Goal: Task Accomplishment & Management: Manage account settings

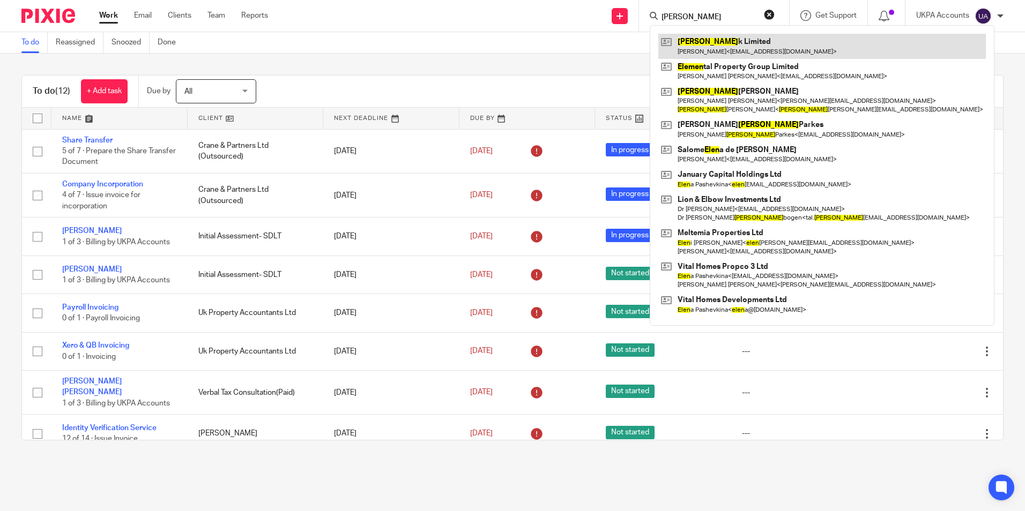
type input "elmen"
click at [709, 51] on link at bounding box center [821, 46] width 327 height 25
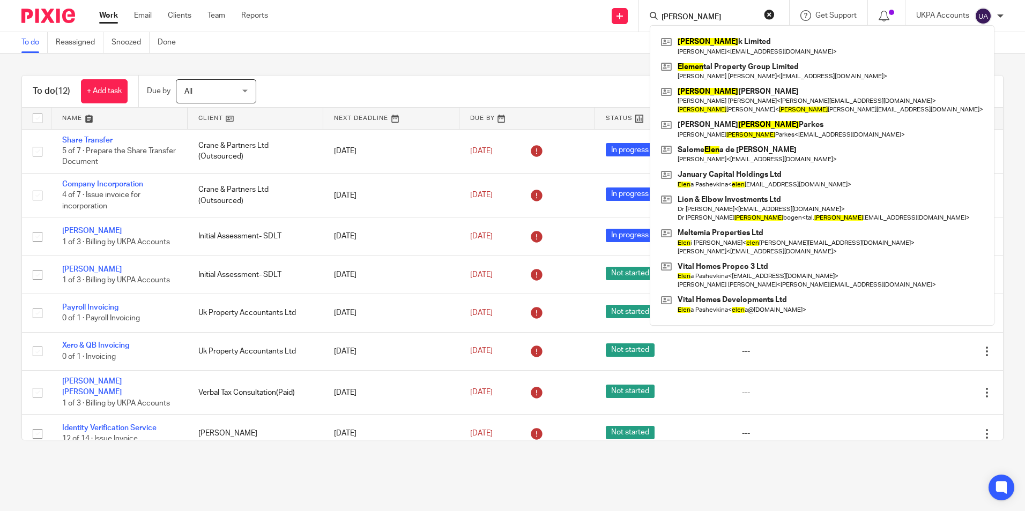
click at [31, 43] on link "To do" at bounding box center [34, 42] width 26 height 21
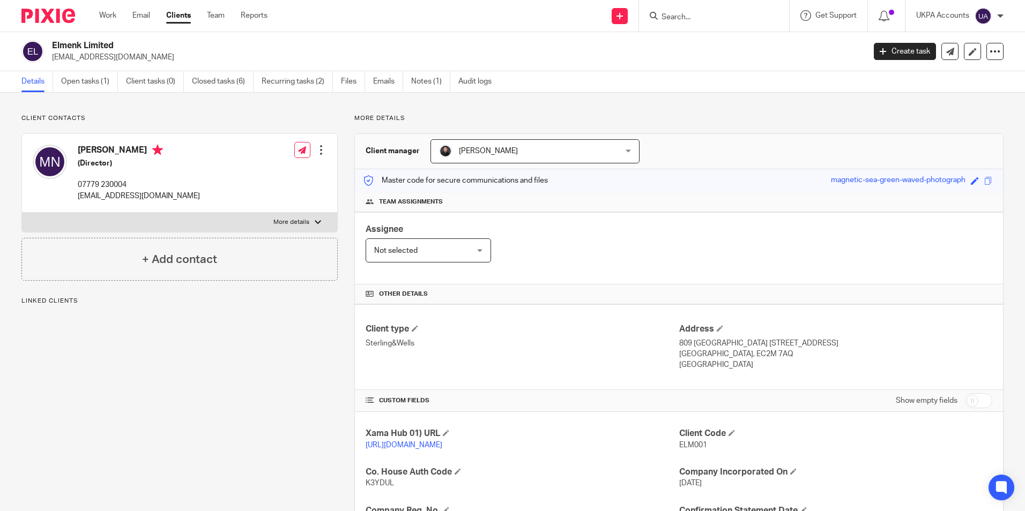
drag, startPoint x: 50, startPoint y: 46, endPoint x: 129, endPoint y: 47, distance: 79.3
click at [129, 47] on div "Elmenk Limited michelafrancesca.noli@gmail.com" at bounding box center [439, 51] width 836 height 23
copy h2 "Elmenk Limited"
drag, startPoint x: 53, startPoint y: 57, endPoint x: 177, endPoint y: 59, distance: 124.3
click at [177, 59] on p "michelafrancesca.noli@gmail.com" at bounding box center [454, 57] width 805 height 11
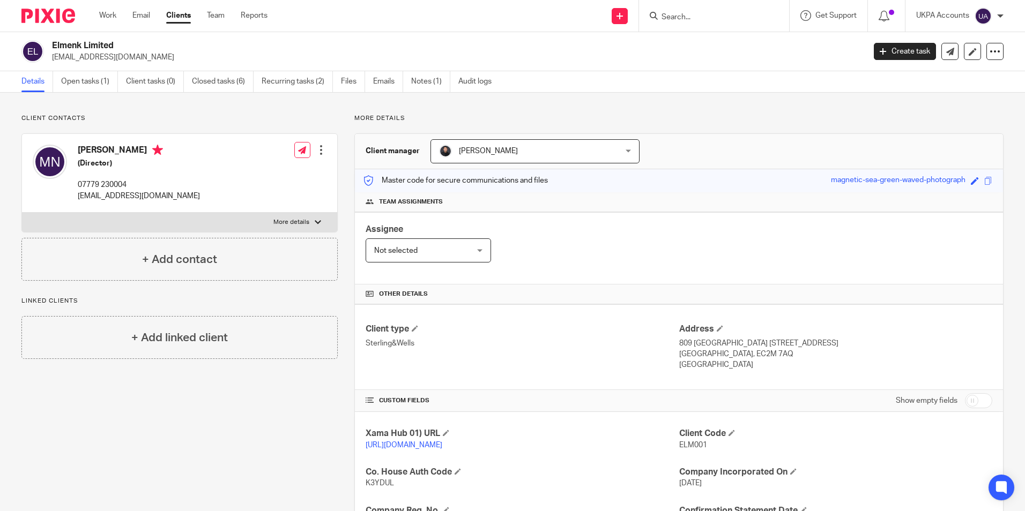
copy p "michelafrancesca.noli@gmail.com"
drag, startPoint x: 131, startPoint y: 427, endPoint x: 129, endPoint y: 418, distance: 9.4
click at [131, 427] on div "Client contacts Michela Noli (Director) 07779 230004 michelafrancesca.noli@gmai…" at bounding box center [171, 406] width 333 height 584
drag, startPoint x: 50, startPoint y: 43, endPoint x: 131, endPoint y: 50, distance: 80.7
click at [131, 50] on div "Elmenk Limited michelafrancesca.noli@gmail.com" at bounding box center [439, 51] width 836 height 23
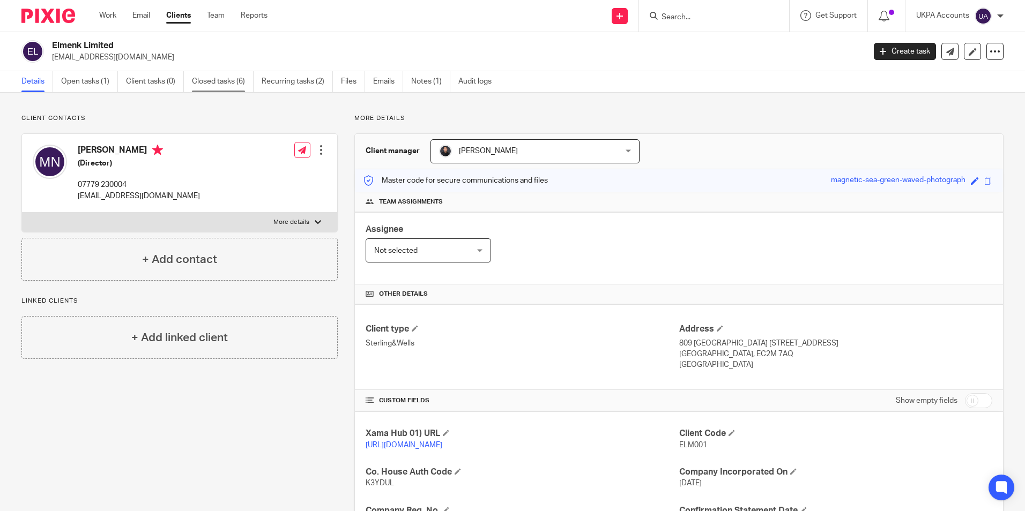
drag, startPoint x: 213, startPoint y: 82, endPoint x: 225, endPoint y: 78, distance: 12.4
click at [213, 82] on link "Closed tasks (6)" at bounding box center [223, 81] width 62 height 21
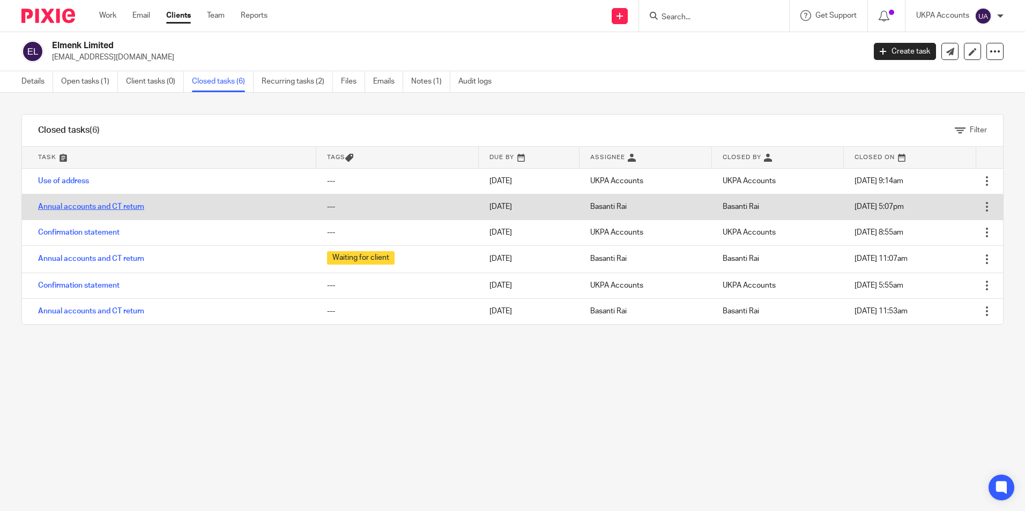
click at [79, 204] on link "Annual accounts and CT return" at bounding box center [91, 207] width 106 height 8
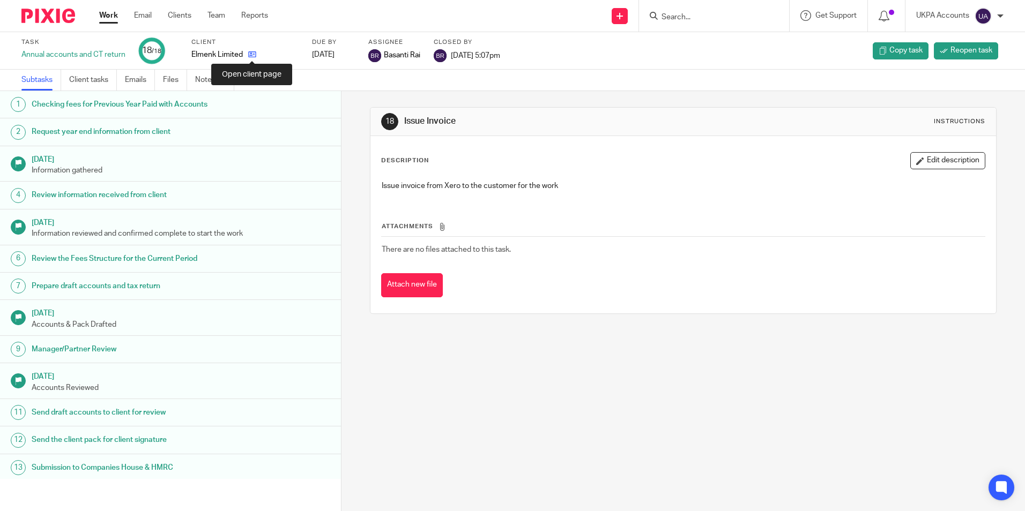
click at [250, 53] on icon at bounding box center [252, 54] width 8 height 8
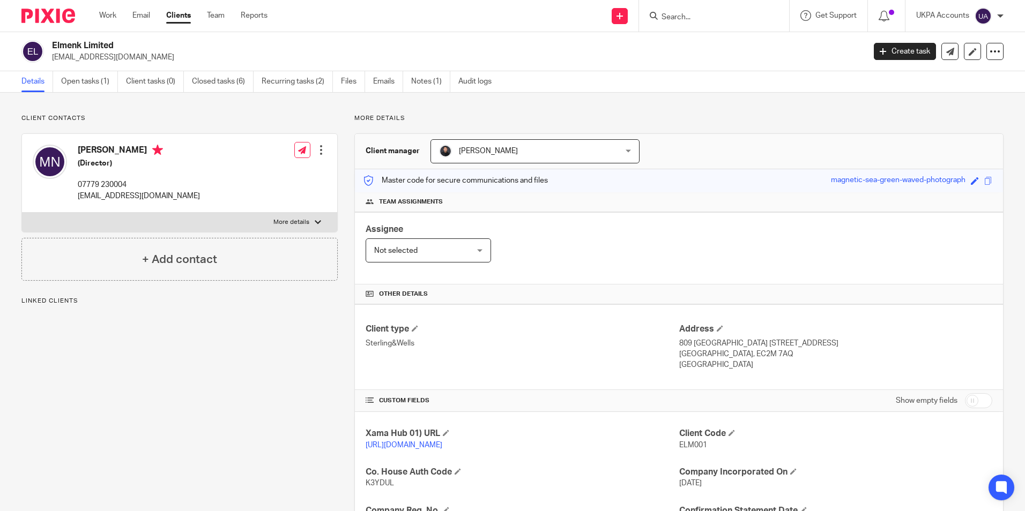
scroll to position [219, 0]
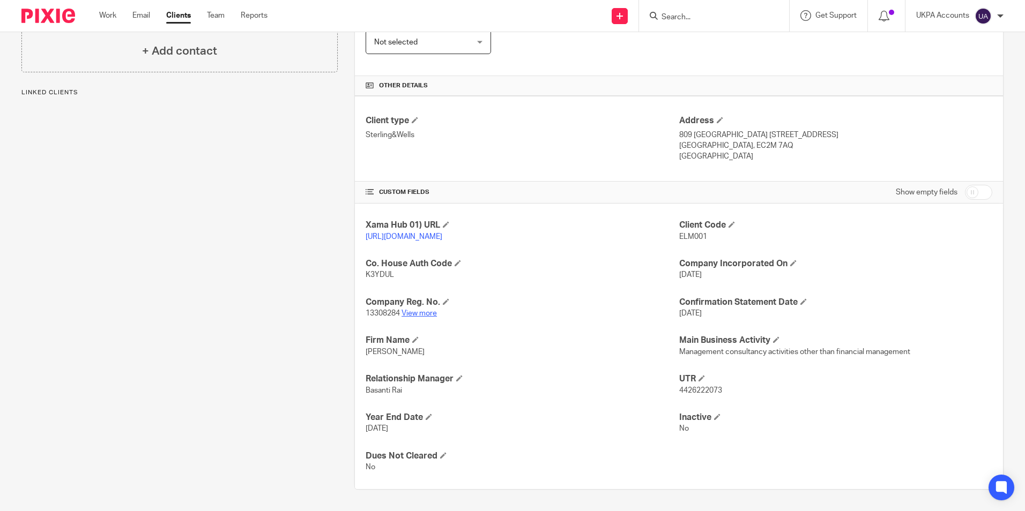
click at [427, 314] on link "View more" at bounding box center [418, 314] width 35 height 8
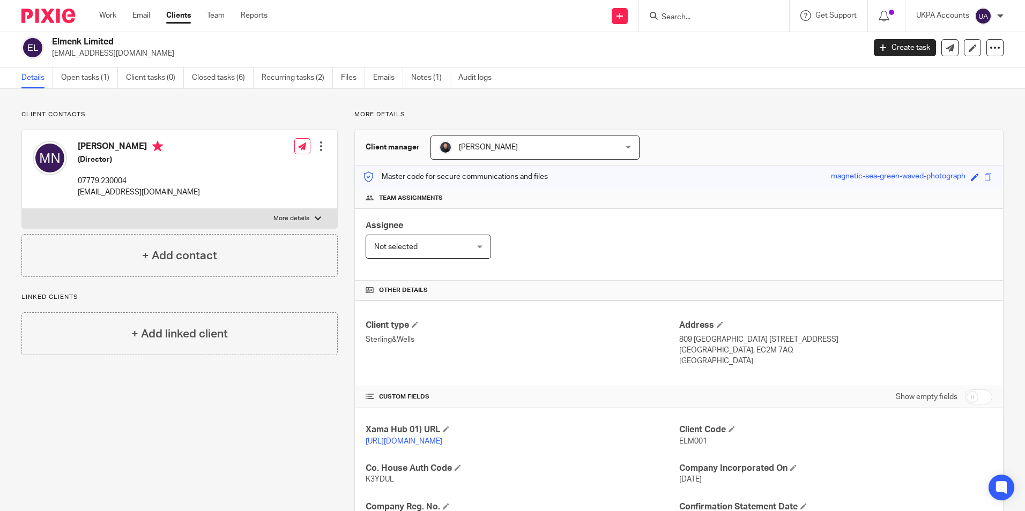
scroll to position [0, 0]
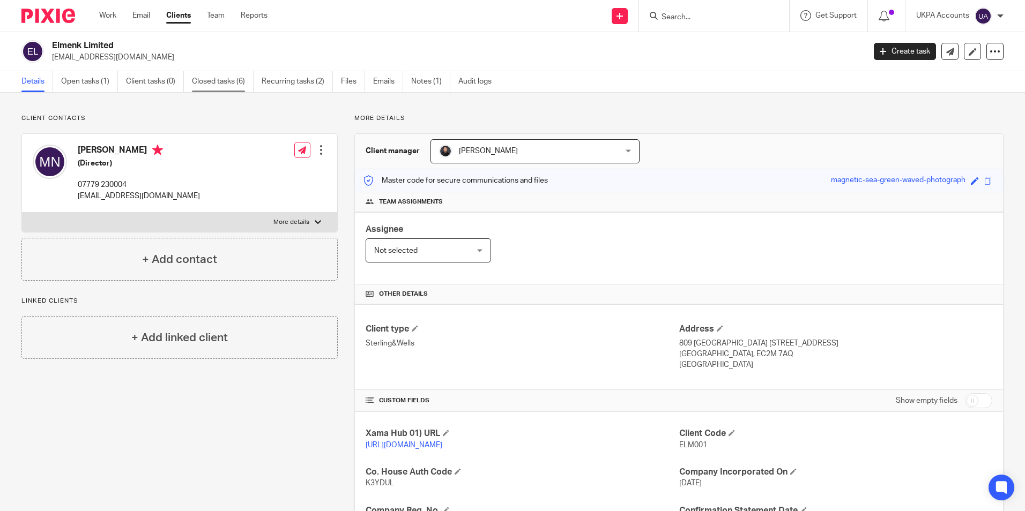
click at [211, 80] on link "Closed tasks (6)" at bounding box center [223, 81] width 62 height 21
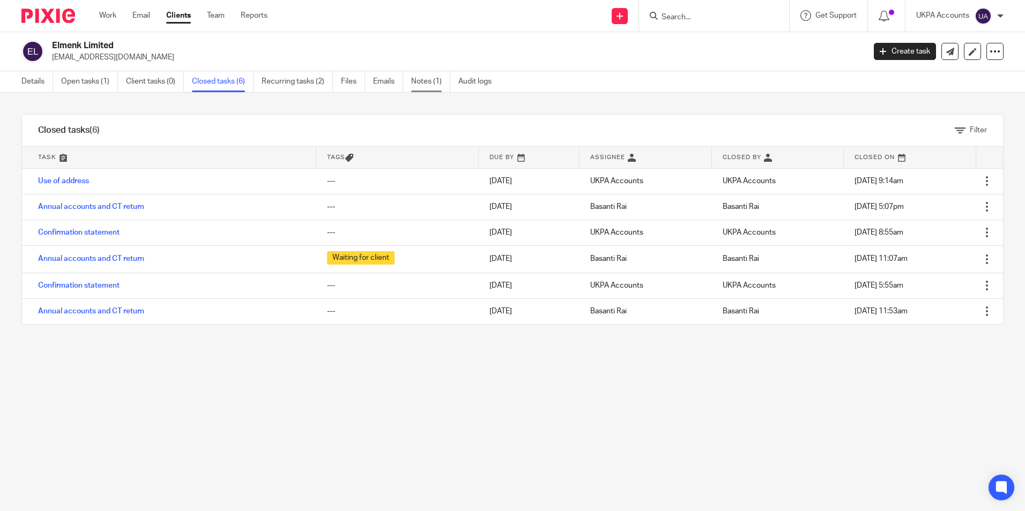
click at [426, 84] on link "Notes (1)" at bounding box center [430, 81] width 39 height 21
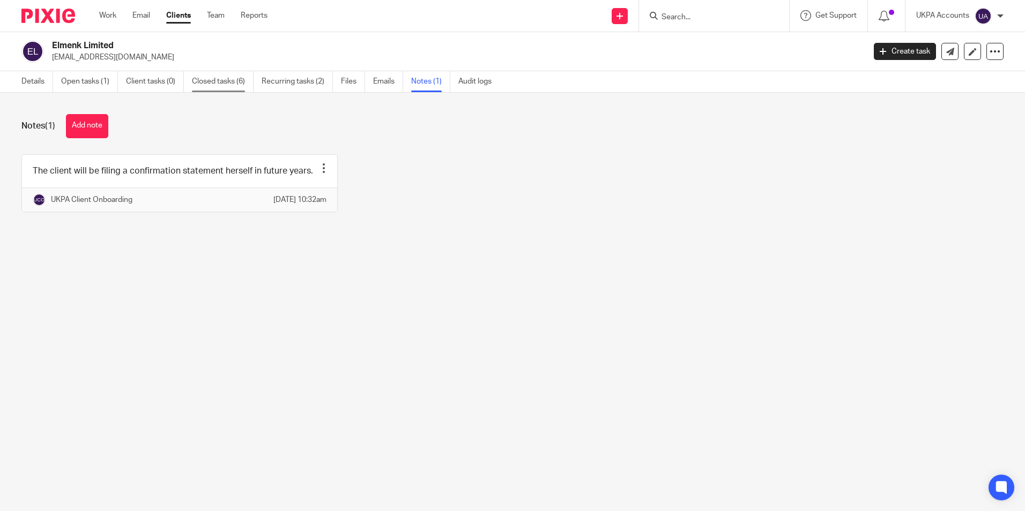
click at [228, 83] on link "Closed tasks (6)" at bounding box center [223, 81] width 62 height 21
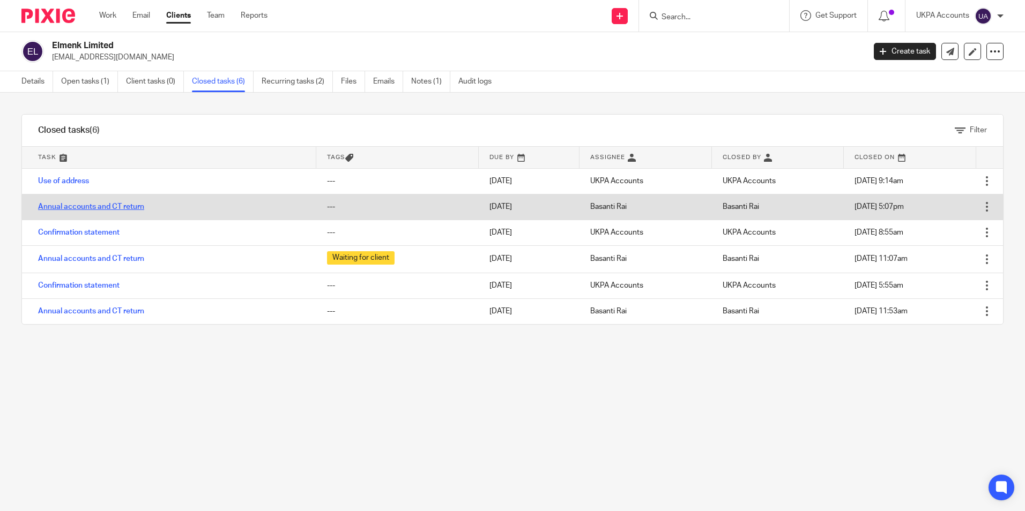
click at [98, 205] on link "Annual accounts and CT return" at bounding box center [91, 207] width 106 height 8
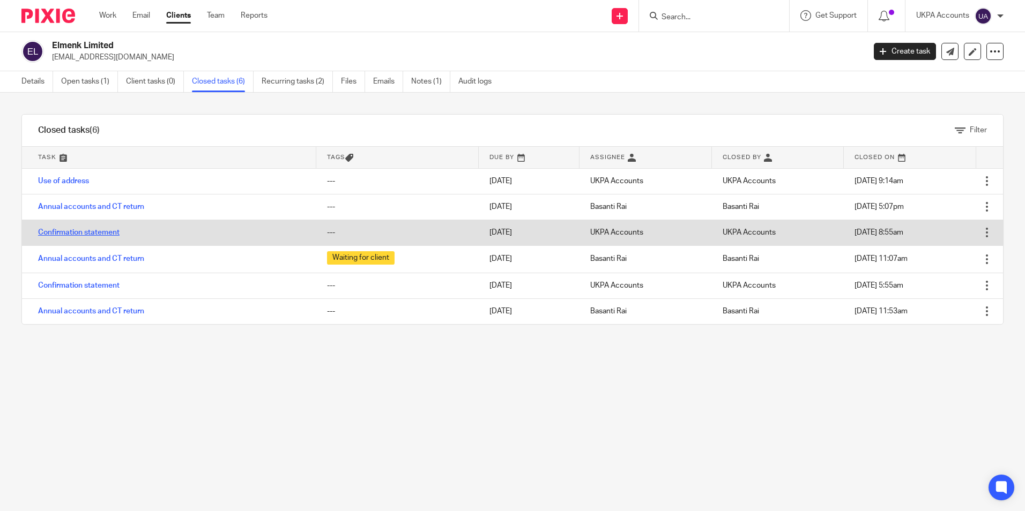
click at [101, 233] on link "Confirmation statement" at bounding box center [78, 233] width 81 height 8
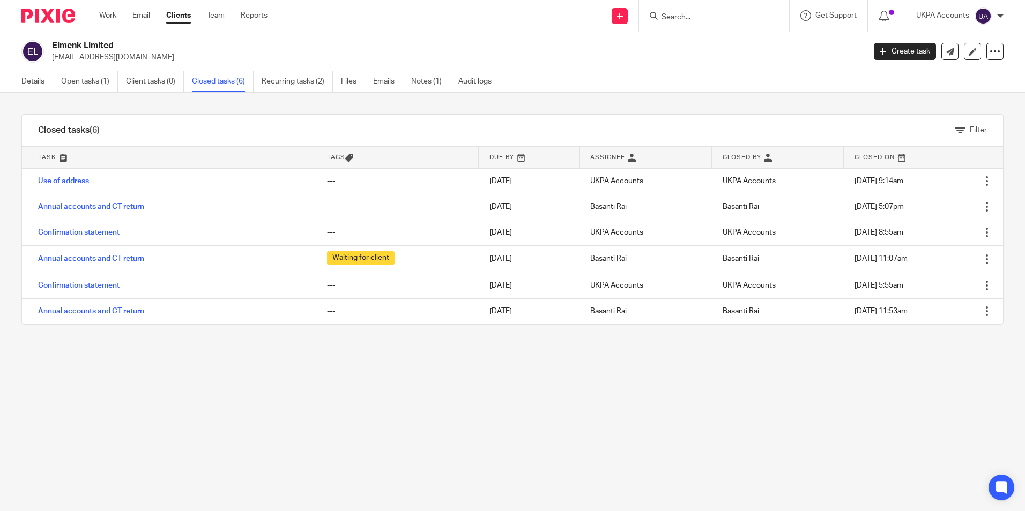
drag, startPoint x: 51, startPoint y: 58, endPoint x: 171, endPoint y: 62, distance: 119.6
click at [171, 62] on div "Elmenk Limited michelafrancesca.noli@gmail.com" at bounding box center [439, 51] width 836 height 23
copy p "michelafrancesca.noli@gmail.com"
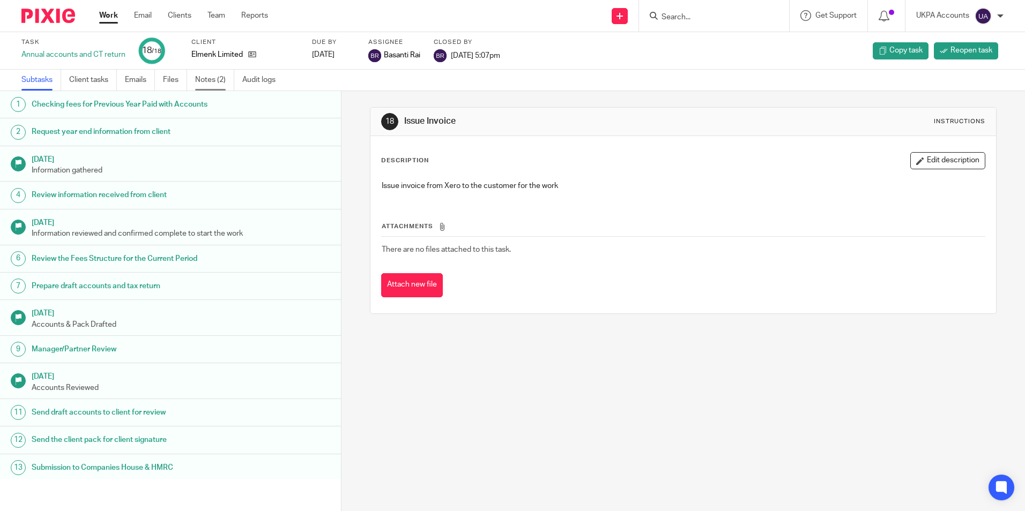
click at [221, 80] on link "Notes (2)" at bounding box center [214, 80] width 39 height 21
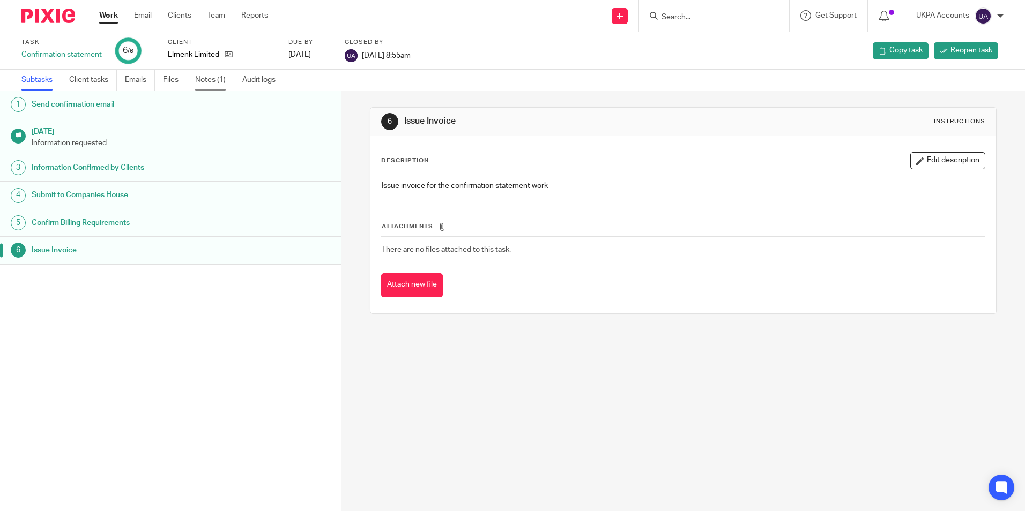
click at [220, 85] on link "Notes (1)" at bounding box center [214, 80] width 39 height 21
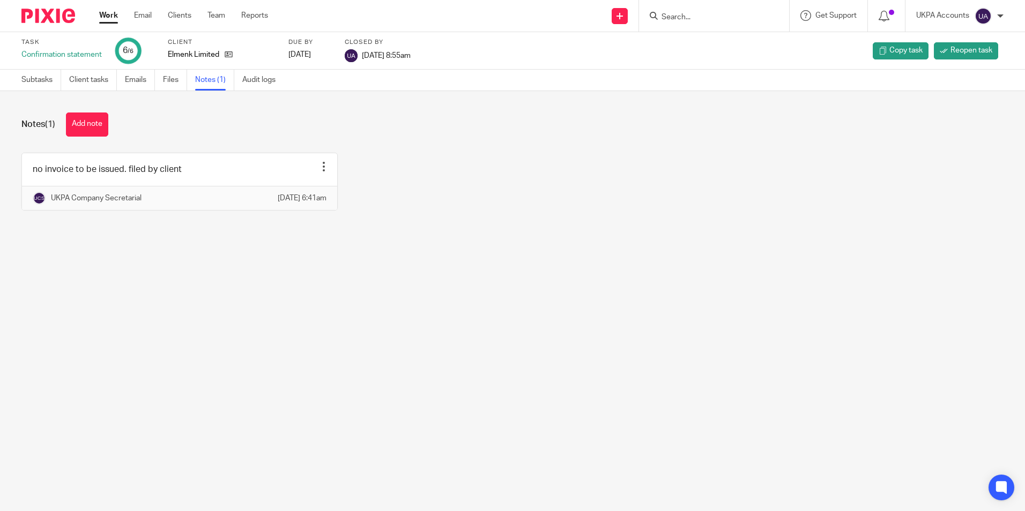
drag, startPoint x: 1003, startPoint y: 487, endPoint x: 471, endPoint y: 238, distance: 587.1
click at [471, 238] on div "Notes (1) Add note no invoice to be issued. filed by client Edit note Delete no…" at bounding box center [512, 169] width 1025 height 157
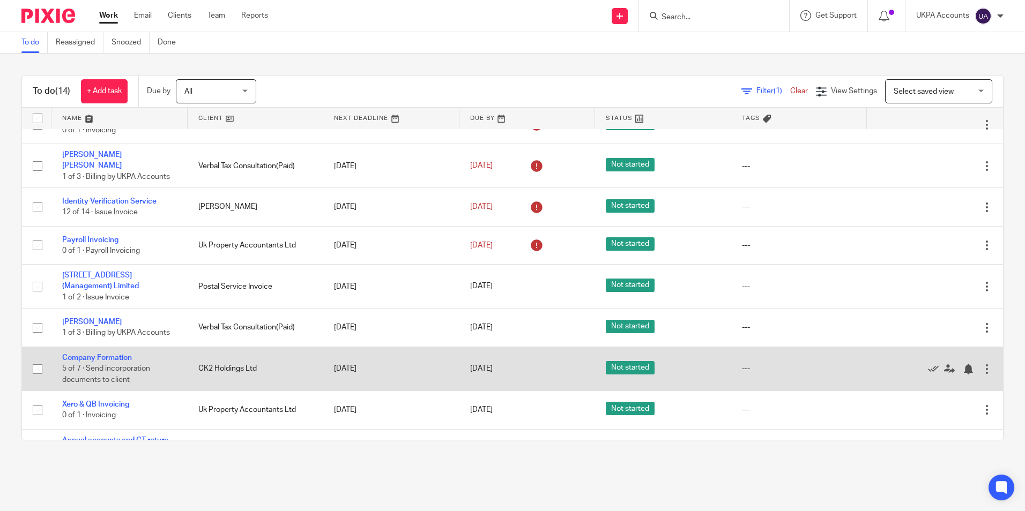
scroll to position [254, 0]
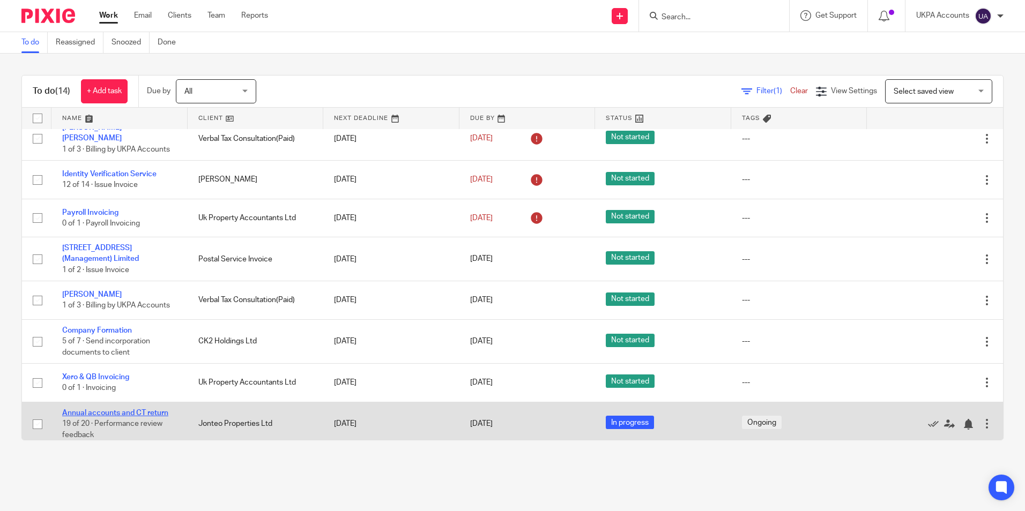
click at [153, 409] on link "Annual accounts and CT return" at bounding box center [115, 413] width 106 height 8
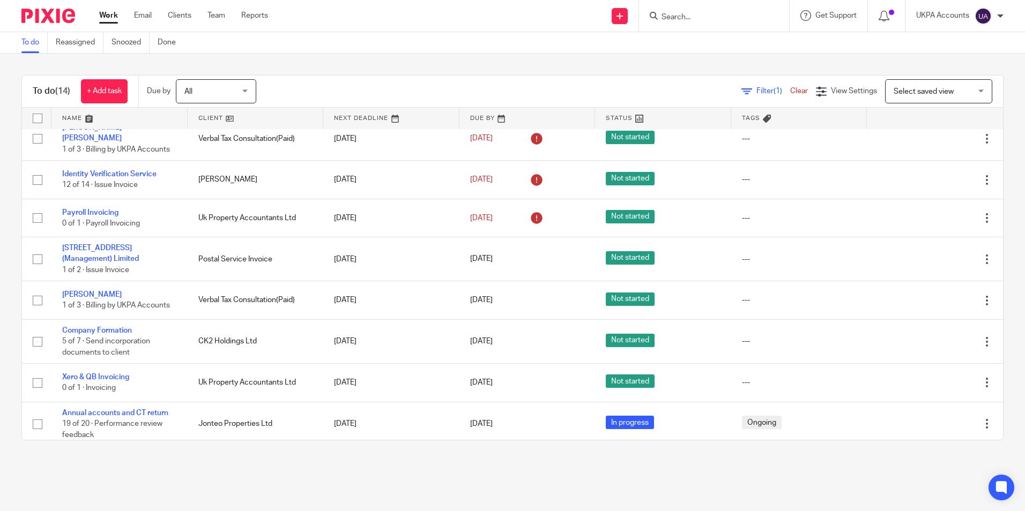
click at [31, 40] on link "To do" at bounding box center [34, 42] width 26 height 21
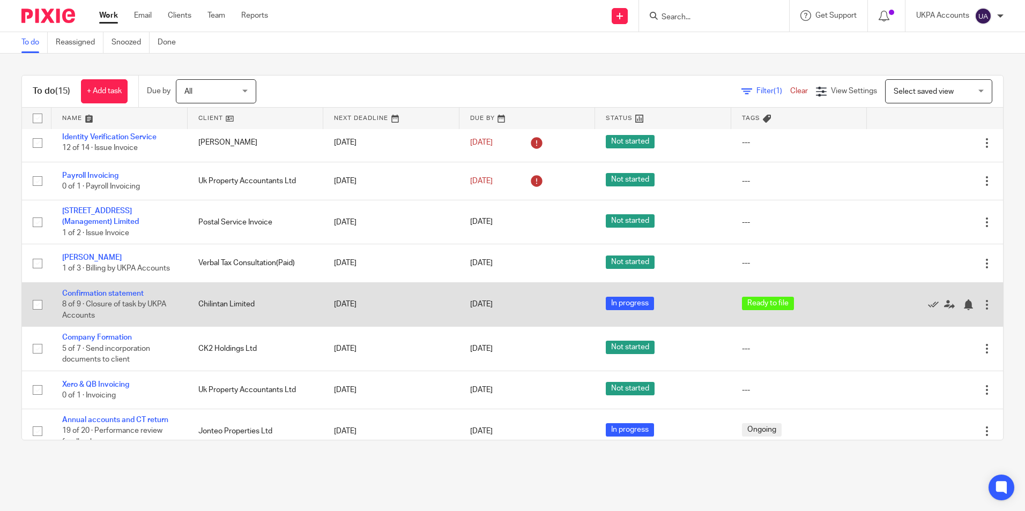
scroll to position [298, 0]
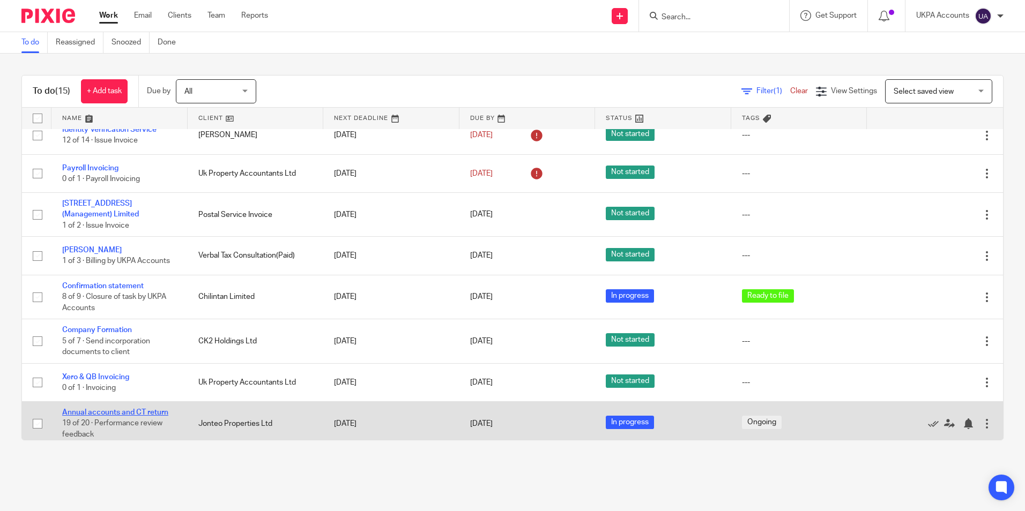
click at [131, 409] on link "Annual accounts and CT return" at bounding box center [115, 413] width 106 height 8
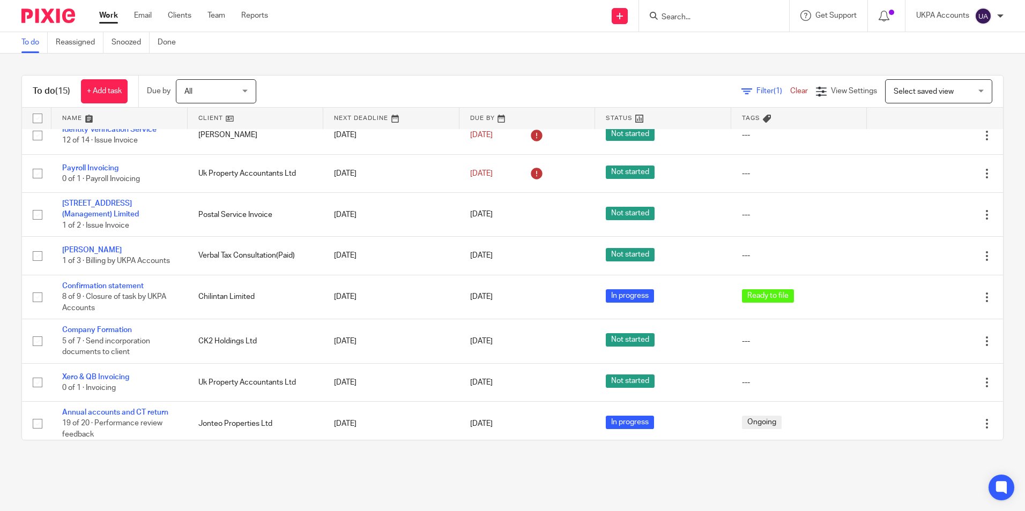
click at [37, 51] on link "To do" at bounding box center [34, 42] width 26 height 21
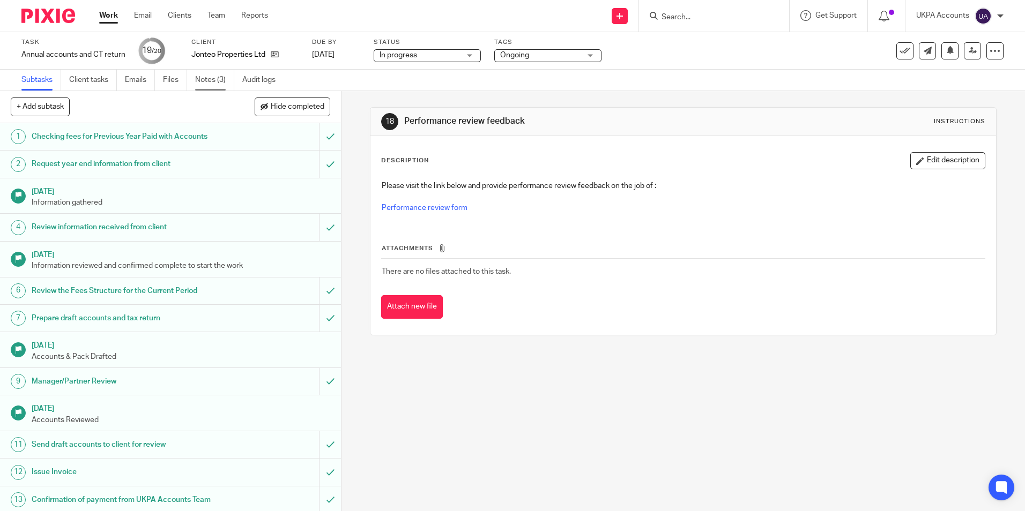
click at [214, 84] on link "Notes (3)" at bounding box center [214, 80] width 39 height 21
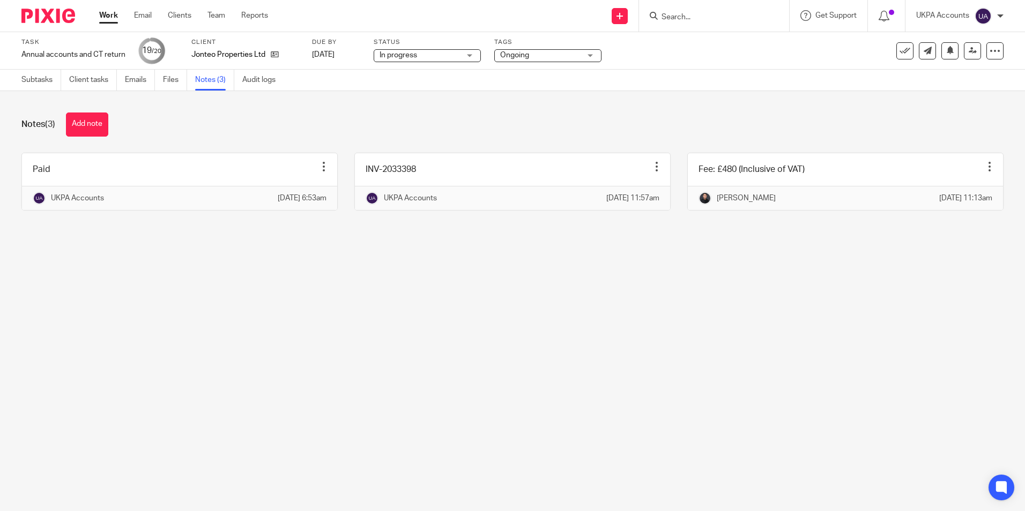
drag, startPoint x: 551, startPoint y: 353, endPoint x: 523, endPoint y: 343, distance: 29.7
click at [534, 347] on main "Task Annual accounts and CT return Save Annual accounts and CT return 19 /20 Cl…" at bounding box center [512, 255] width 1025 height 511
click at [267, 77] on link "Audit logs" at bounding box center [262, 80] width 41 height 21
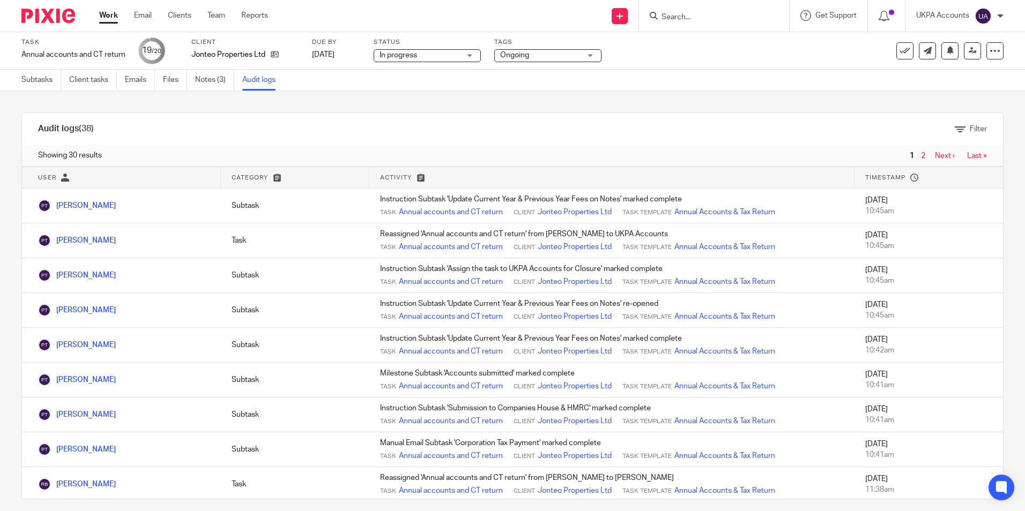
click at [30, 80] on link "Subtasks" at bounding box center [41, 80] width 40 height 21
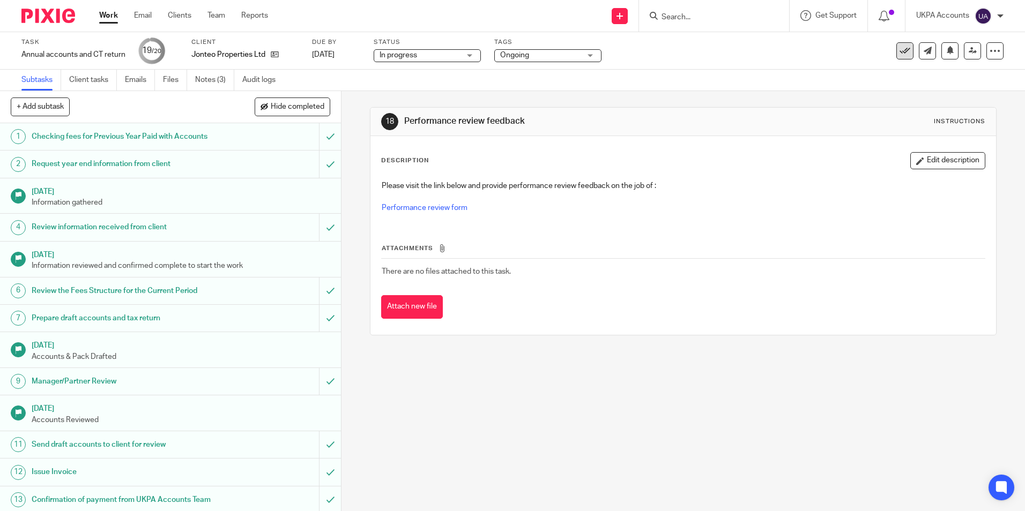
click at [899, 55] on icon at bounding box center [904, 51] width 11 height 11
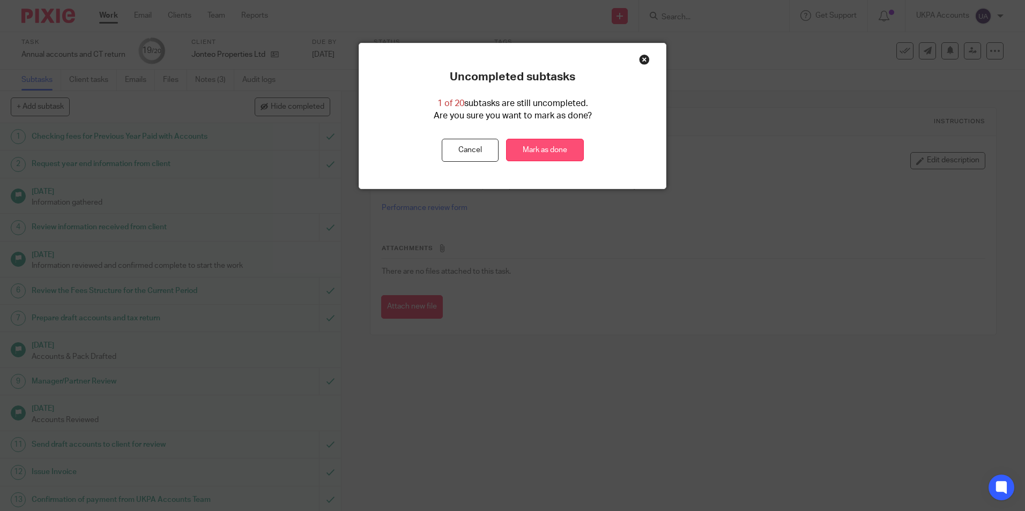
click at [551, 153] on link "Mark as done" at bounding box center [545, 150] width 78 height 23
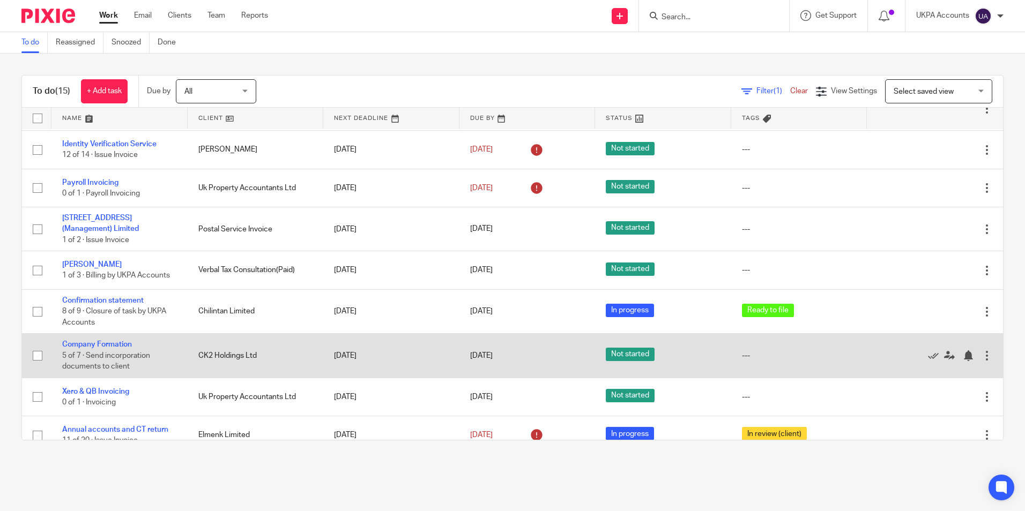
scroll to position [293, 0]
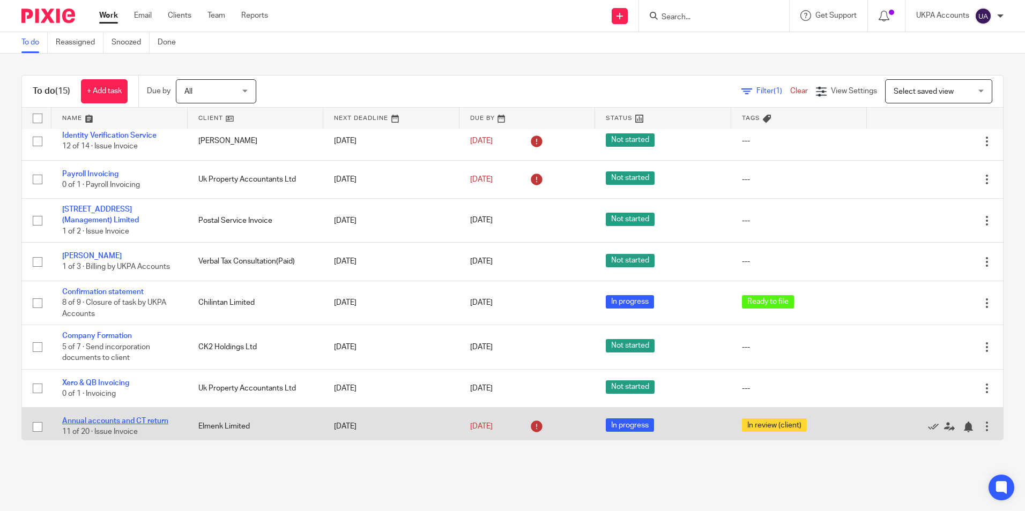
click at [160, 417] on link "Annual accounts and CT return" at bounding box center [115, 421] width 106 height 8
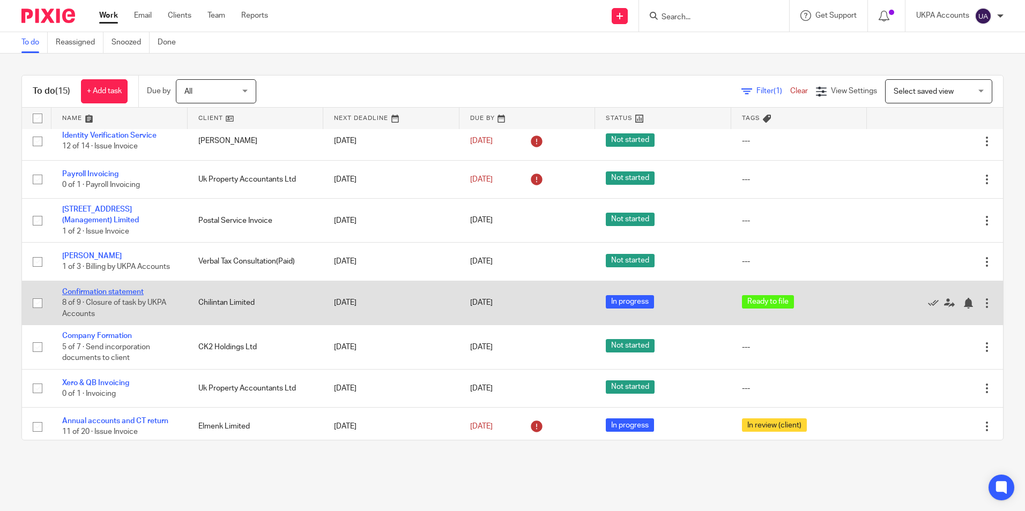
click at [138, 288] on link "Confirmation statement" at bounding box center [102, 292] width 81 height 8
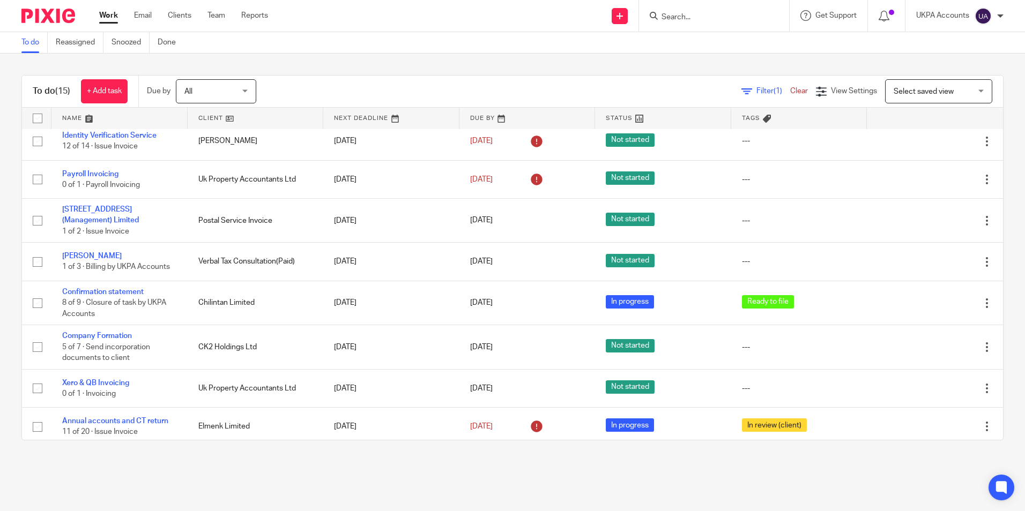
click at [26, 44] on link "To do" at bounding box center [34, 42] width 26 height 21
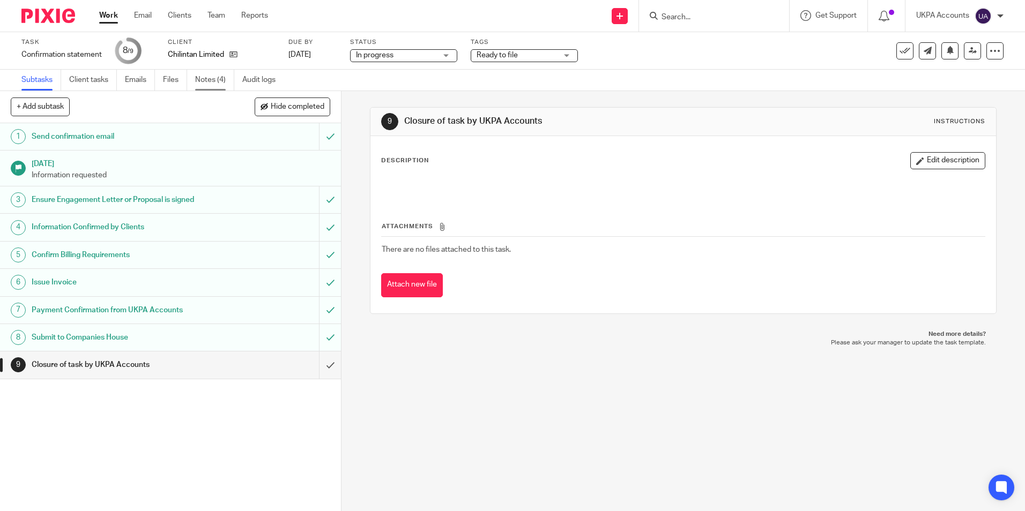
click at [211, 75] on link "Notes (4)" at bounding box center [214, 80] width 39 height 21
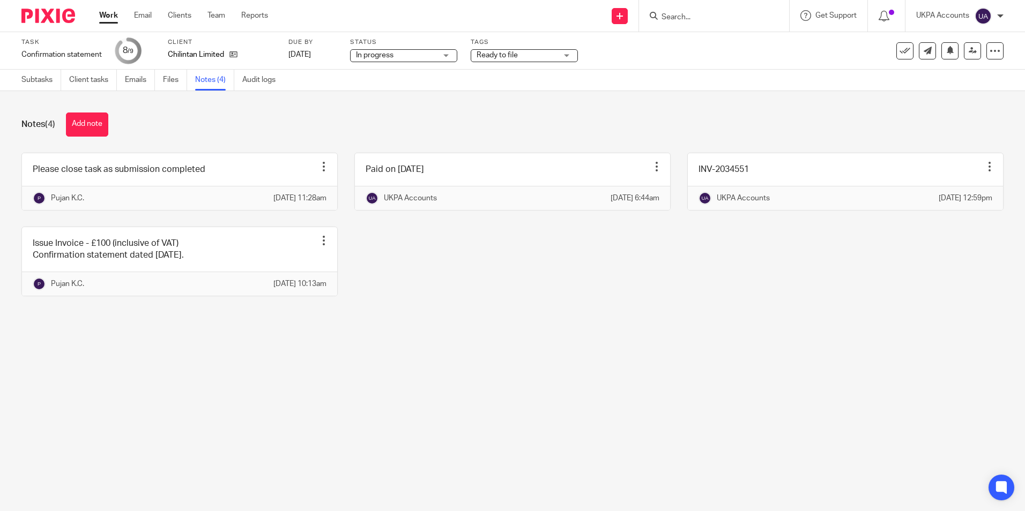
drag, startPoint x: 898, startPoint y: 55, endPoint x: 901, endPoint y: 97, distance: 42.4
click at [899, 55] on icon at bounding box center [904, 51] width 11 height 11
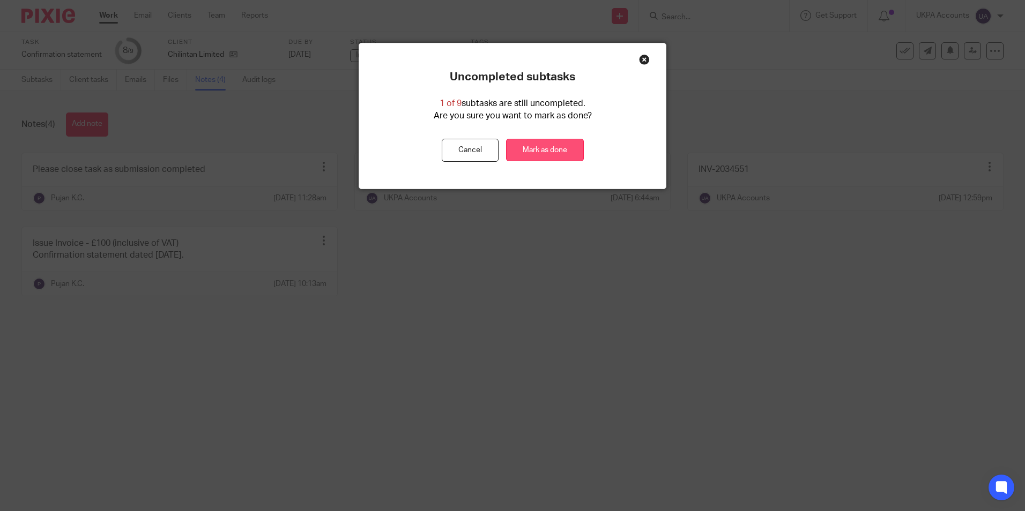
click at [552, 150] on link "Mark as done" at bounding box center [545, 150] width 78 height 23
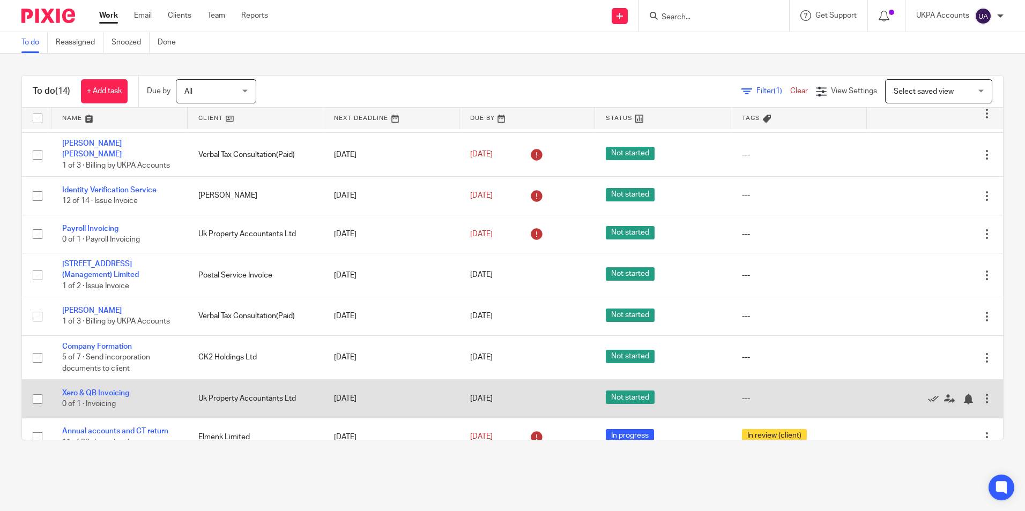
scroll to position [248, 0]
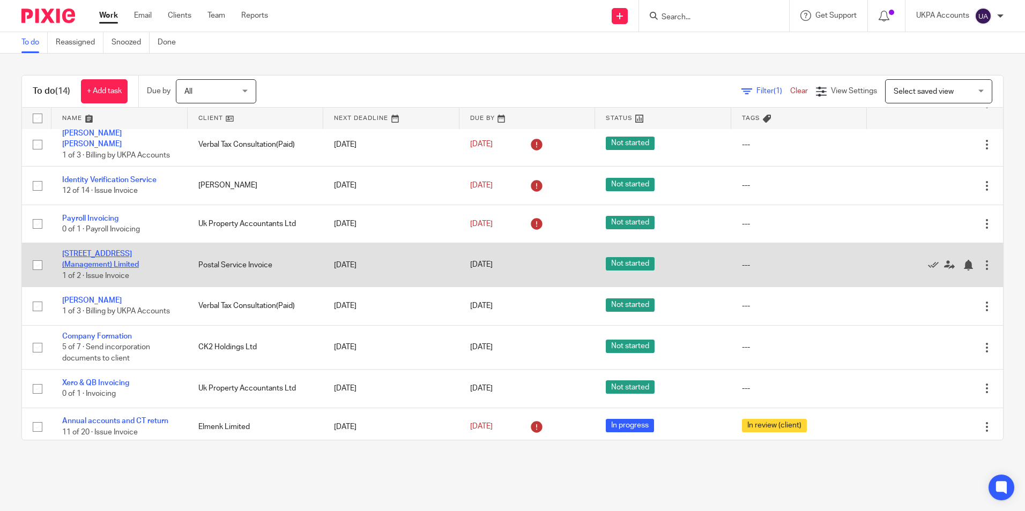
click at [120, 250] on link "127 Sumatra Road (Management) Limited" at bounding box center [100, 259] width 77 height 18
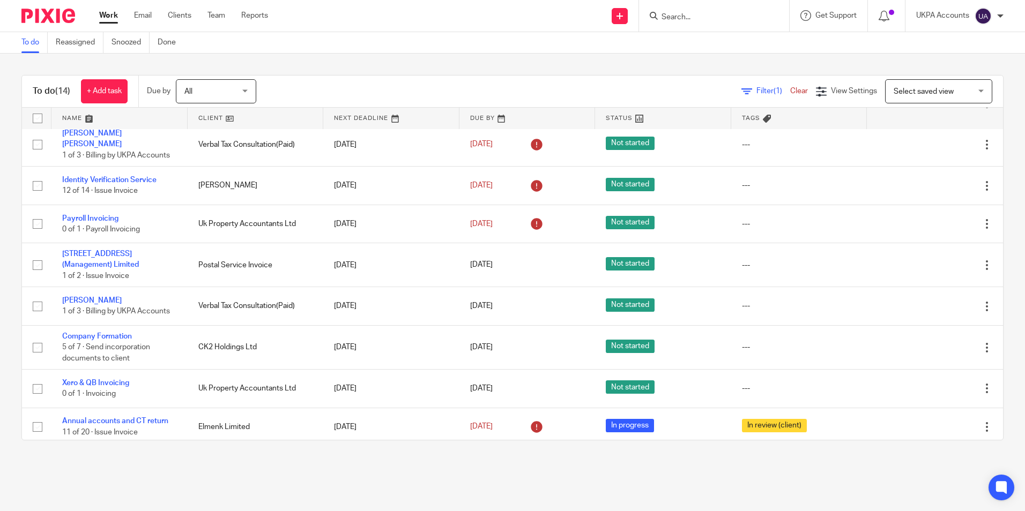
click at [35, 41] on link "To do" at bounding box center [34, 42] width 26 height 21
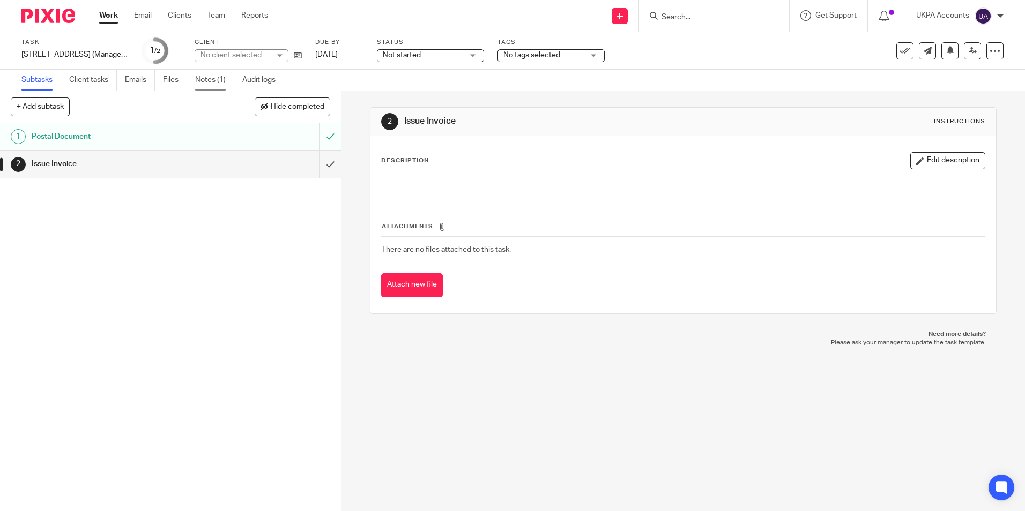
click at [211, 78] on link "Notes (1)" at bounding box center [214, 80] width 39 height 21
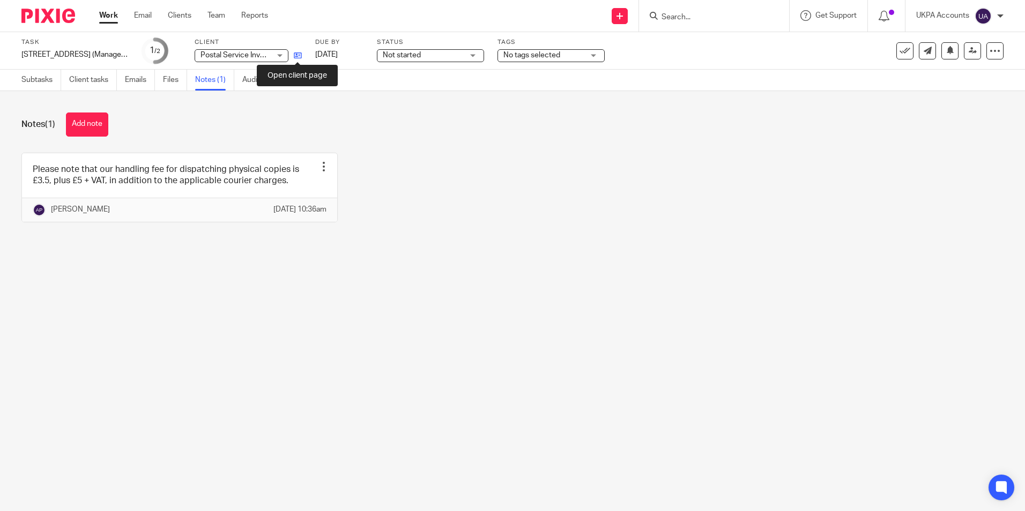
click at [297, 56] on icon at bounding box center [298, 55] width 8 height 8
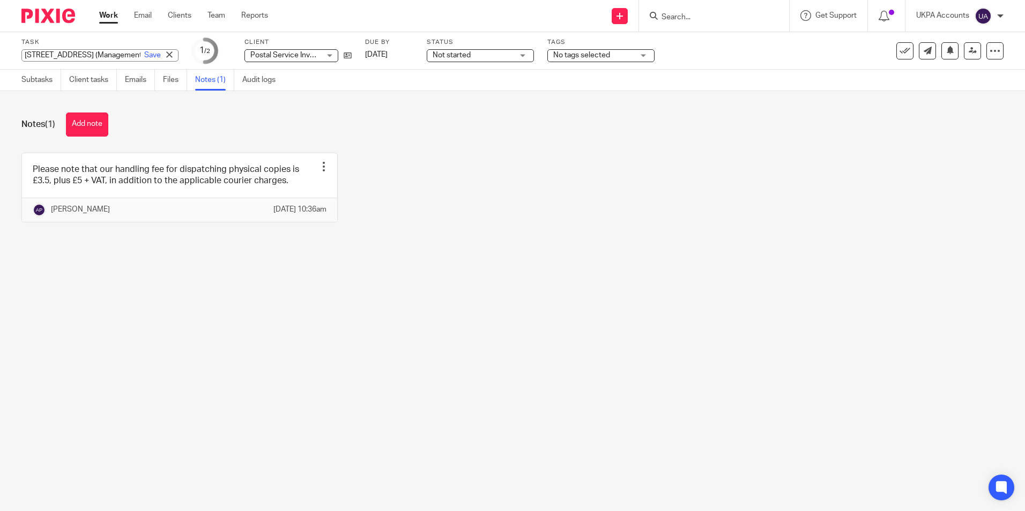
click at [40, 54] on input "127 Sumatra Road (Management) Limited" at bounding box center [99, 55] width 157 height 12
click at [95, 126] on button "Add note" at bounding box center [87, 125] width 42 height 24
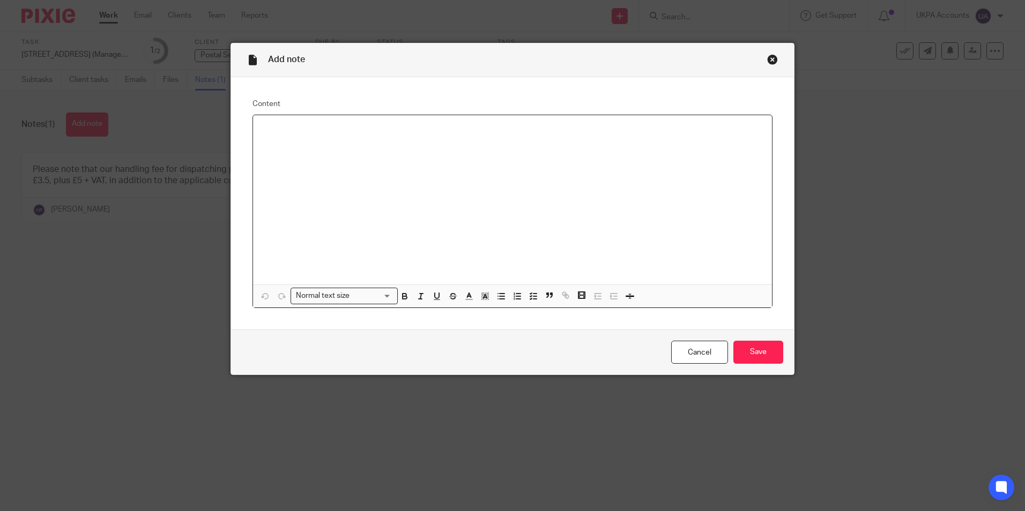
click at [302, 139] on div at bounding box center [512, 199] width 519 height 169
click at [743, 349] on input "Save" at bounding box center [758, 352] width 50 height 23
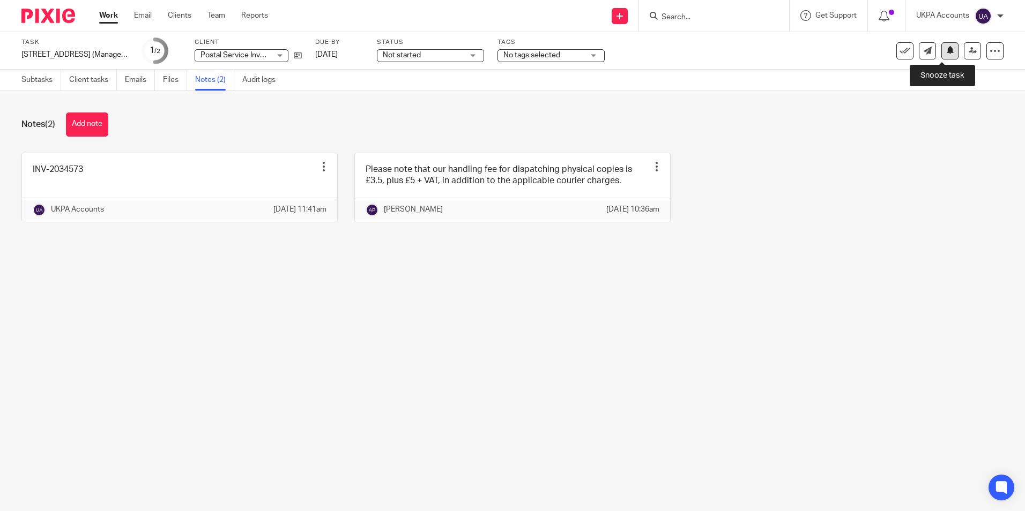
click at [946, 53] on icon at bounding box center [950, 50] width 8 height 8
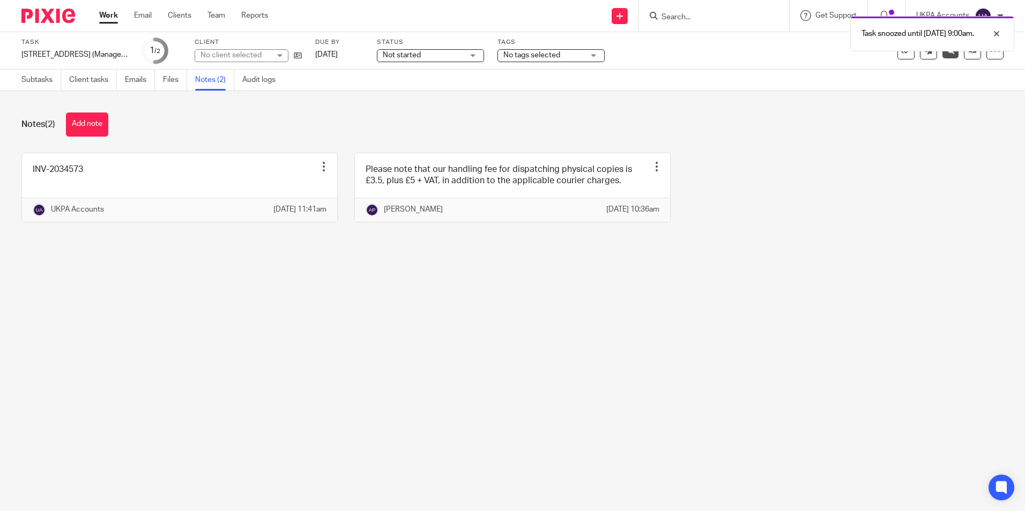
click at [241, 276] on main "Task [STREET_ADDRESS] (Management) Limited Save [STREET_ADDRESS] (Management) L…" at bounding box center [512, 255] width 1025 height 511
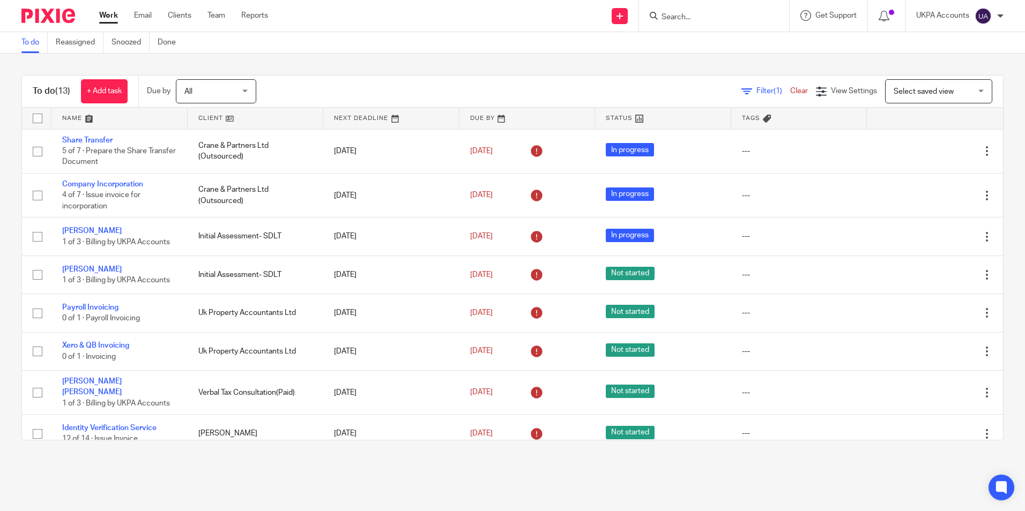
click at [695, 18] on input "Search" at bounding box center [708, 18] width 96 height 10
paste input "[PERSON_NAME]"
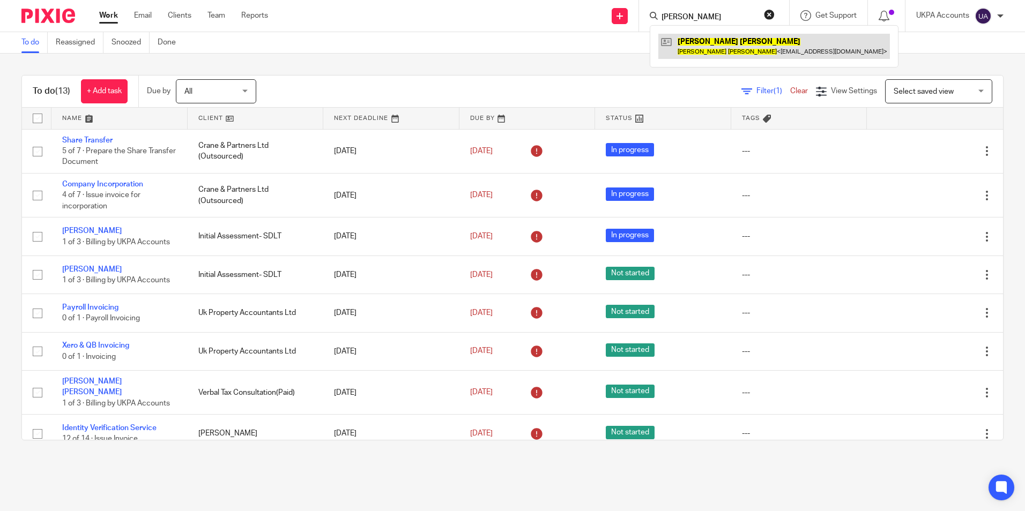
type input "[PERSON_NAME]"
click at [713, 46] on link at bounding box center [773, 46] width 231 height 25
click at [767, 12] on button "reset" at bounding box center [769, 14] width 11 height 11
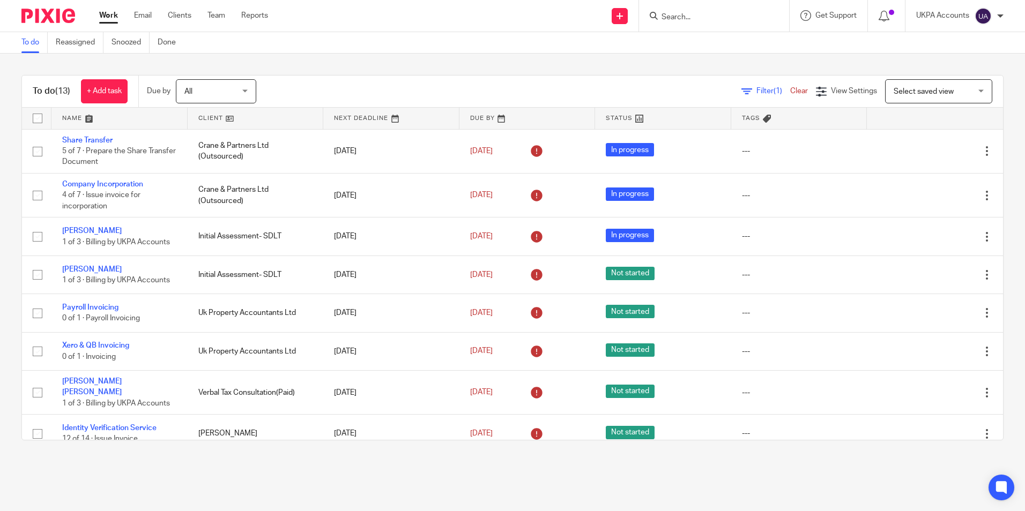
click at [687, 20] on input "Search" at bounding box center [708, 18] width 96 height 10
paste input "Glenn Hardie"
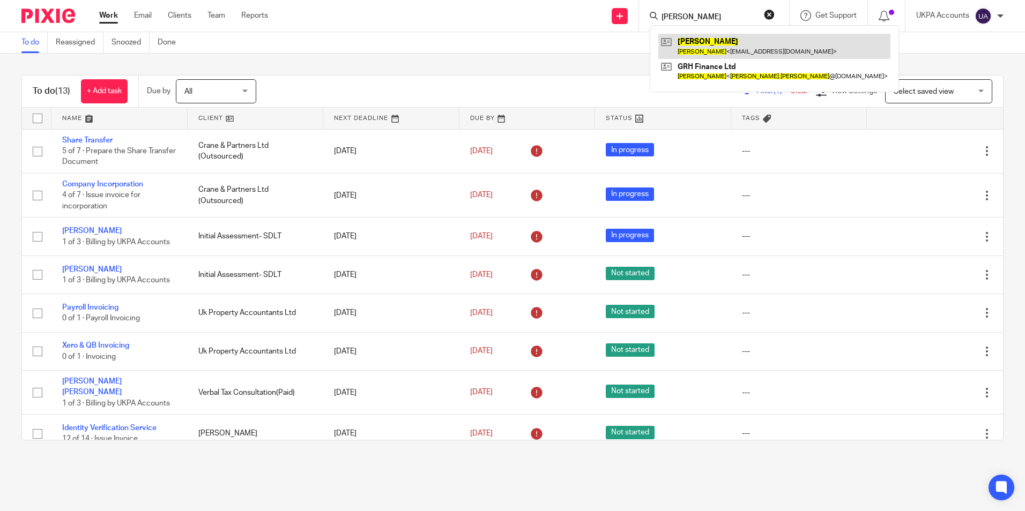
type input "Glenn Hardie"
click at [703, 42] on link at bounding box center [774, 46] width 232 height 25
drag, startPoint x: 769, startPoint y: 17, endPoint x: 752, endPoint y: 20, distance: 18.1
click at [768, 18] on button "reset" at bounding box center [769, 14] width 11 height 11
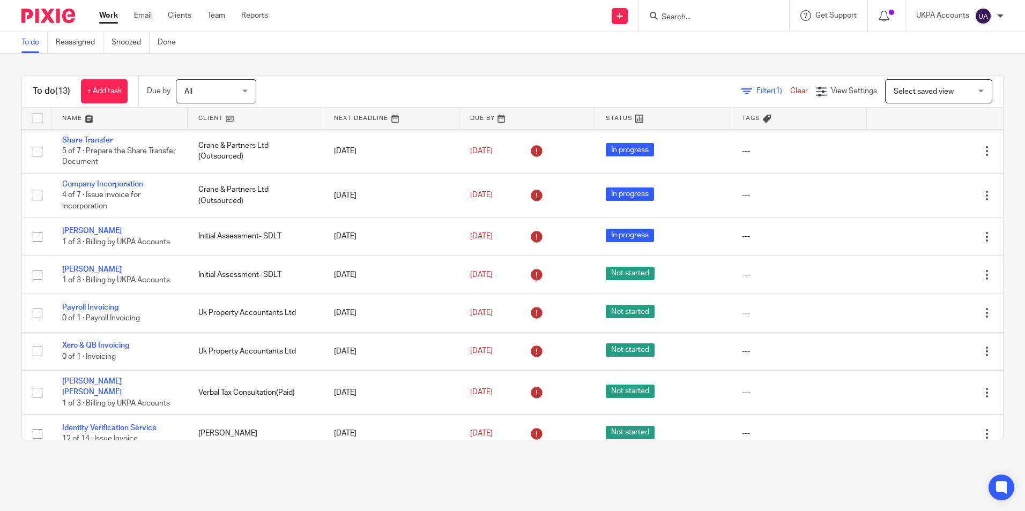
click at [683, 17] on input "Search" at bounding box center [708, 18] width 96 height 10
paste input "Sk Hustle Ltd"
type input "Sk Hustle Ltd"
click at [712, 45] on link at bounding box center [748, 46] width 181 height 25
click at [190, 18] on link "Clients" at bounding box center [180, 15] width 24 height 11
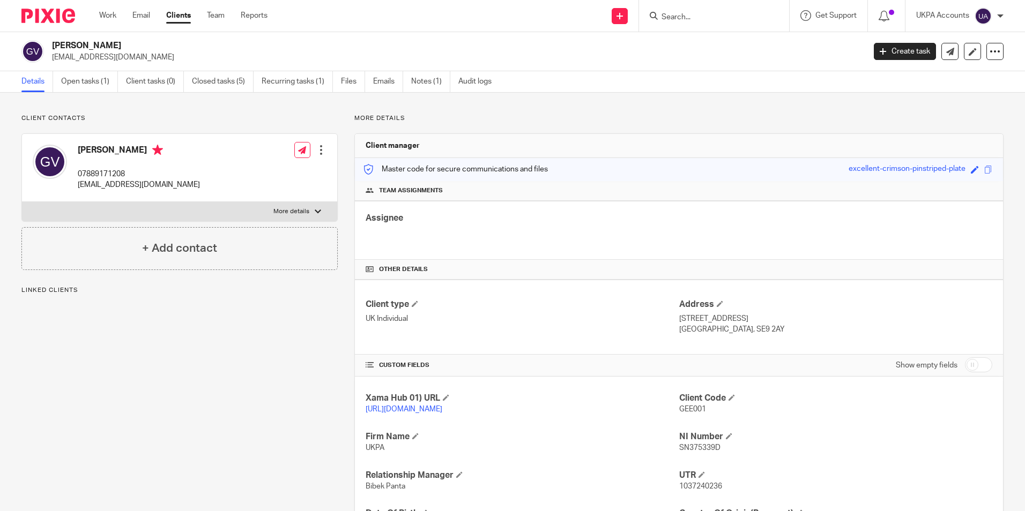
drag, startPoint x: 215, startPoint y: 81, endPoint x: 407, endPoint y: 49, distance: 194.5
click at [215, 81] on link "Closed tasks (5)" at bounding box center [223, 81] width 62 height 21
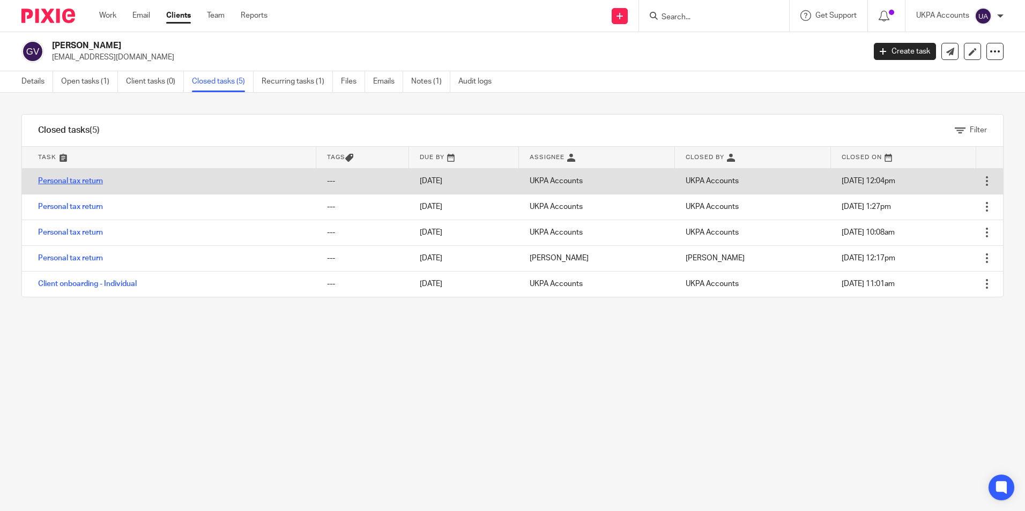
click at [100, 182] on link "Personal tax return" at bounding box center [70, 181] width 65 height 8
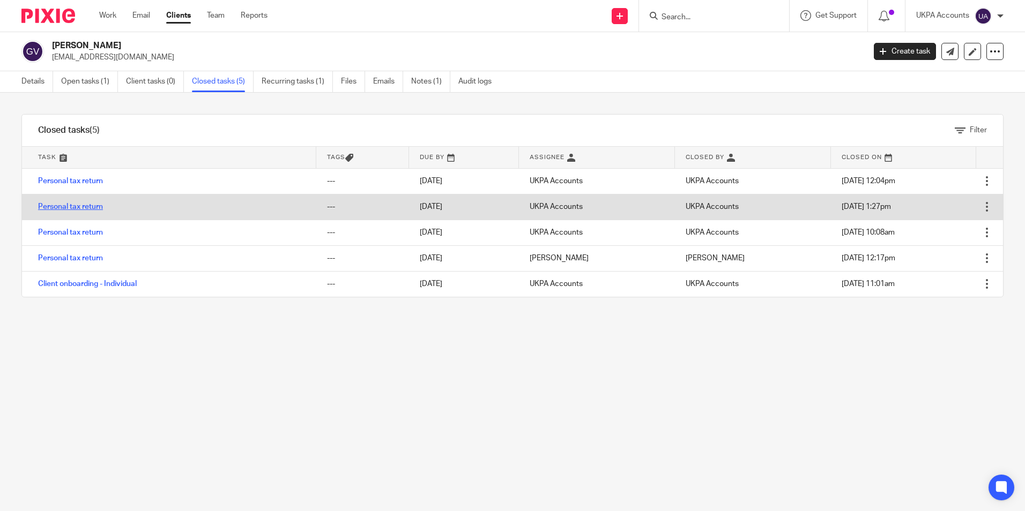
click at [88, 206] on link "Personal tax return" at bounding box center [70, 207] width 65 height 8
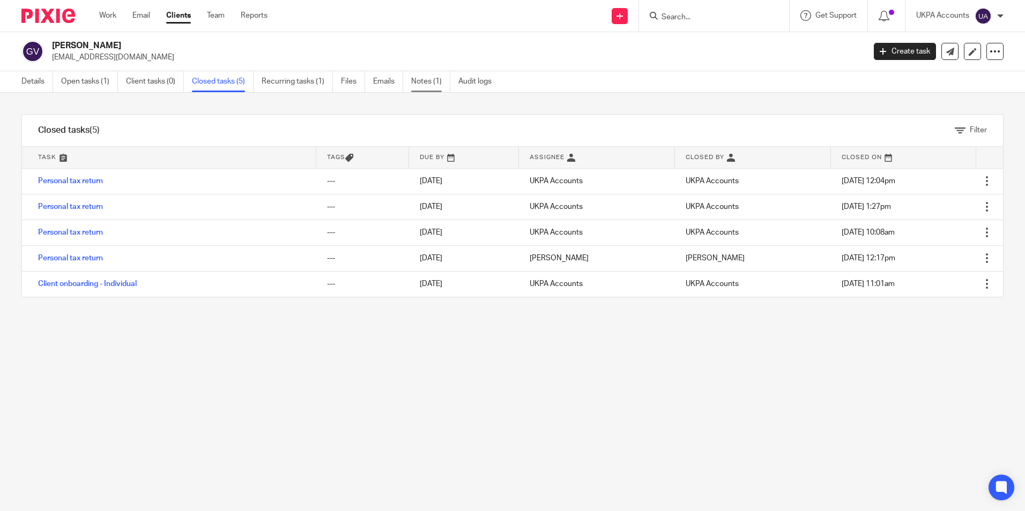
click at [434, 81] on link "Notes (1)" at bounding box center [430, 81] width 39 height 21
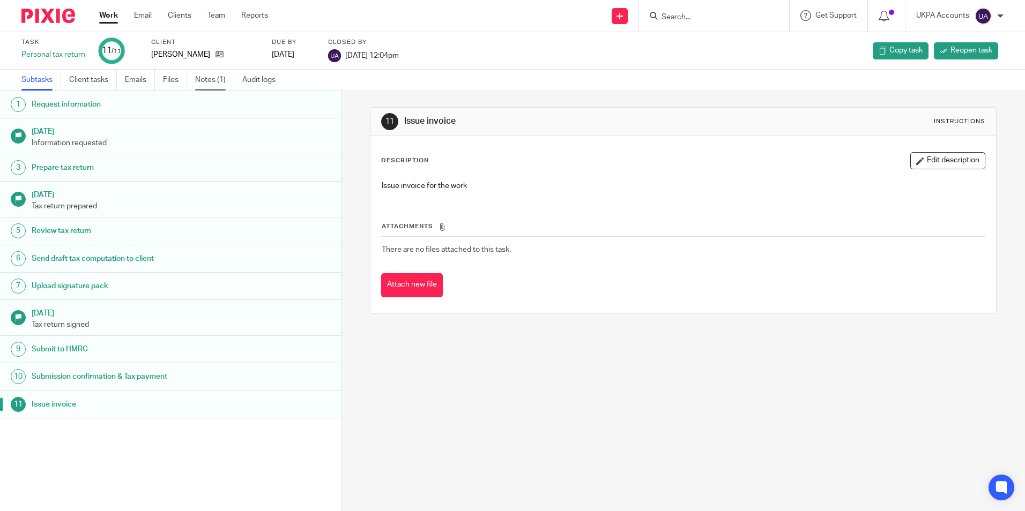
click at [209, 78] on link "Notes (1)" at bounding box center [214, 80] width 39 height 21
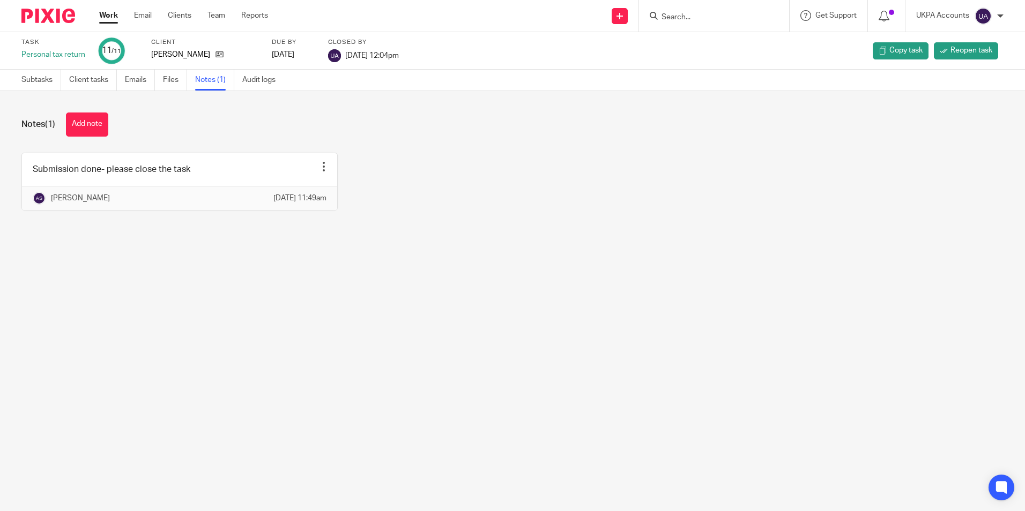
click at [679, 13] on input "Search" at bounding box center [708, 18] width 96 height 10
paste input "[PERSON_NAME]"
type input "[PERSON_NAME]"
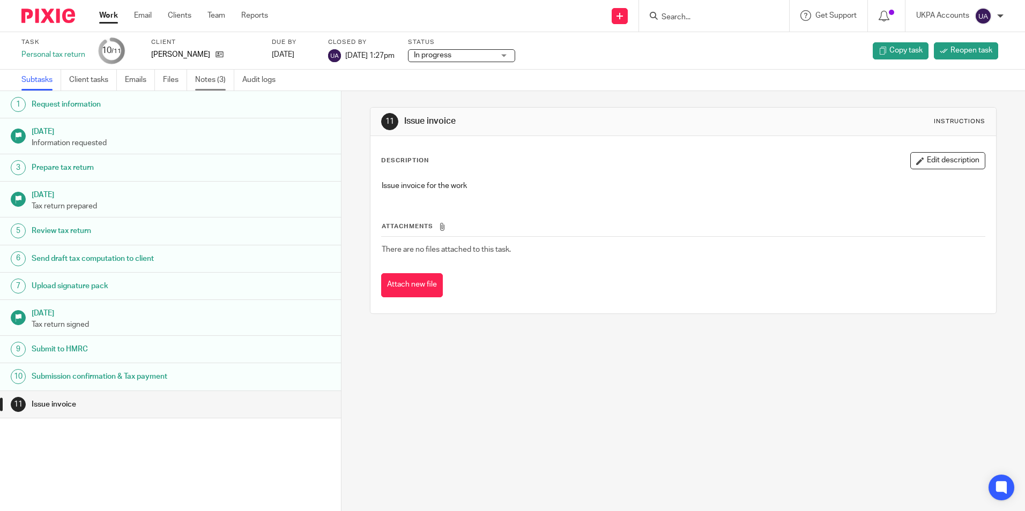
click at [216, 76] on link "Notes (3)" at bounding box center [214, 80] width 39 height 21
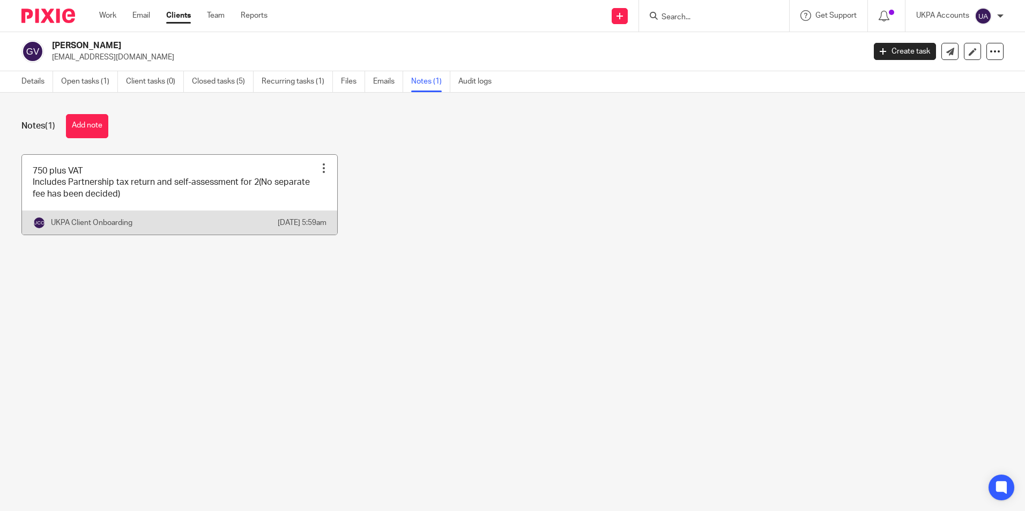
click at [138, 195] on link at bounding box center [179, 195] width 315 height 80
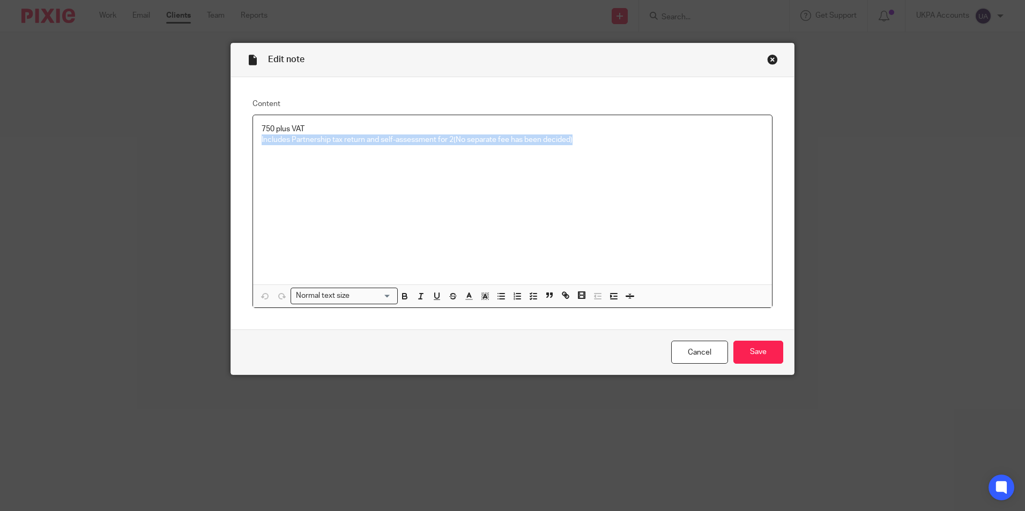
drag, startPoint x: 254, startPoint y: 138, endPoint x: 574, endPoint y: 143, distance: 320.5
click at [574, 143] on div "750 plus VAT Includes Partnership tax return and self-assessment for 2(No separ…" at bounding box center [512, 199] width 519 height 169
copy p "Includes Partnership tax return and self-assessment for 2(No separate fee has b…"
click at [769, 57] on div "Close this dialog window" at bounding box center [772, 59] width 11 height 11
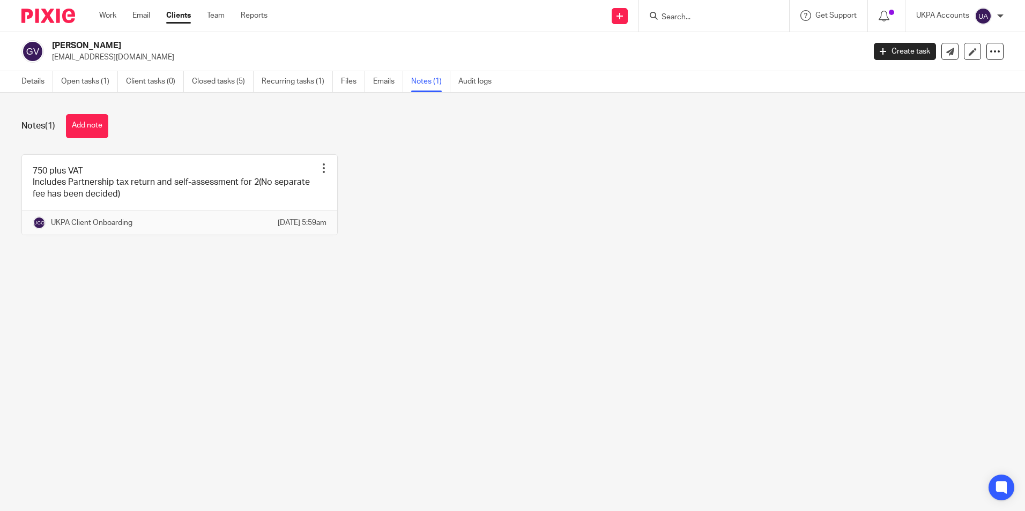
drag, startPoint x: 440, startPoint y: 271, endPoint x: 430, endPoint y: 64, distance: 207.1
click at [440, 267] on div "Notes (1) Add note 750 plus VAT Includes Partnership tax return and self-assess…" at bounding box center [512, 183] width 1025 height 180
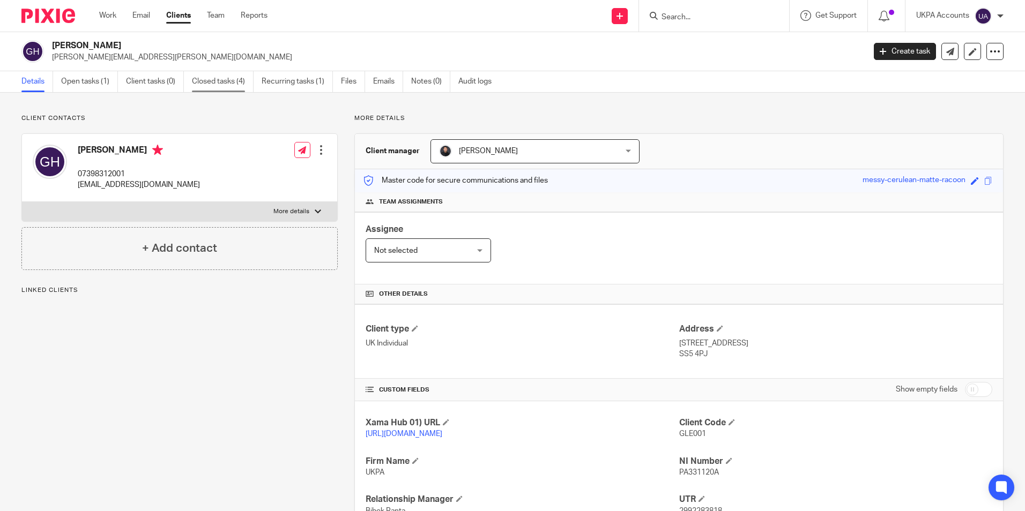
click at [226, 83] on link "Closed tasks (4)" at bounding box center [223, 81] width 62 height 21
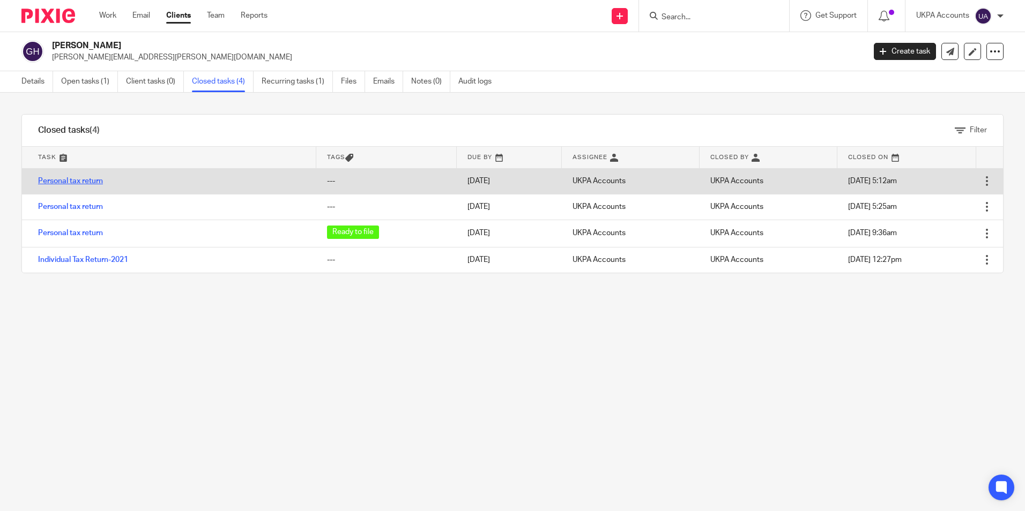
click at [80, 180] on link "Personal tax return" at bounding box center [70, 181] width 65 height 8
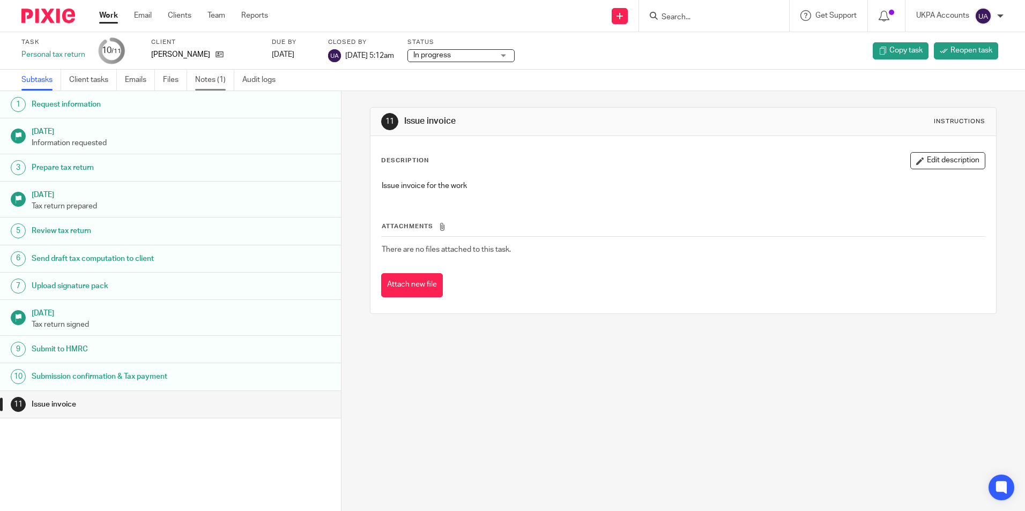
click at [221, 79] on link "Notes (1)" at bounding box center [214, 80] width 39 height 21
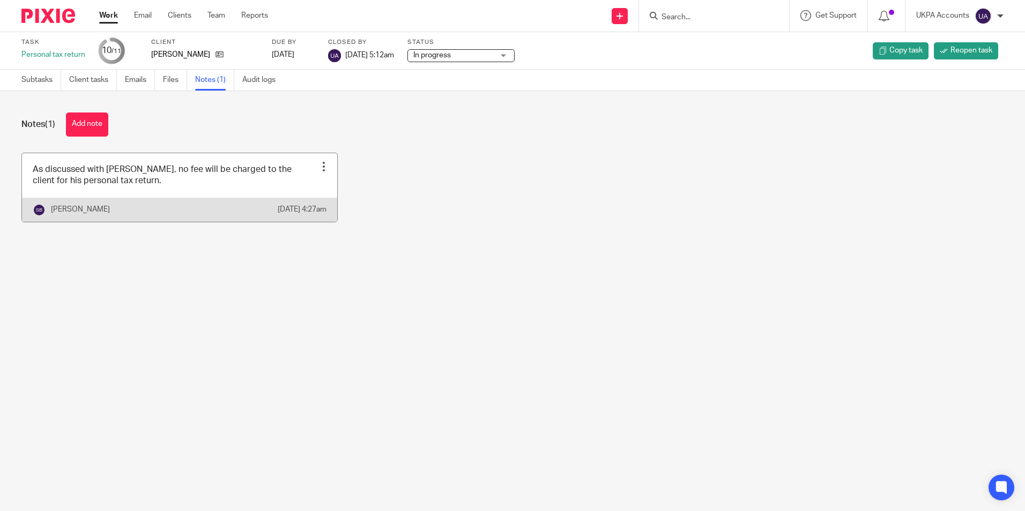
click at [192, 181] on link at bounding box center [179, 187] width 315 height 69
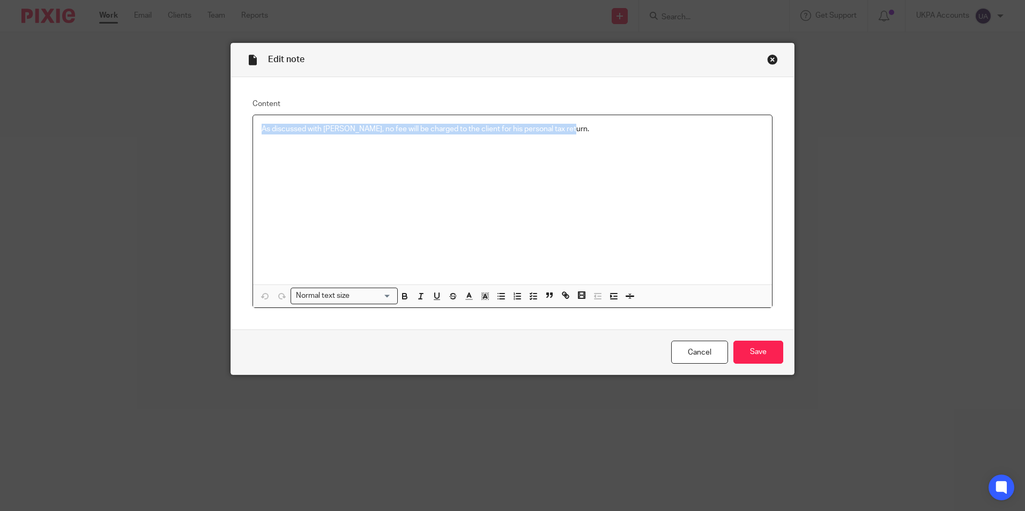
drag, startPoint x: 258, startPoint y: 129, endPoint x: 559, endPoint y: 128, distance: 301.7
click at [559, 128] on p "As discussed with [PERSON_NAME], no fee will be charged to the client for his p…" at bounding box center [512, 129] width 502 height 11
copy p "As discussed with [PERSON_NAME], no fee will be charged to the client for his p…"
drag, startPoint x: 768, startPoint y: 62, endPoint x: 727, endPoint y: 55, distance: 41.3
click at [768, 62] on div "Close this dialog window" at bounding box center [772, 59] width 11 height 11
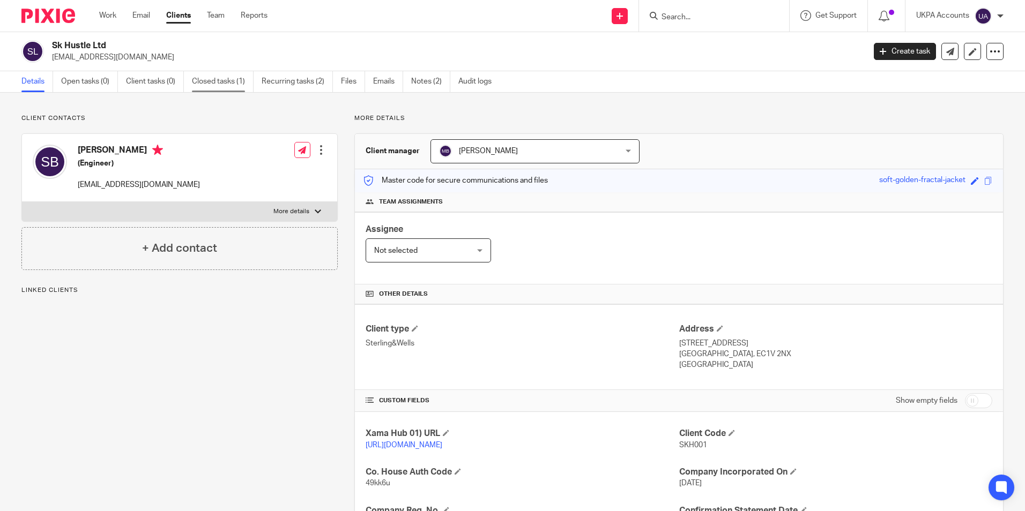
click at [231, 80] on link "Closed tasks (1)" at bounding box center [223, 81] width 62 height 21
click at [694, 23] on div at bounding box center [714, 16] width 150 height 32
click at [692, 14] on input "Search" at bounding box center [708, 18] width 96 height 10
paste input "Dragoncrest Limited"
type input "Dragoncrest Limited"
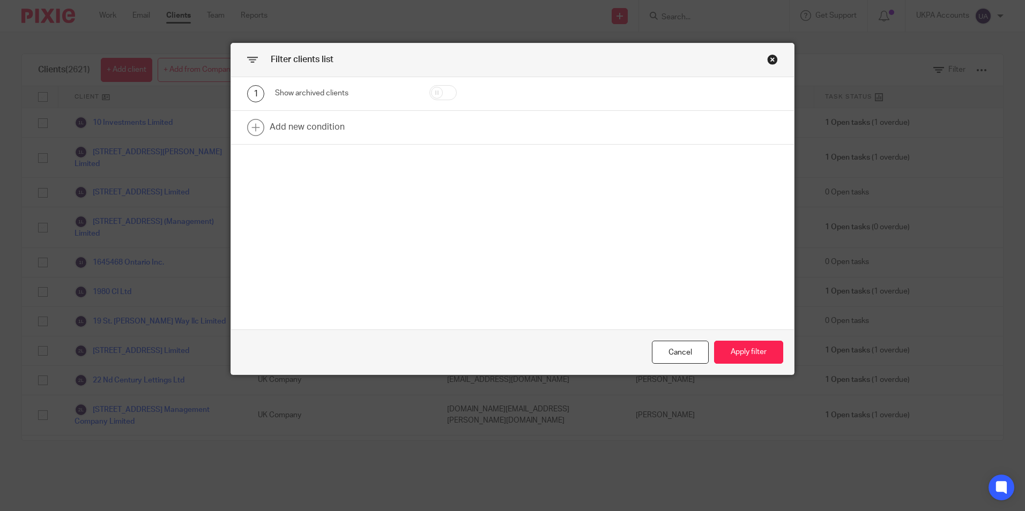
click at [451, 91] on input "checkbox" at bounding box center [442, 92] width 27 height 15
checkbox input "true"
click at [757, 352] on button "Apply filter" at bounding box center [748, 352] width 69 height 23
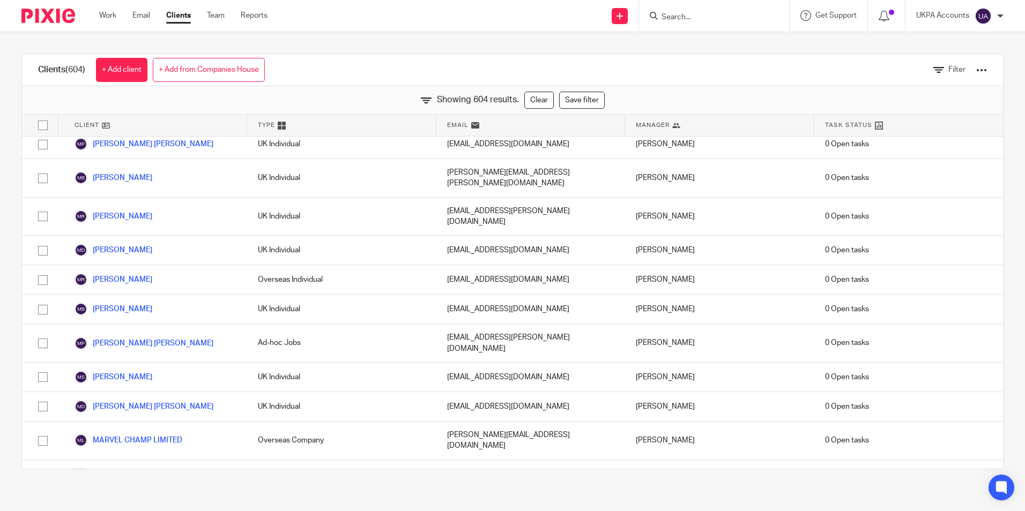
scroll to position [10717, 0]
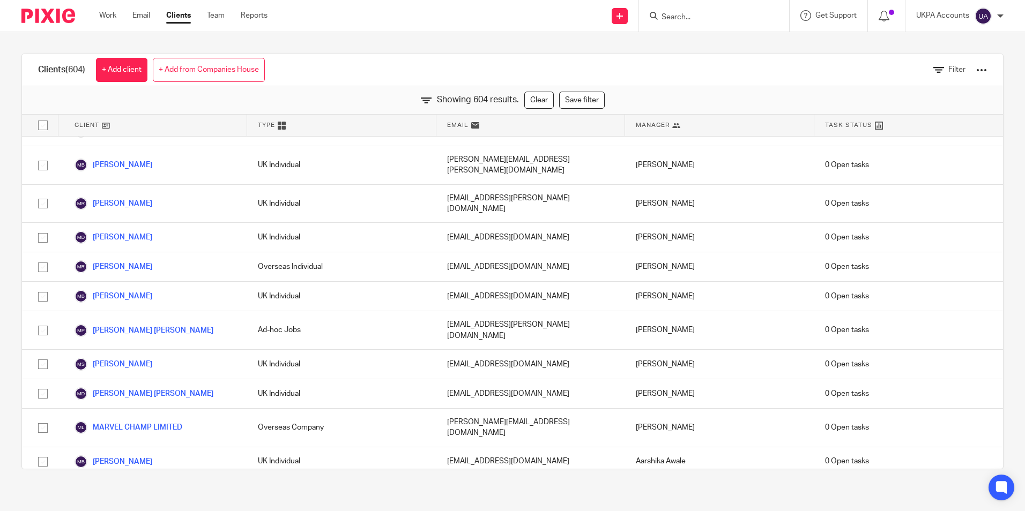
click at [700, 16] on input "Search" at bounding box center [708, 18] width 96 height 10
paste input "Mission Wave Ltd"
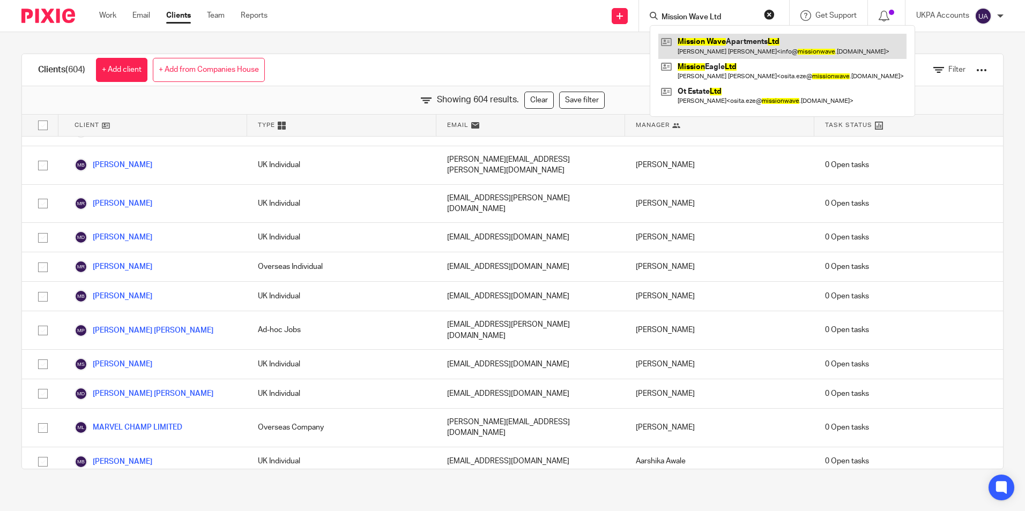
type input "Mission Wave Ltd"
click at [721, 41] on link at bounding box center [782, 46] width 248 height 25
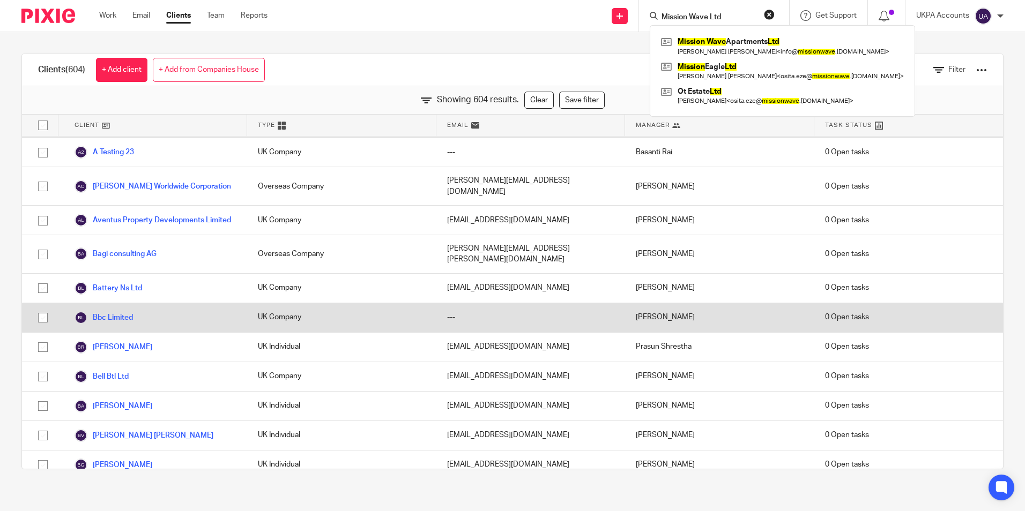
scroll to position [2143, 0]
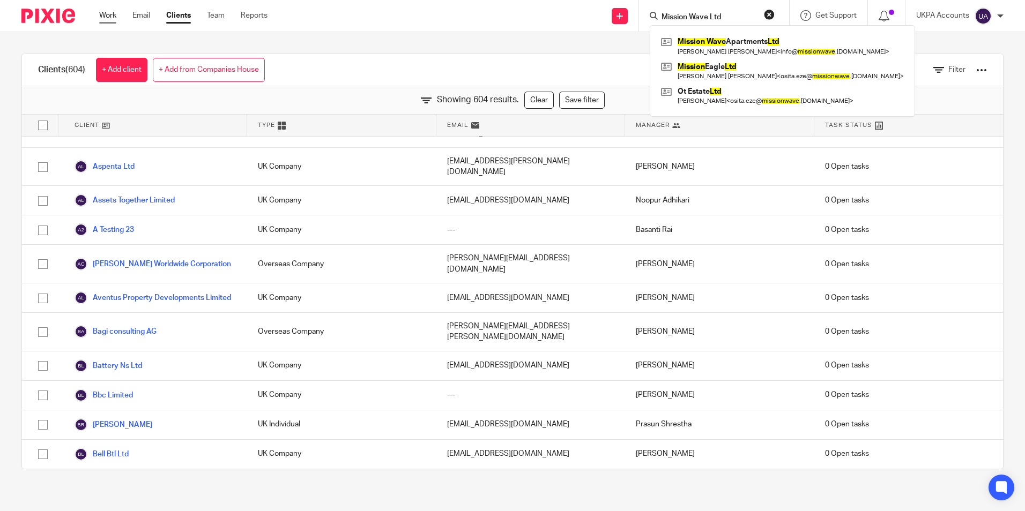
click at [105, 16] on link "Work" at bounding box center [107, 15] width 17 height 11
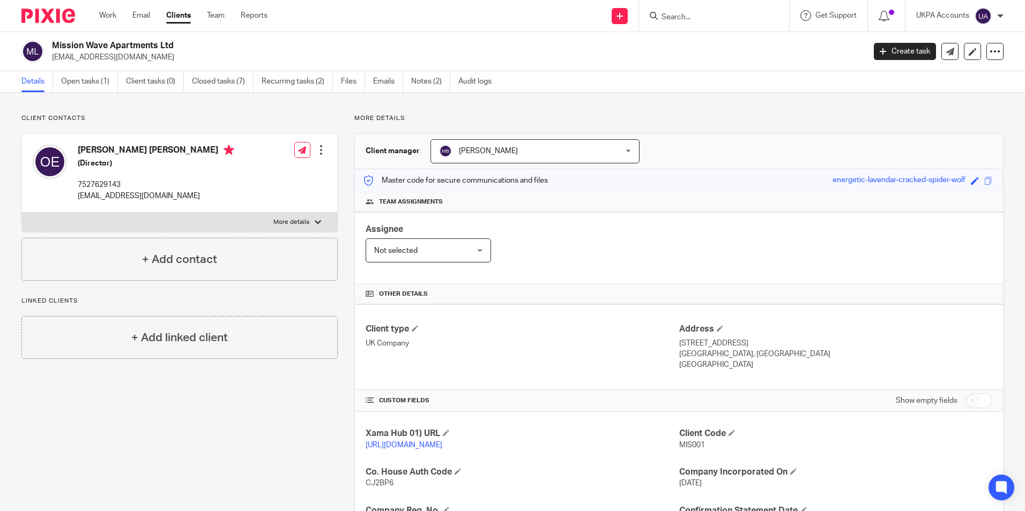
click at [689, 19] on input "Search" at bounding box center [708, 18] width 96 height 10
paste input "WYM Living Ltd."
type input "WYM Living Ltd."
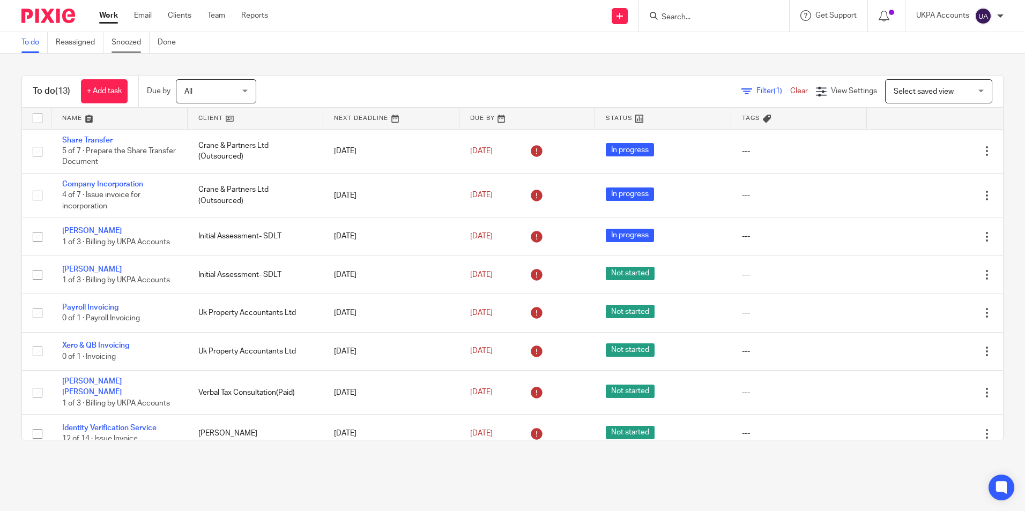
click at [138, 40] on link "Snoozed" at bounding box center [130, 42] width 38 height 21
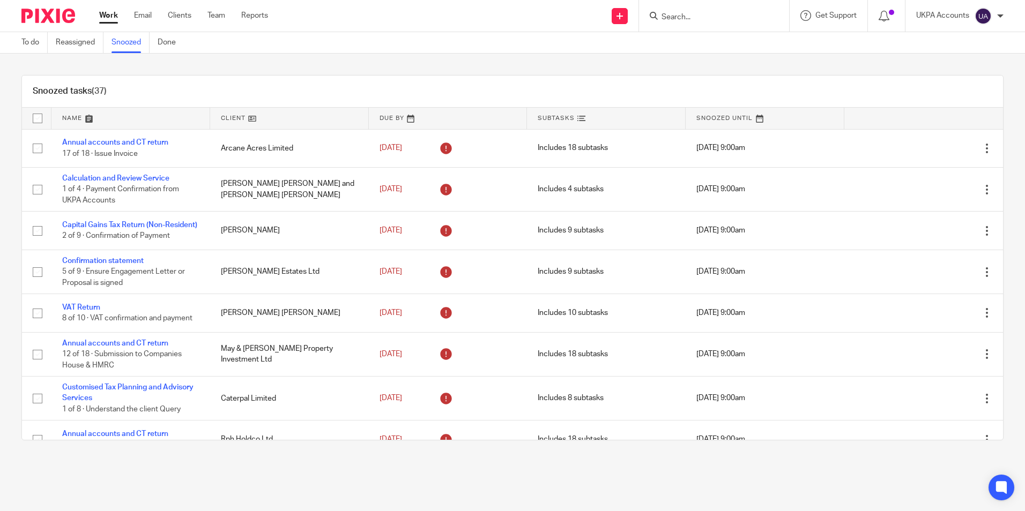
click at [529, 77] on div "Snoozed tasks (37)" at bounding box center [512, 92] width 981 height 32
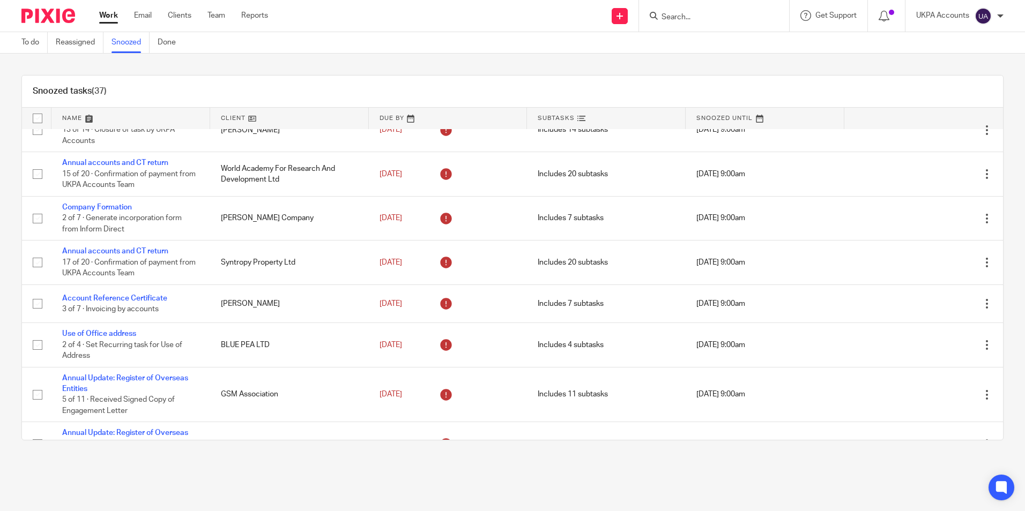
drag, startPoint x: 347, startPoint y: 47, endPoint x: 349, endPoint y: 52, distance: 5.8
click at [349, 49] on div "To do Reassigned Snoozed Done" at bounding box center [512, 42] width 1025 height 21
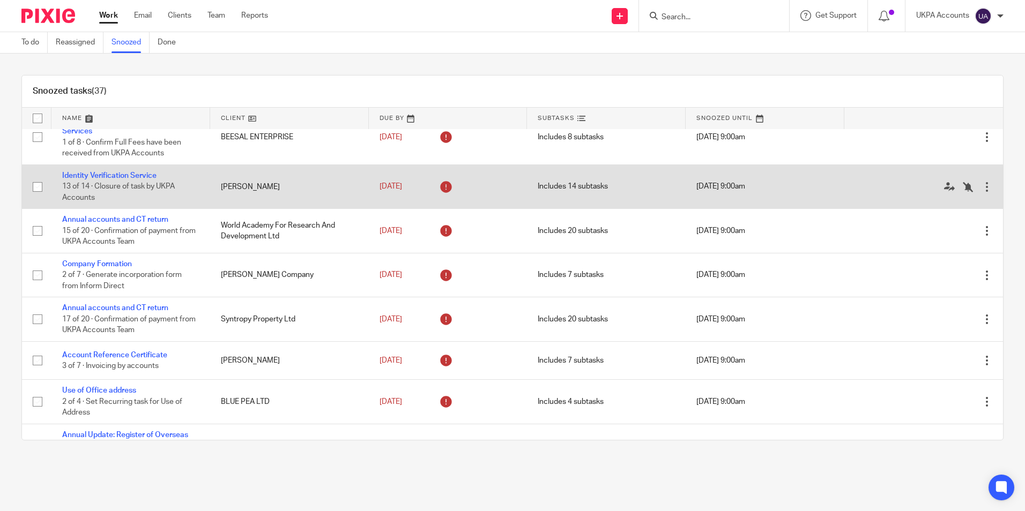
scroll to position [581, 0]
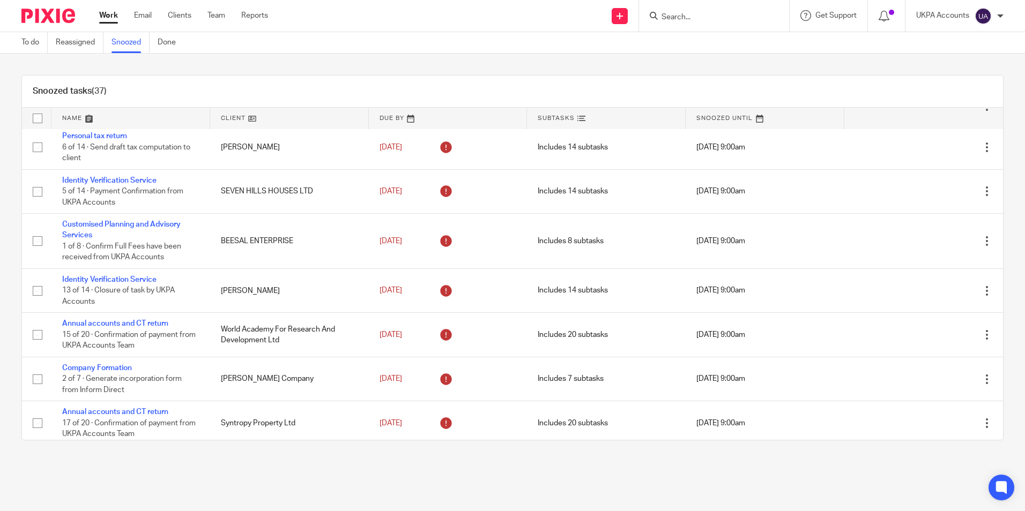
click at [248, 119] on link at bounding box center [289, 118] width 159 height 21
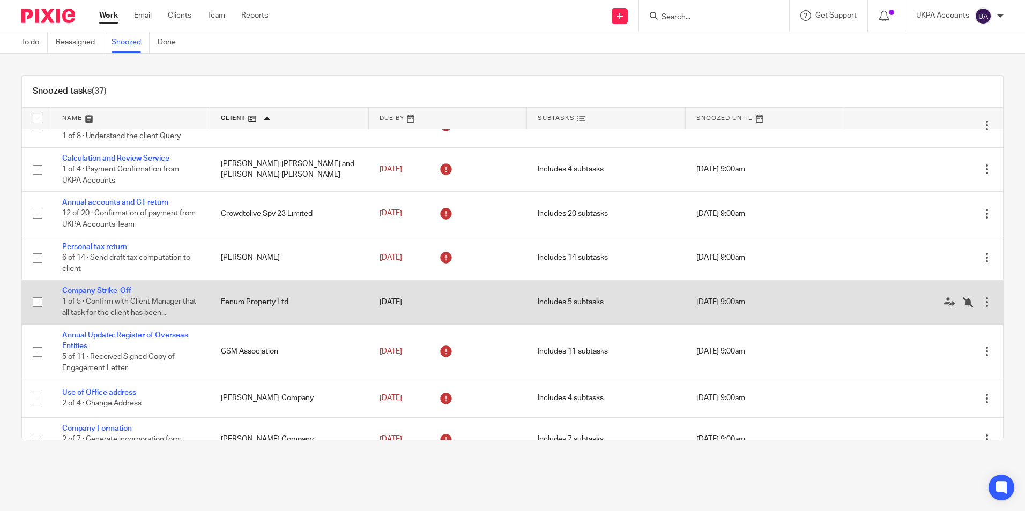
scroll to position [322, 0]
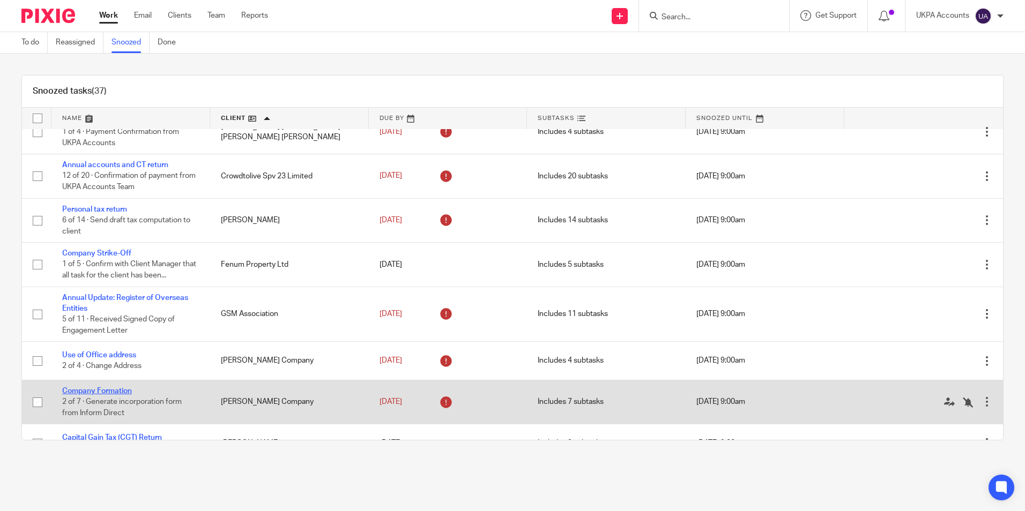
click at [111, 390] on link "Company Formation" at bounding box center [97, 391] width 70 height 8
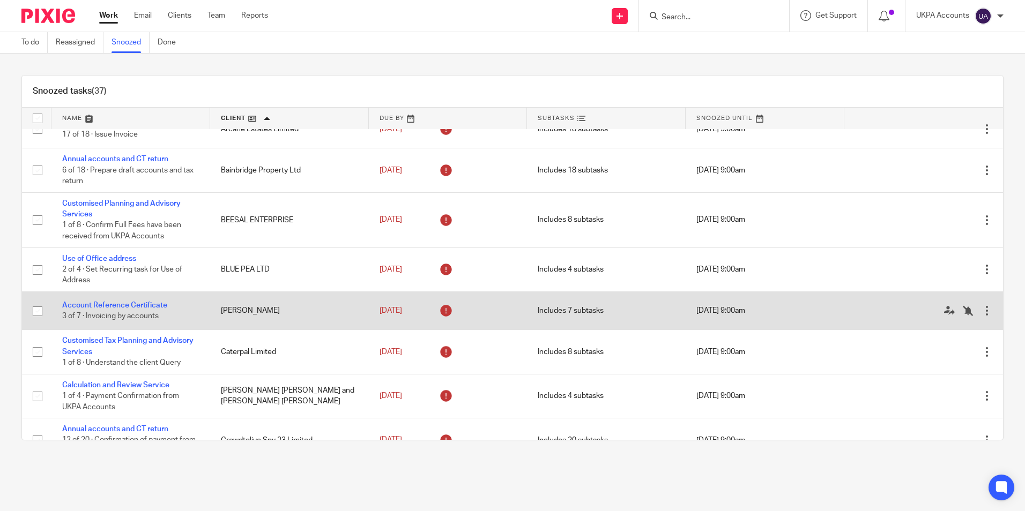
scroll to position [0, 0]
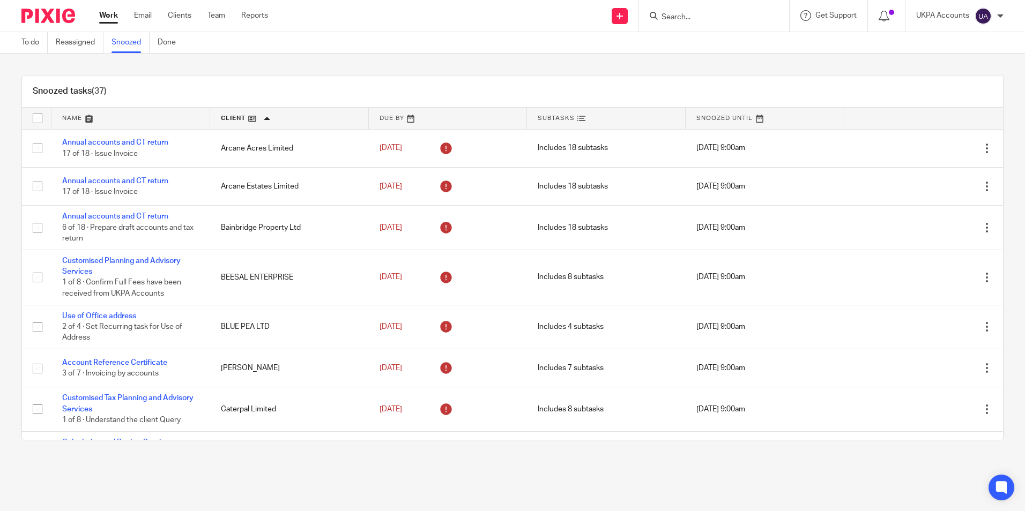
click at [676, 19] on input "Search" at bounding box center [708, 18] width 96 height 10
type input "t"
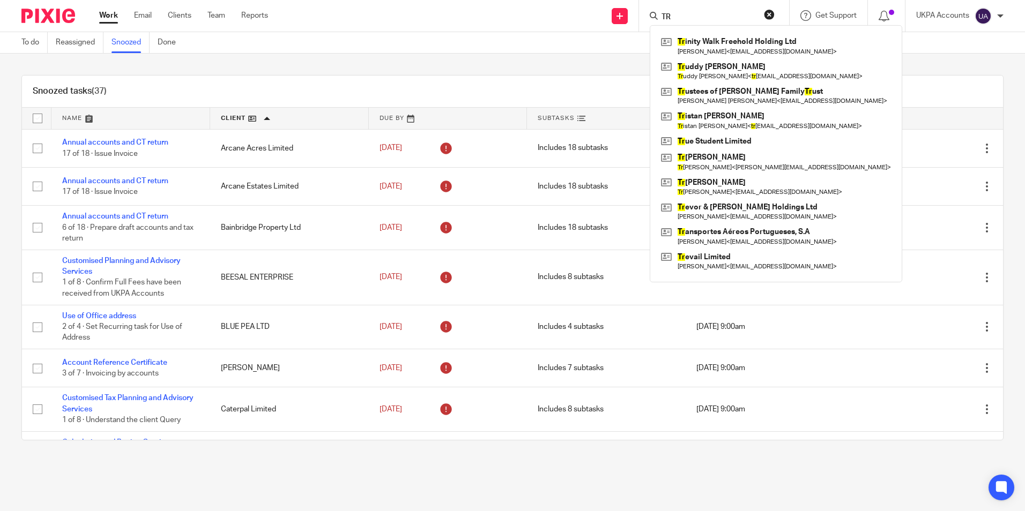
type input "TRH"
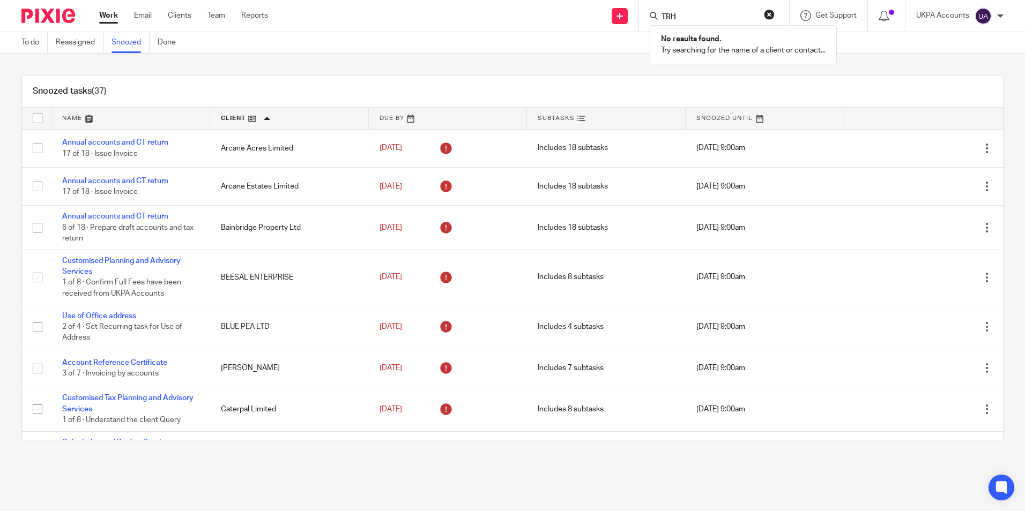
drag, startPoint x: 681, startPoint y: 18, endPoint x: 641, endPoint y: 11, distance: 40.4
click at [641, 11] on div "TRH No results found. Try searching for the name of a client or contact..." at bounding box center [714, 16] width 150 height 32
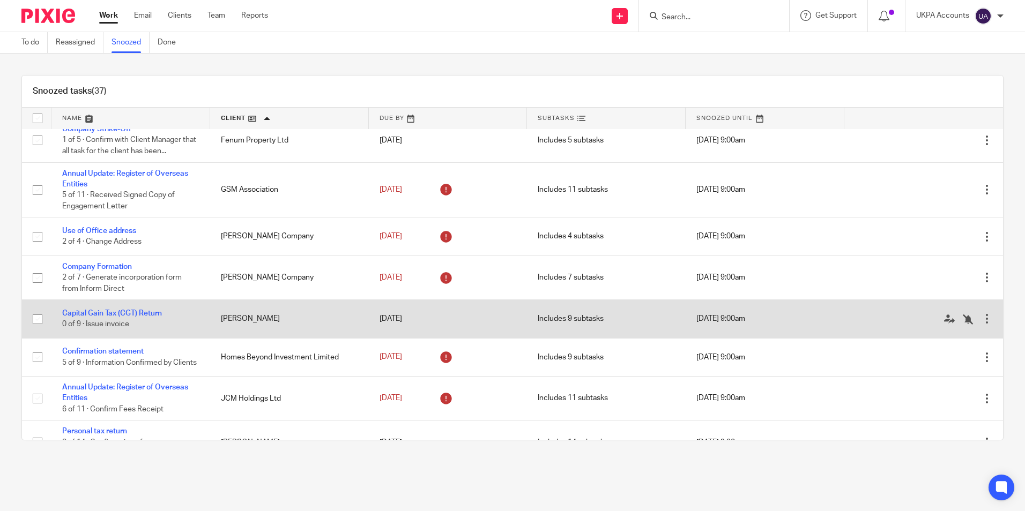
scroll to position [482, 0]
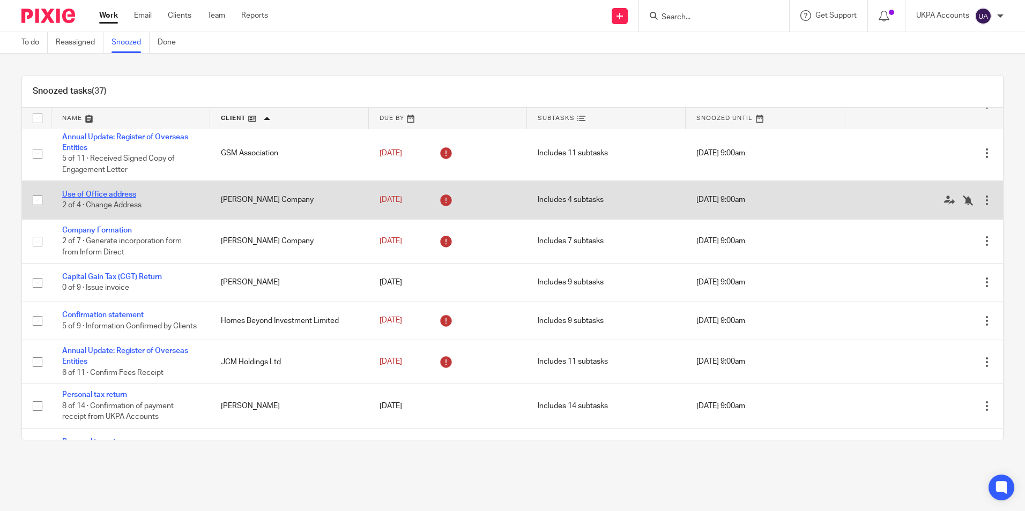
click at [110, 196] on link "Use of Office address" at bounding box center [99, 195] width 74 height 8
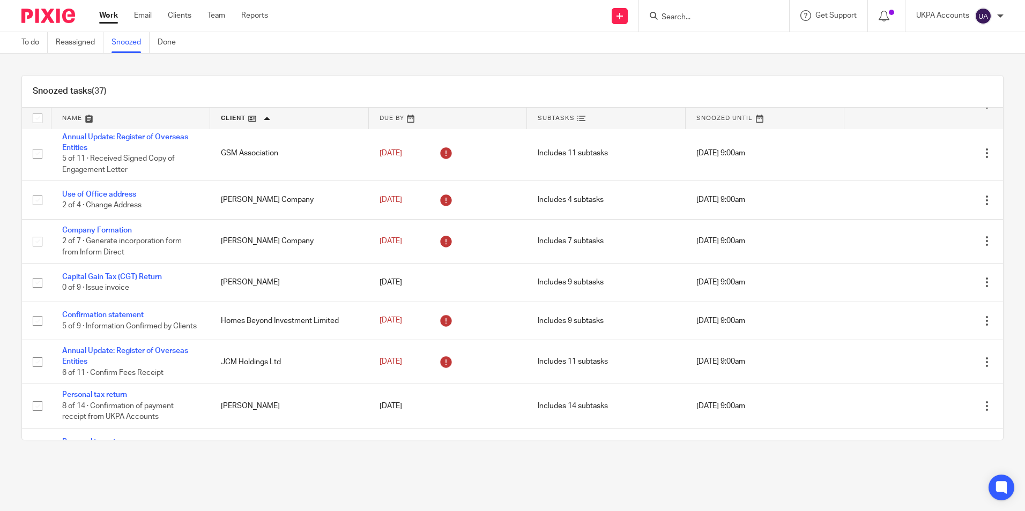
click at [123, 43] on link "Snoozed" at bounding box center [130, 42] width 38 height 21
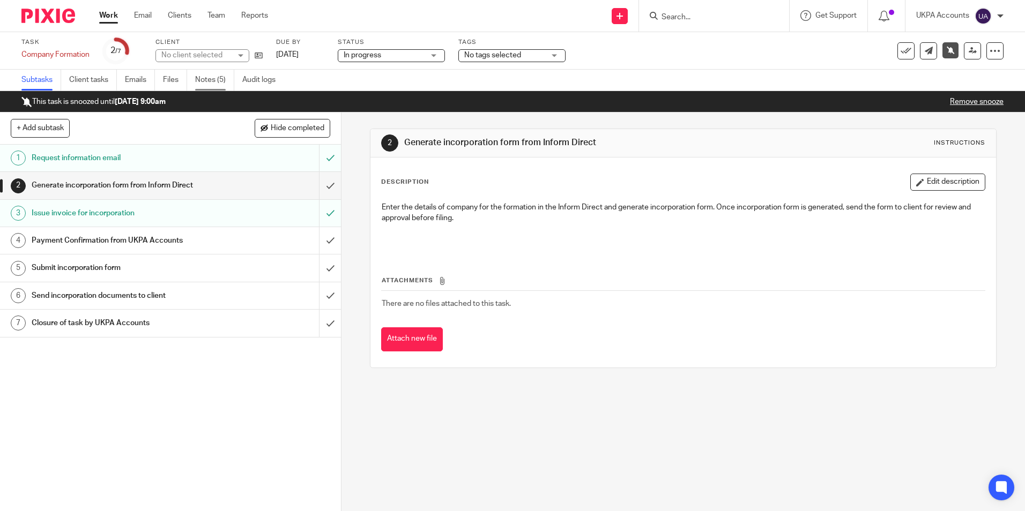
click at [219, 78] on link "Notes (5)" at bounding box center [214, 80] width 39 height 21
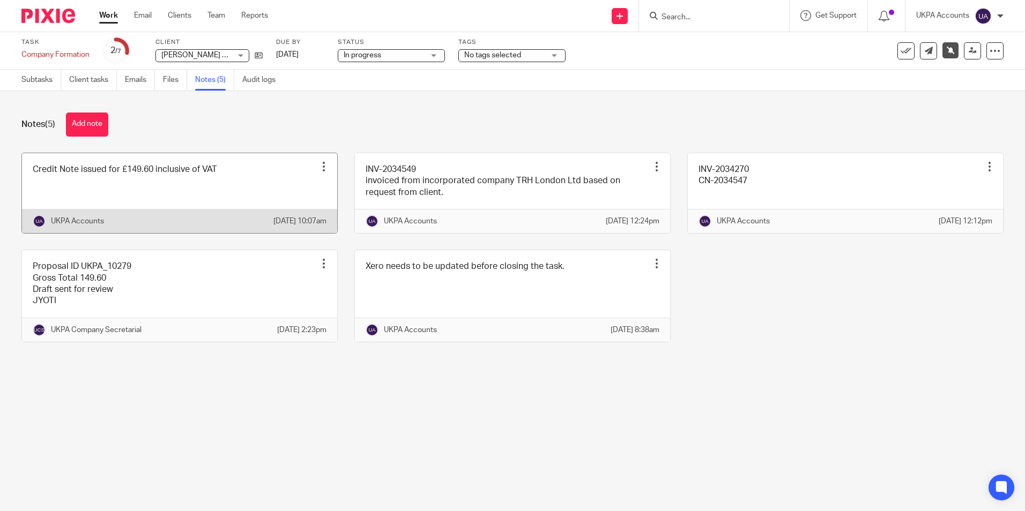
click at [221, 192] on link at bounding box center [179, 193] width 315 height 80
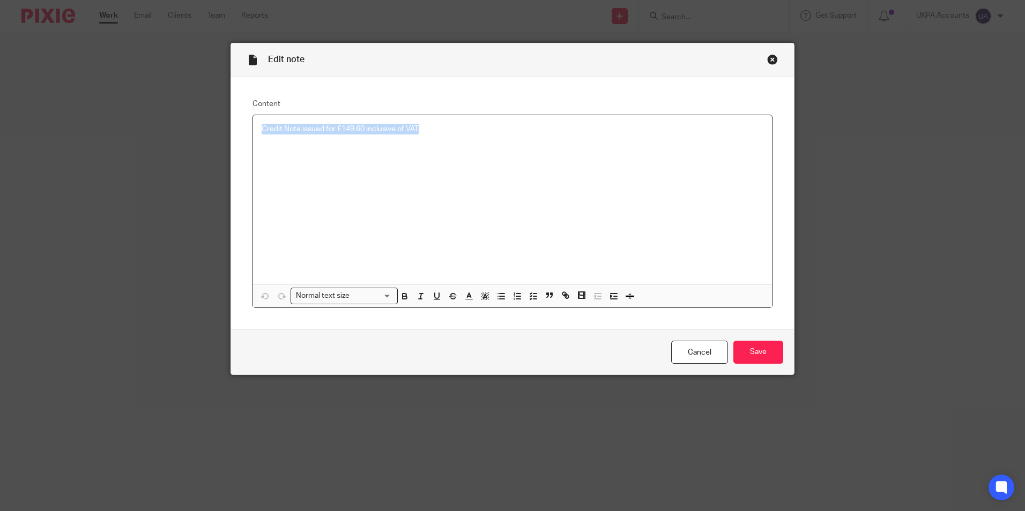
drag, startPoint x: 417, startPoint y: 126, endPoint x: 250, endPoint y: 124, distance: 167.7
click at [253, 124] on div "Credit Note issued for £149.60 inclusive of VAT" at bounding box center [512, 199] width 519 height 169
click at [350, 139] on p "Paid on" at bounding box center [512, 139] width 502 height 11
click at [338, 129] on p "INV-2034549" at bounding box center [512, 129] width 502 height 11
click at [327, 154] on div "INV-2034549 from TRH London Ltd. Paid on" at bounding box center [512, 199] width 519 height 169
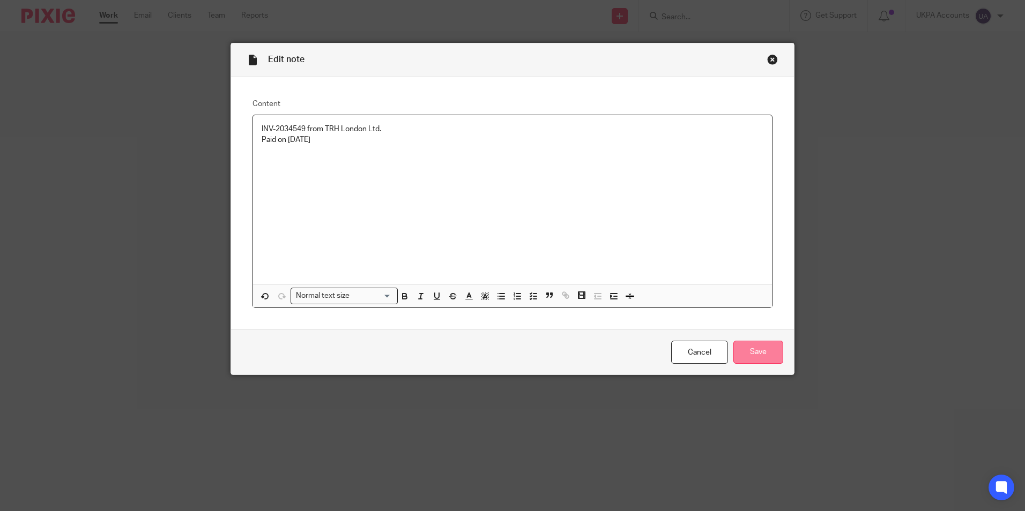
click at [745, 353] on input "Save" at bounding box center [758, 352] width 50 height 23
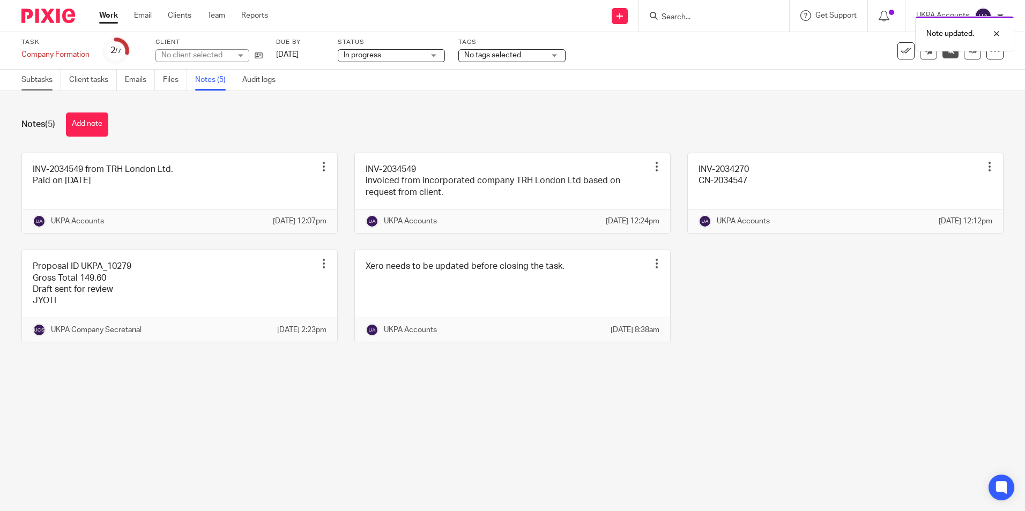
click at [43, 83] on link "Subtasks" at bounding box center [41, 80] width 40 height 21
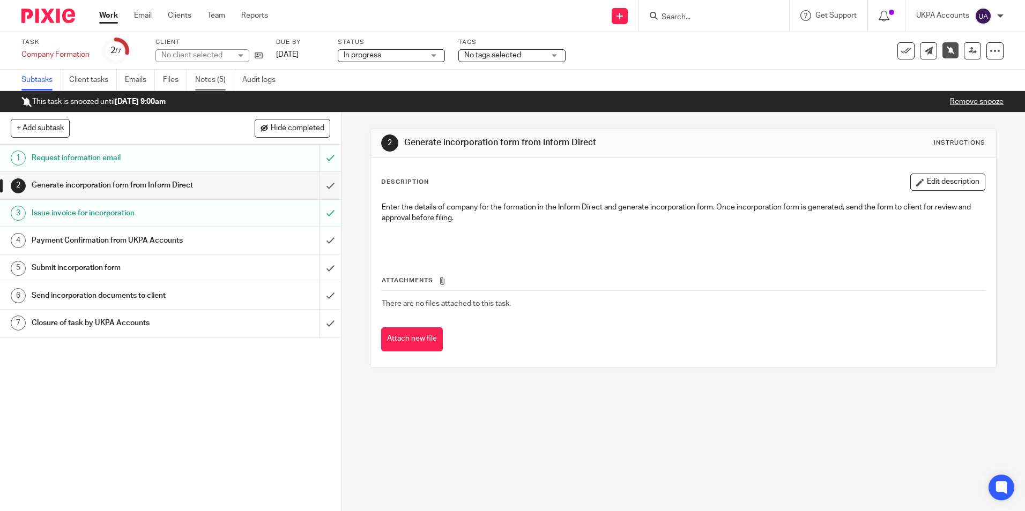
click at [218, 81] on link "Notes (5)" at bounding box center [214, 80] width 39 height 21
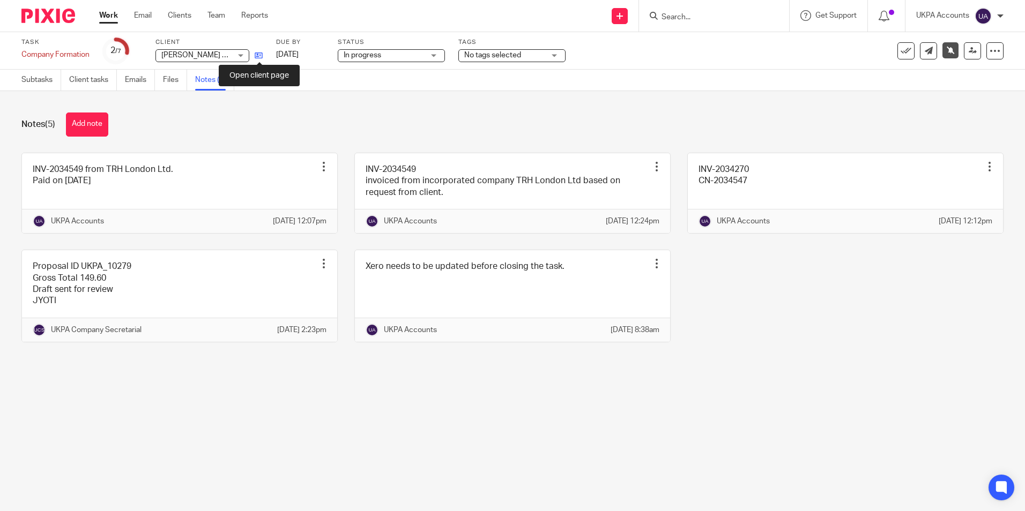
click at [260, 57] on icon at bounding box center [259, 55] width 8 height 8
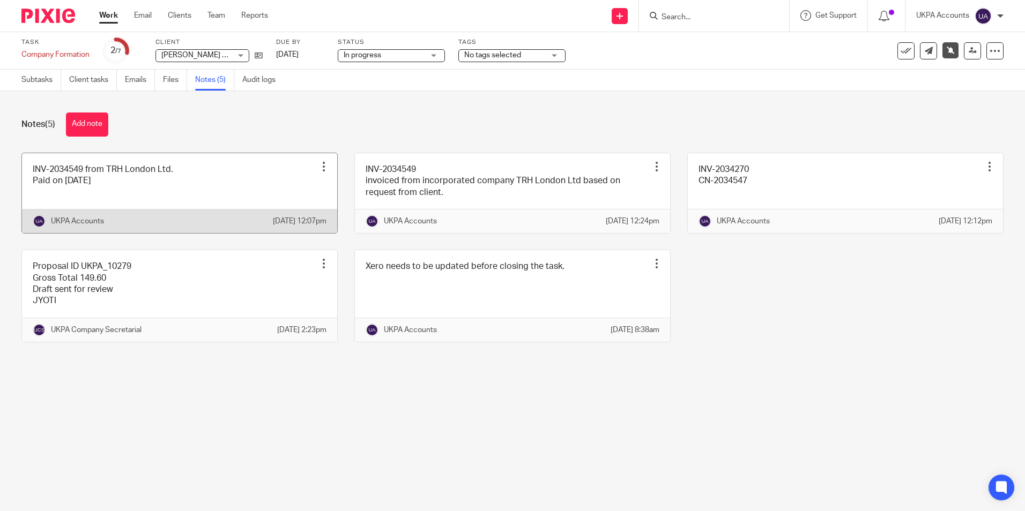
click at [117, 185] on link at bounding box center [179, 193] width 315 height 80
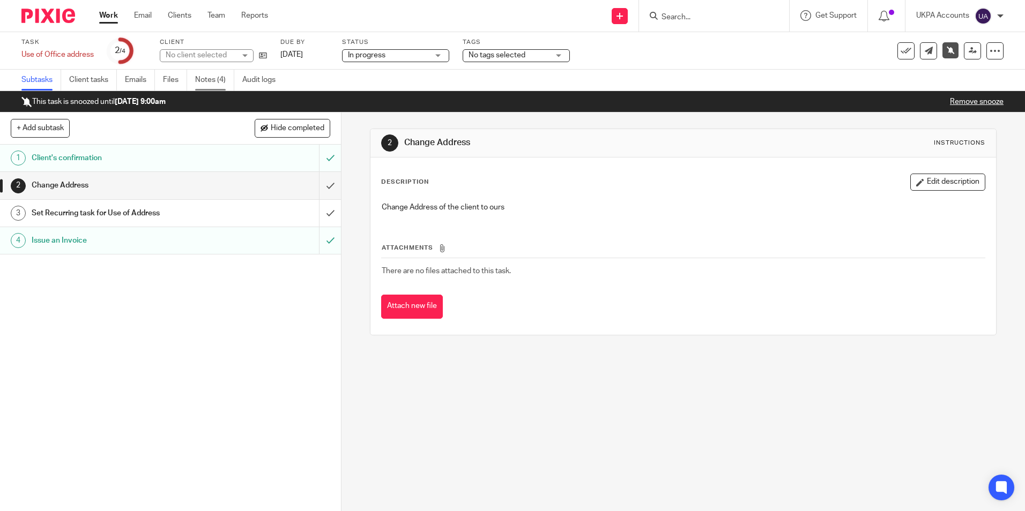
click at [218, 73] on link "Notes (4)" at bounding box center [214, 80] width 39 height 21
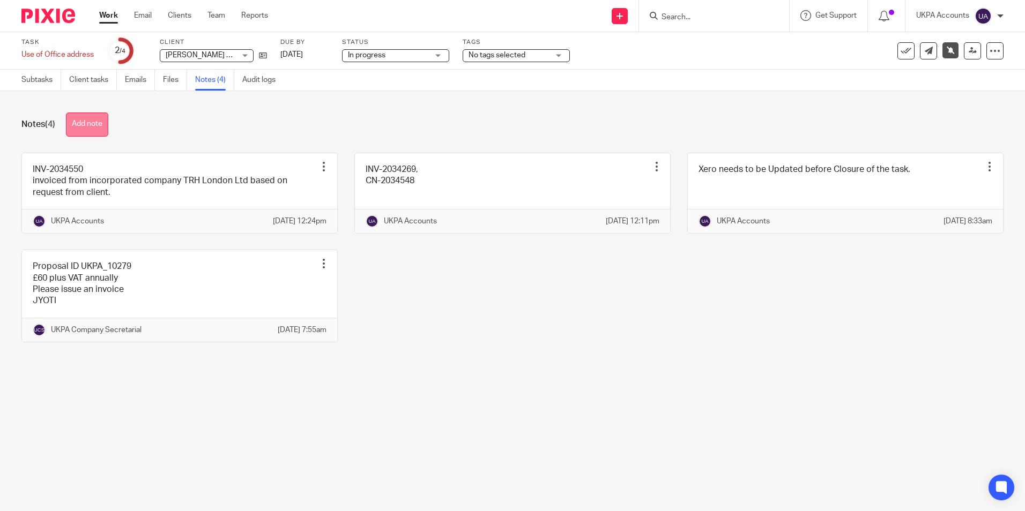
click at [93, 127] on button "Add note" at bounding box center [87, 125] width 42 height 24
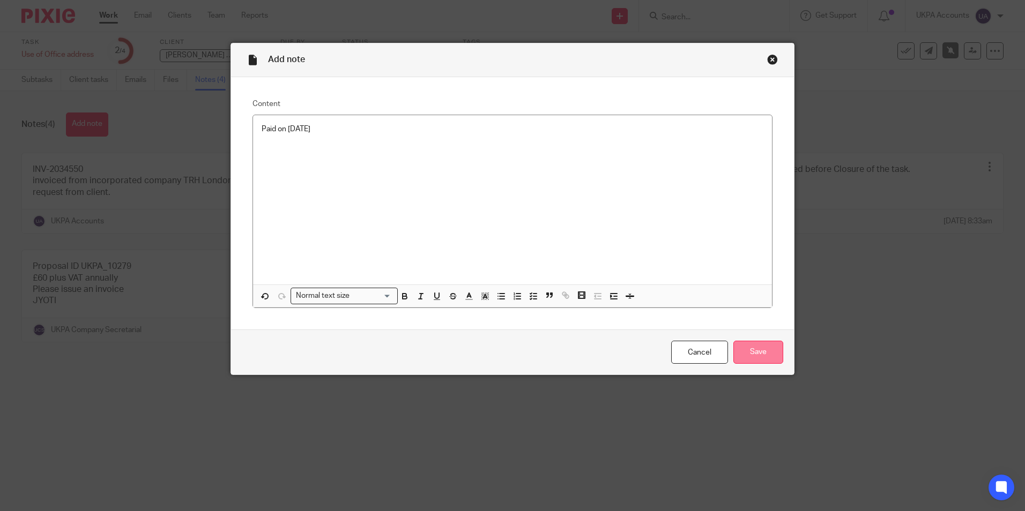
click at [760, 352] on input "Save" at bounding box center [758, 352] width 50 height 23
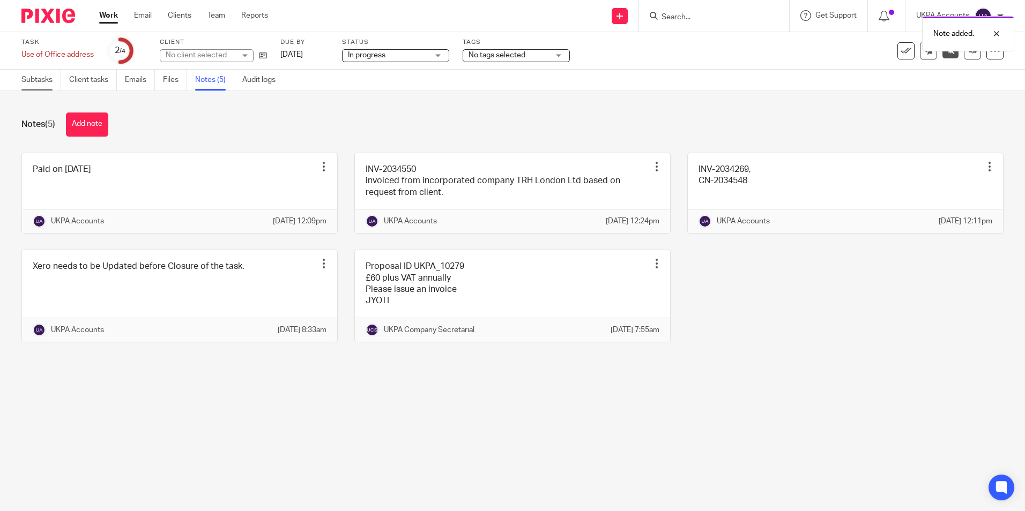
click at [38, 81] on link "Subtasks" at bounding box center [41, 80] width 40 height 21
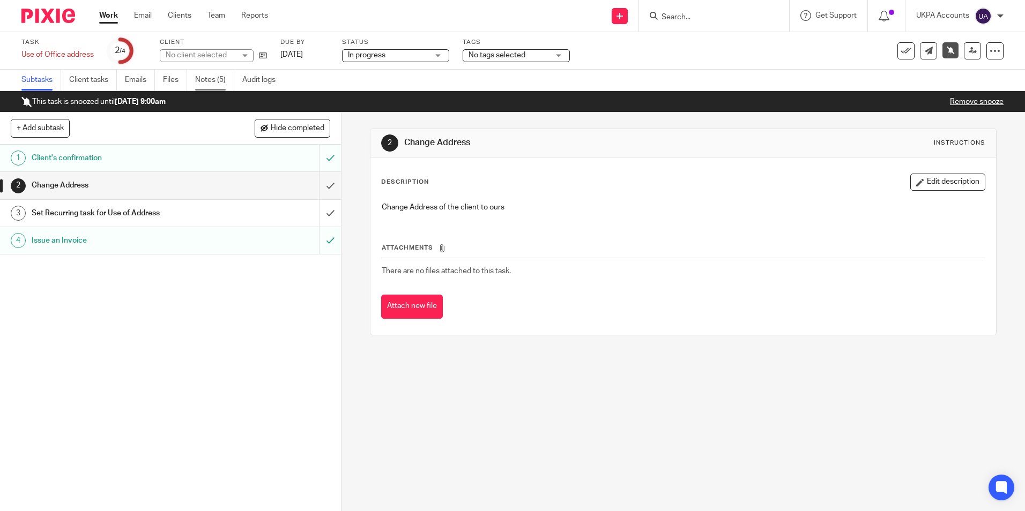
click at [214, 79] on link "Notes (5)" at bounding box center [214, 80] width 39 height 21
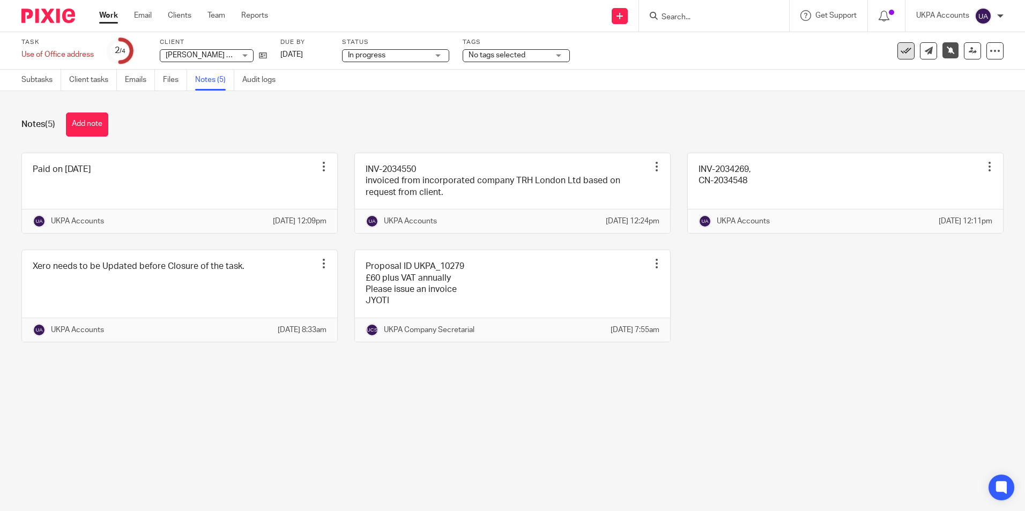
click at [900, 51] on icon at bounding box center [905, 51] width 11 height 11
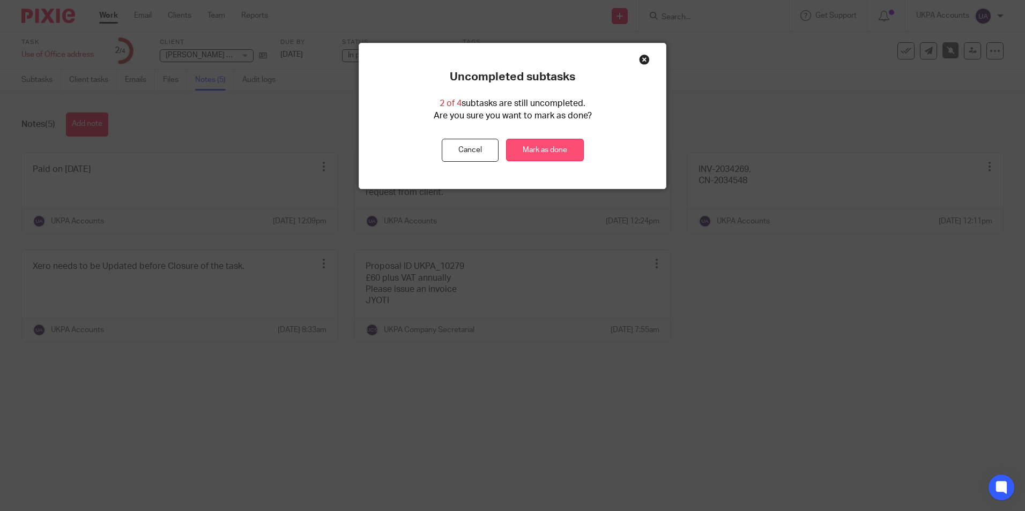
click at [535, 151] on link "Mark as done" at bounding box center [545, 150] width 78 height 23
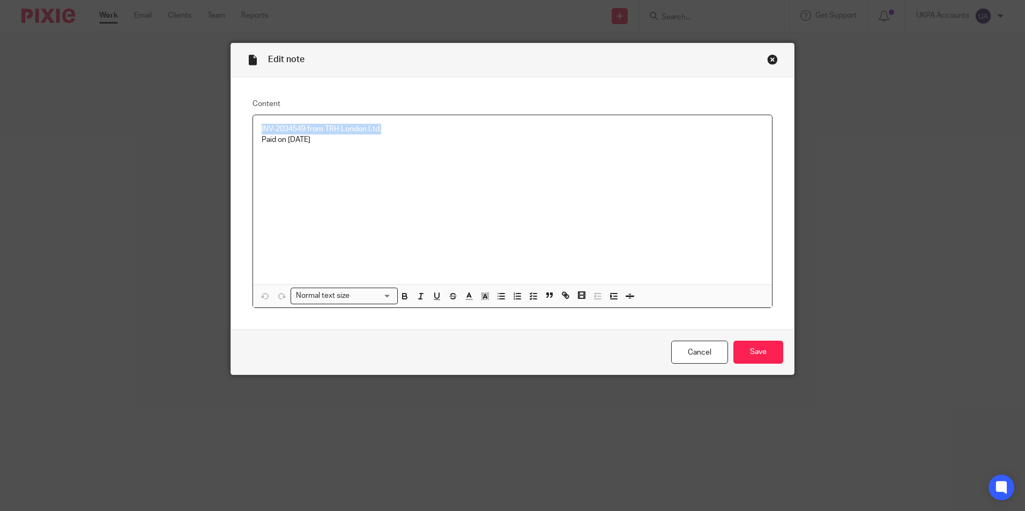
drag, startPoint x: 258, startPoint y: 128, endPoint x: 387, endPoint y: 126, distance: 129.7
click at [387, 126] on p "INV-2034549 from TRH London Ltd." at bounding box center [512, 129] width 502 height 11
drag, startPoint x: 256, startPoint y: 137, endPoint x: 338, endPoint y: 144, distance: 82.3
click at [338, 144] on div "INV-2034549 from TRH London Ltd. Paid on [DATE]" at bounding box center [512, 199] width 519 height 169
drag, startPoint x: 382, startPoint y: 126, endPoint x: 250, endPoint y: 124, distance: 131.8
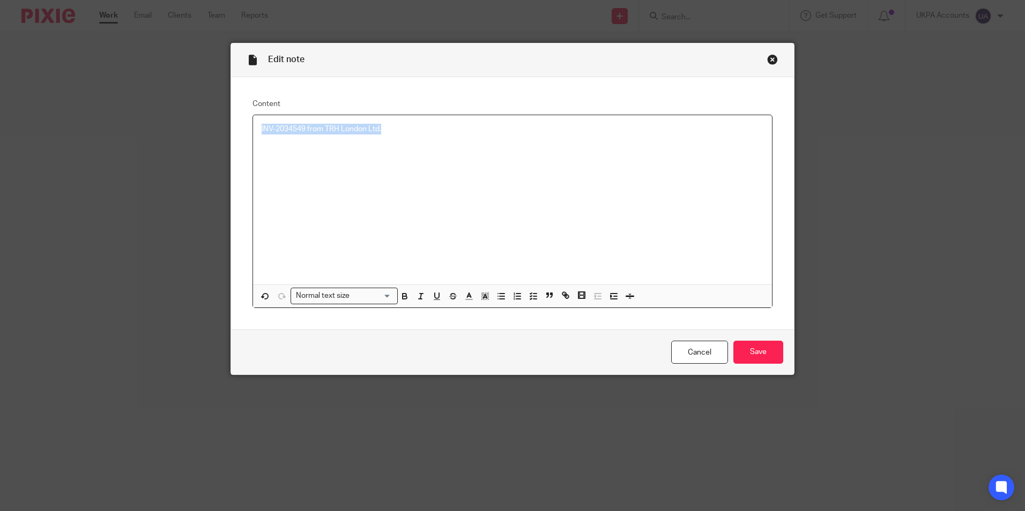
click at [253, 124] on div "INV-2034549 from TRH London Ltd." at bounding box center [512, 199] width 519 height 169
click at [763, 354] on input "Save" at bounding box center [758, 352] width 50 height 23
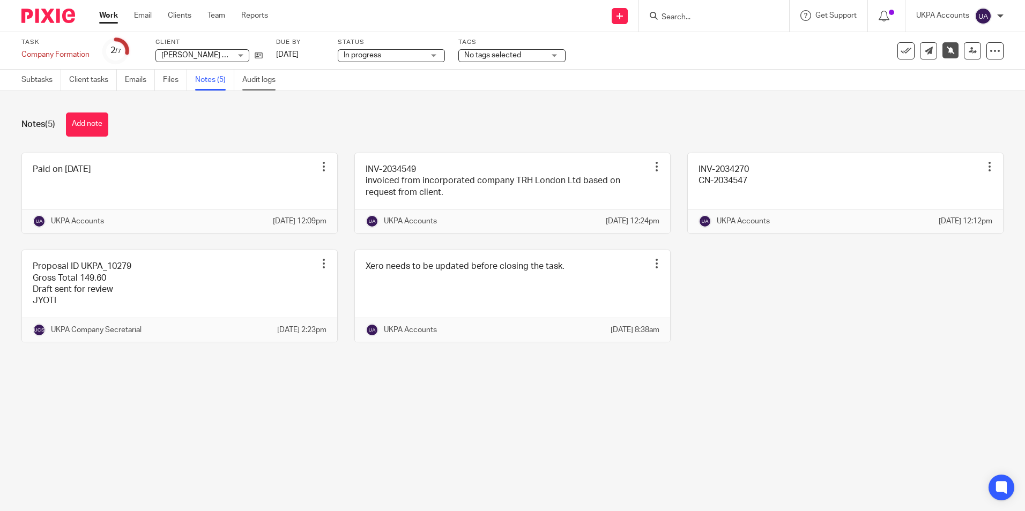
click at [255, 81] on link "Audit logs" at bounding box center [262, 80] width 41 height 21
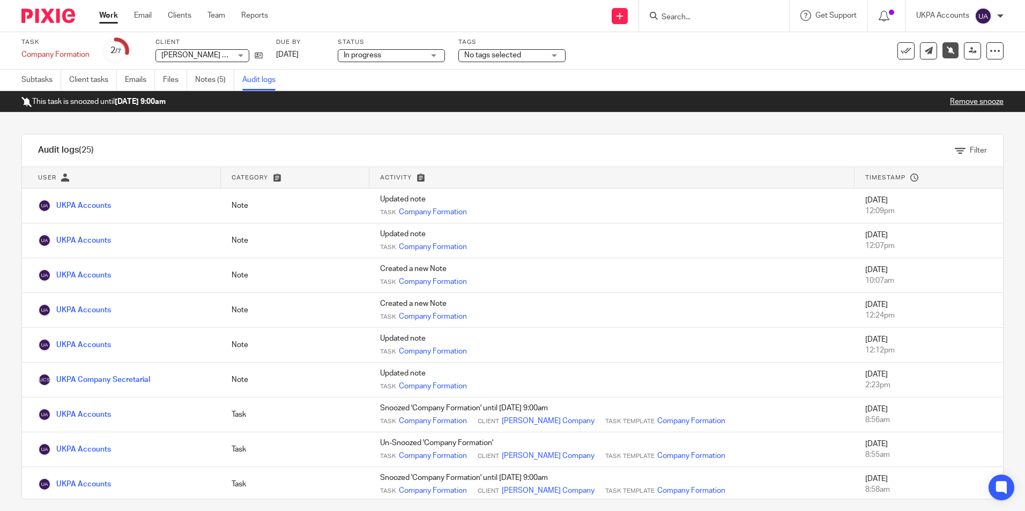
click at [970, 101] on link "Remove snooze" at bounding box center [977, 102] width 54 height 8
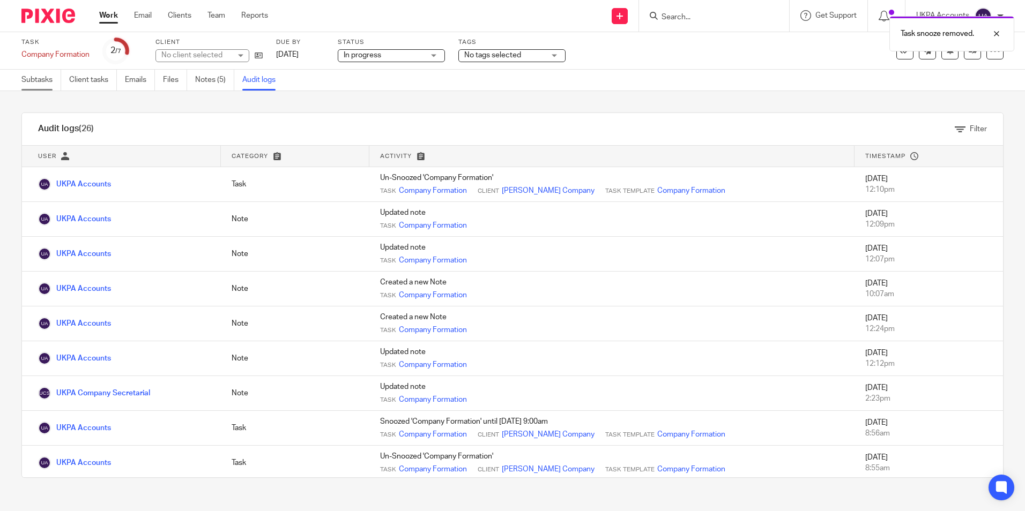
click at [36, 80] on link "Subtasks" at bounding box center [41, 80] width 40 height 21
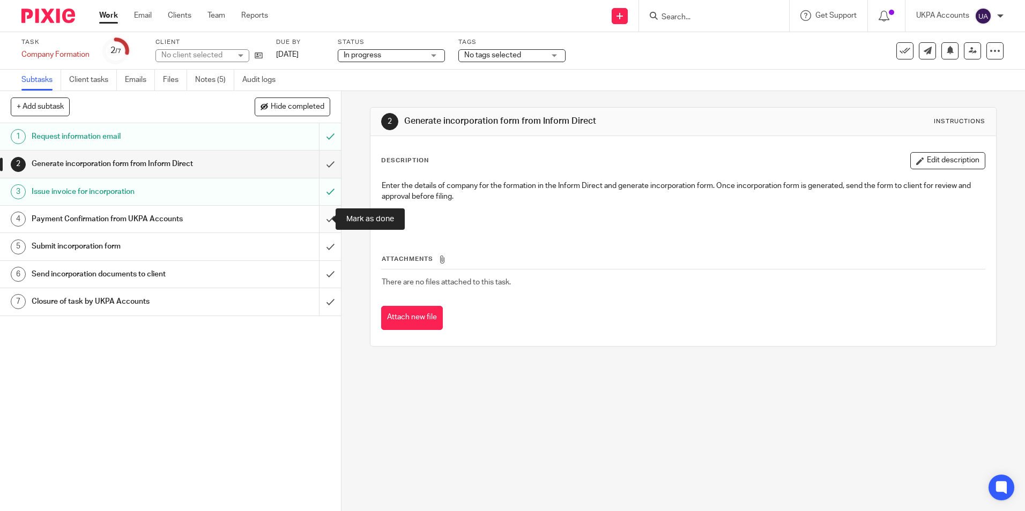
click at [321, 219] on input "submit" at bounding box center [170, 219] width 341 height 27
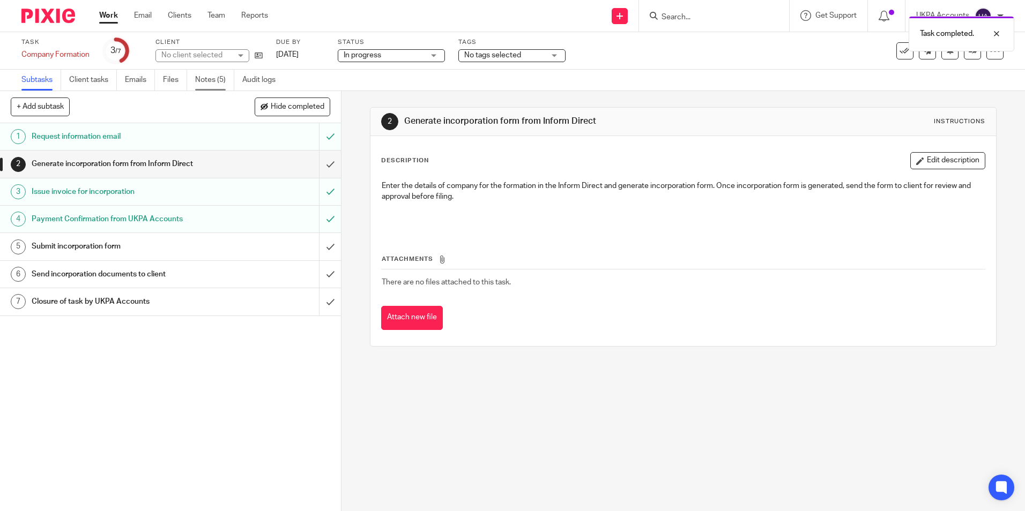
click at [211, 84] on link "Notes (5)" at bounding box center [214, 80] width 39 height 21
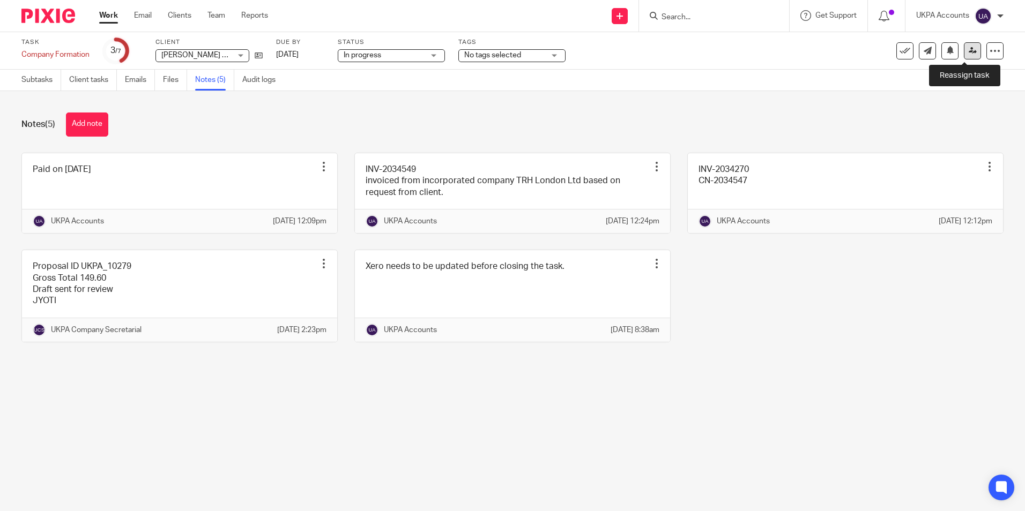
click at [968, 49] on icon at bounding box center [972, 51] width 8 height 8
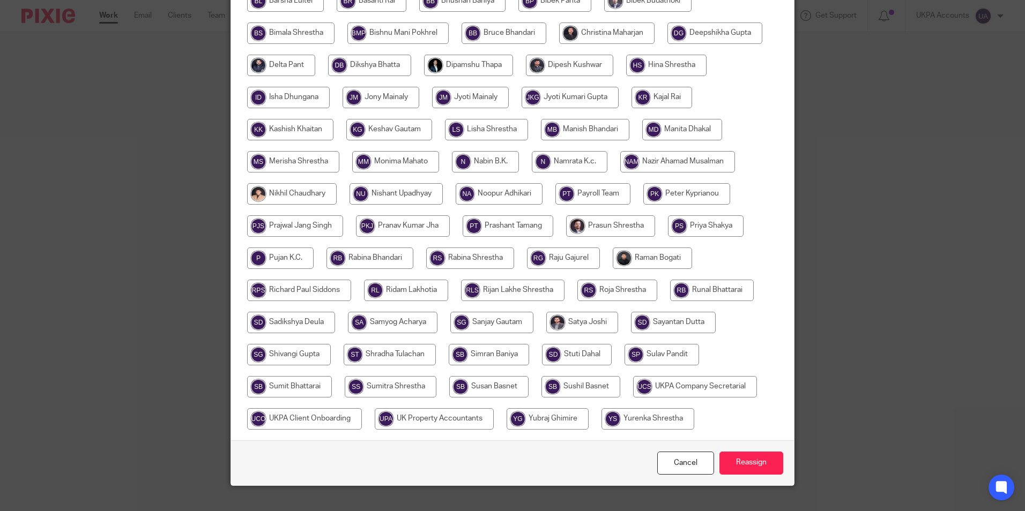
scroll to position [318, 0]
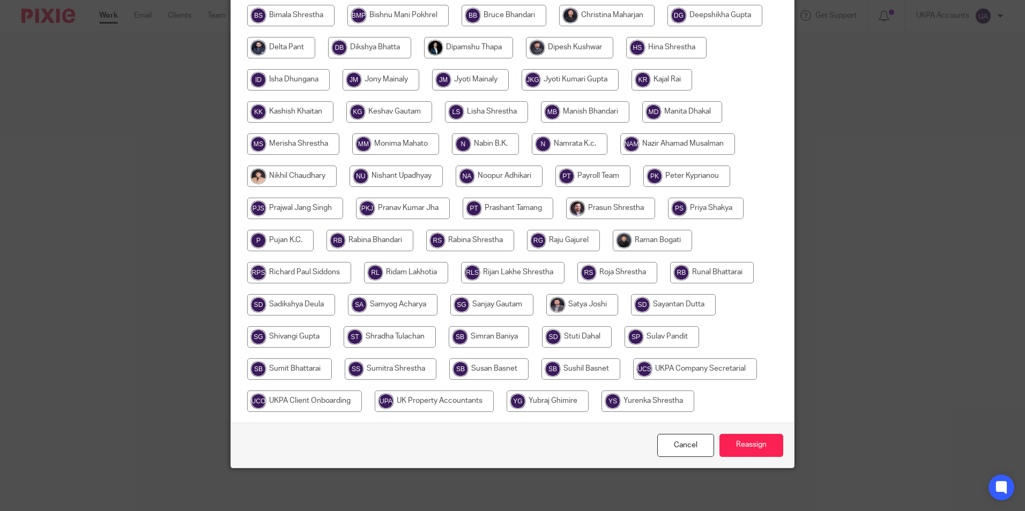
click at [722, 368] on input "radio" at bounding box center [695, 368] width 124 height 21
radio input "true"
click at [750, 449] on input "Reassign" at bounding box center [751, 445] width 64 height 23
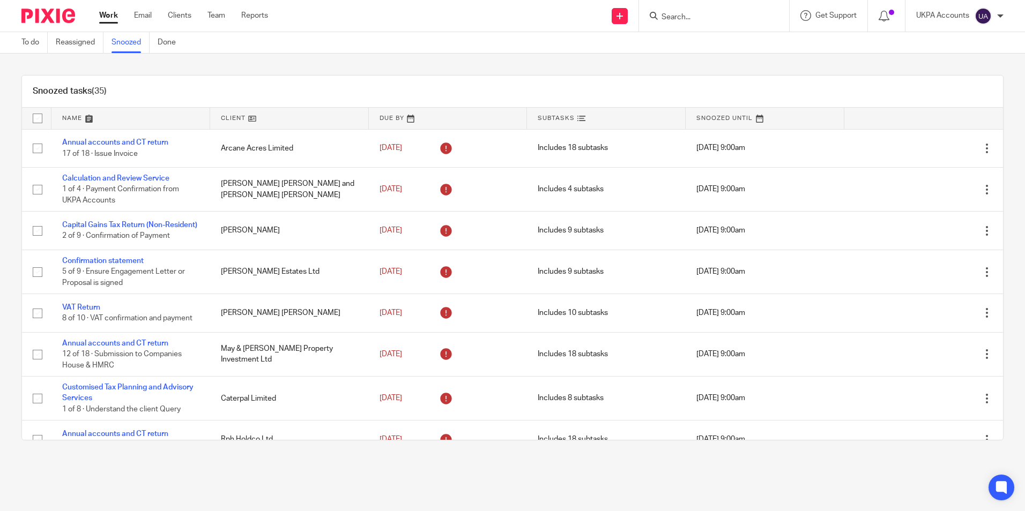
click at [246, 118] on link at bounding box center [289, 118] width 159 height 21
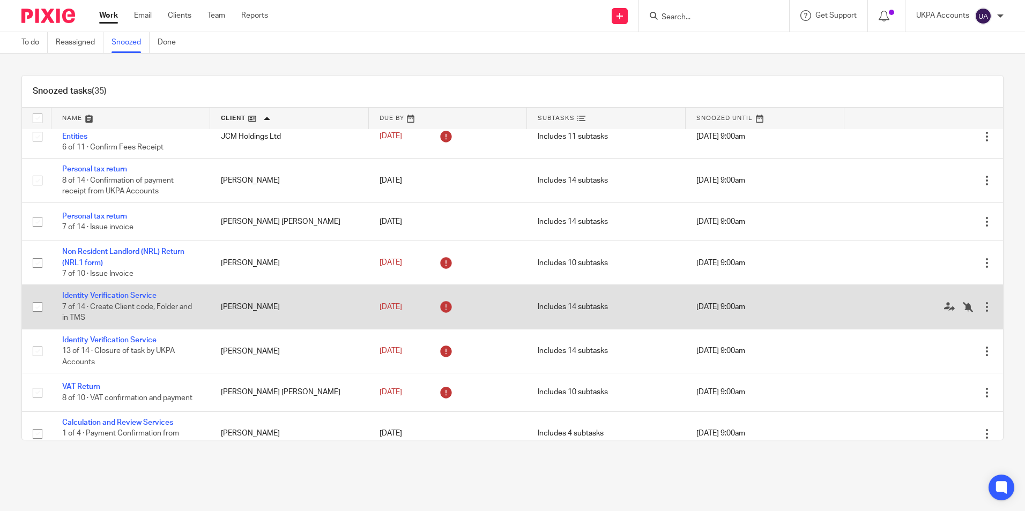
scroll to position [643, 0]
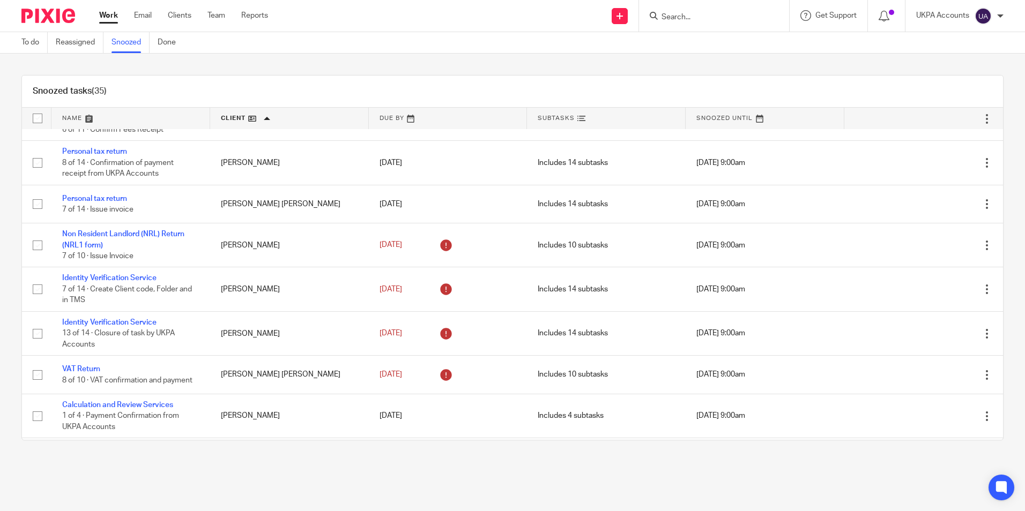
click at [132, 45] on link "Snoozed" at bounding box center [130, 42] width 38 height 21
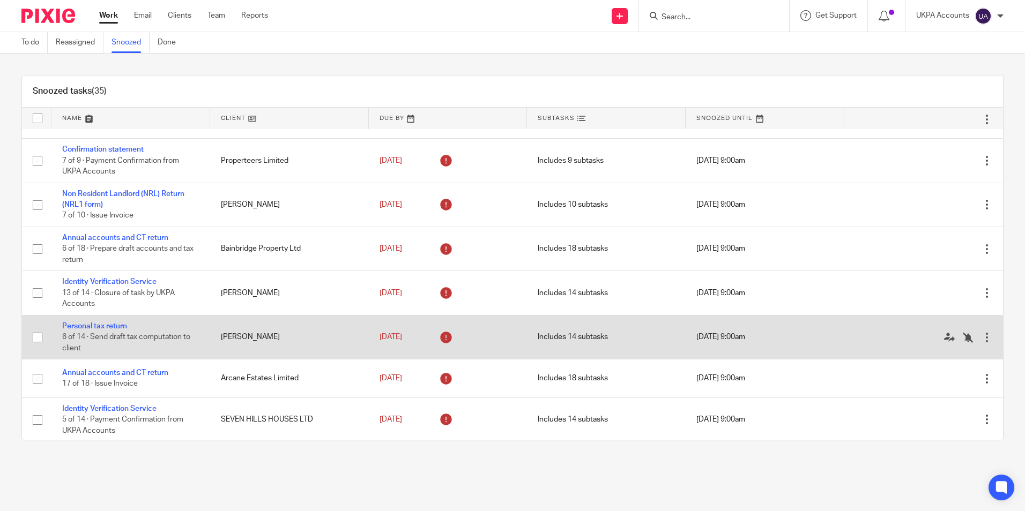
scroll to position [375, 0]
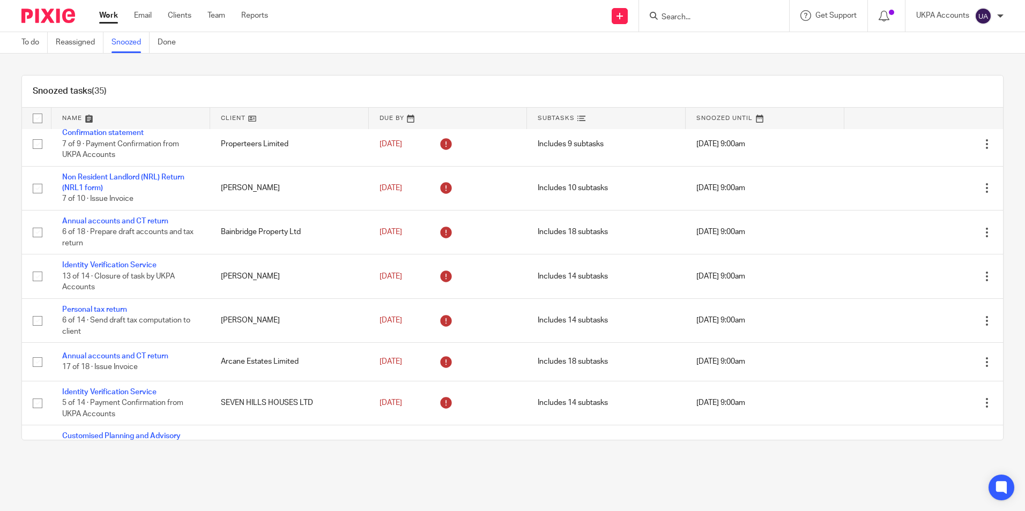
click at [438, 474] on main "To do Reassigned Snoozed Done Snoozed tasks (35) Name Client Due By Subtasks Sn…" at bounding box center [512, 255] width 1025 height 511
click at [130, 46] on link "Snoozed" at bounding box center [130, 42] width 38 height 21
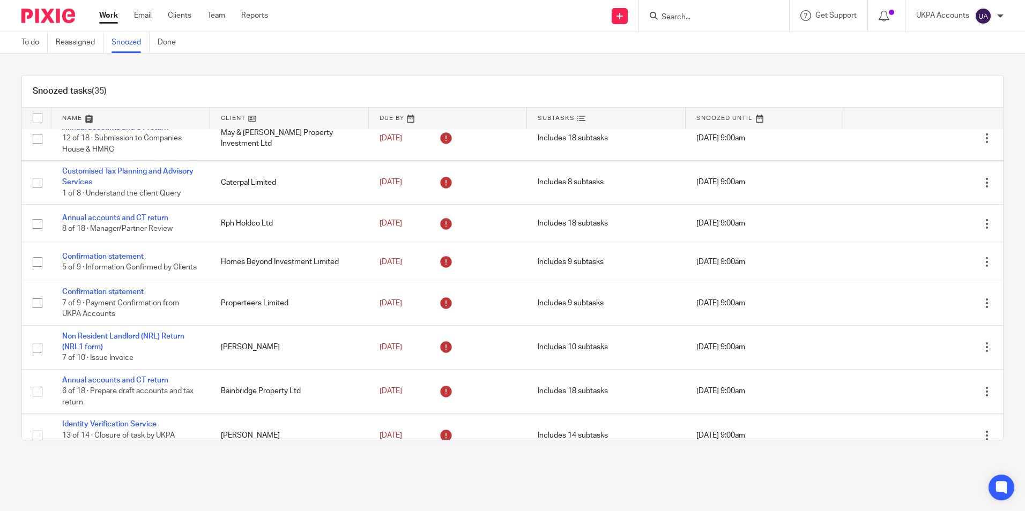
scroll to position [268, 0]
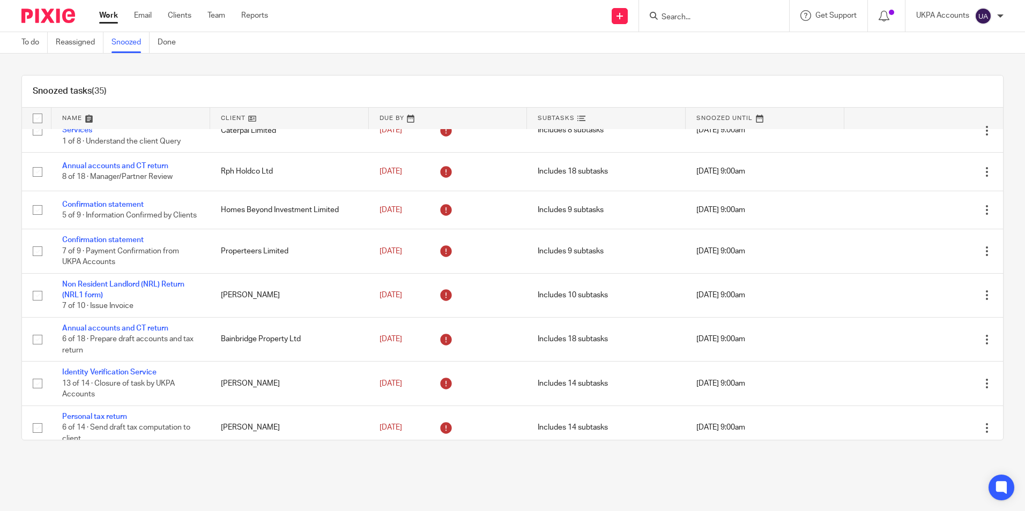
click at [232, 475] on main "To do Reassigned Snoozed Done Snoozed tasks (35) Name Client Due By Subtasks Sn…" at bounding box center [512, 255] width 1025 height 511
click at [131, 43] on link "Snoozed" at bounding box center [130, 42] width 38 height 21
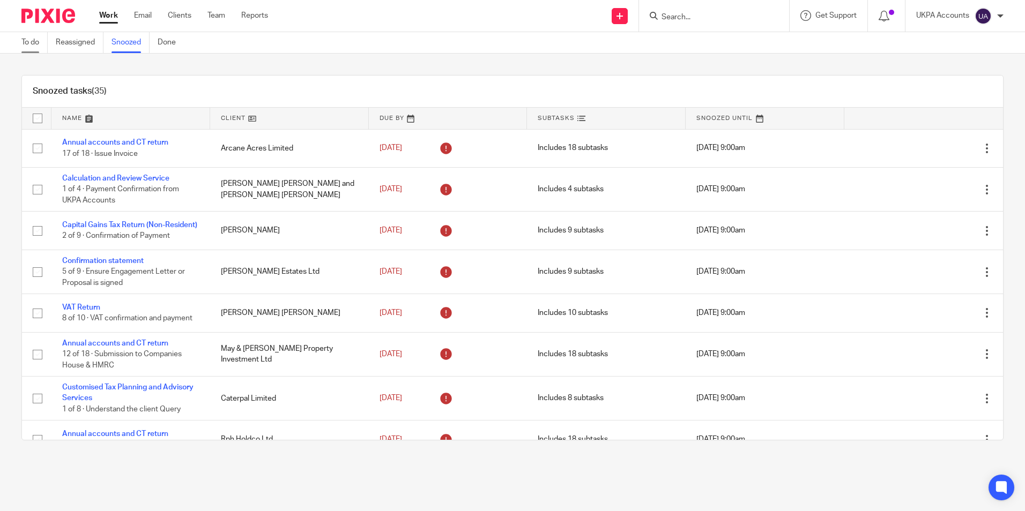
click at [42, 44] on link "To do" at bounding box center [34, 42] width 26 height 21
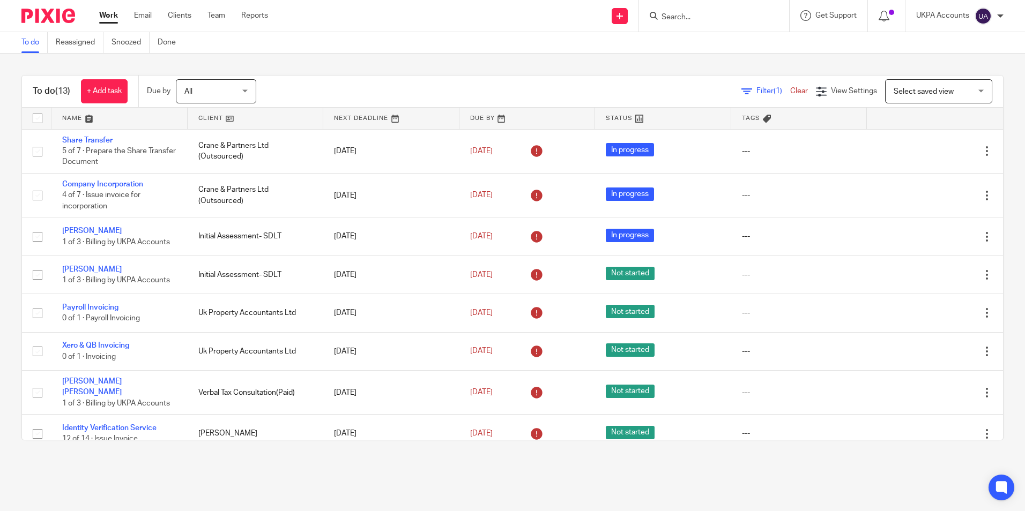
click at [32, 46] on link "To do" at bounding box center [34, 42] width 26 height 21
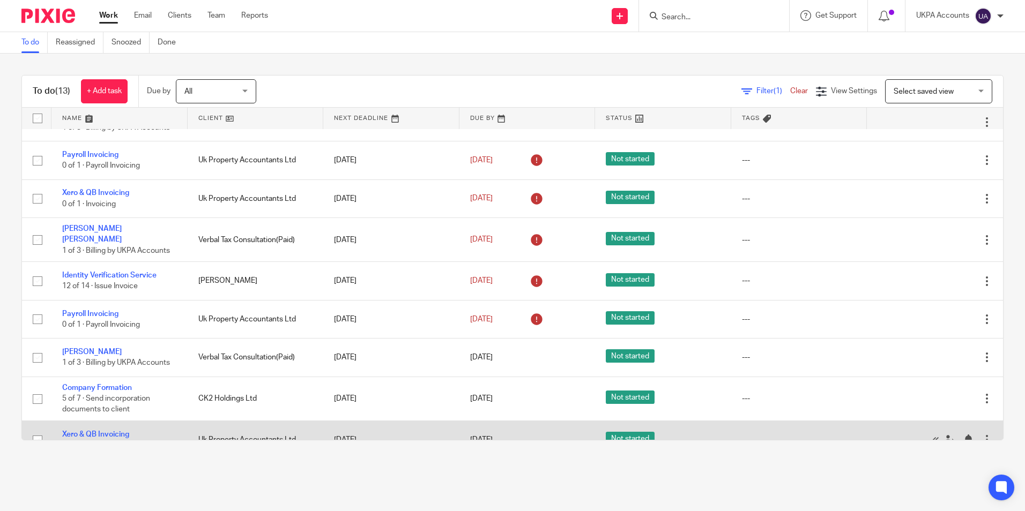
scroll to position [204, 0]
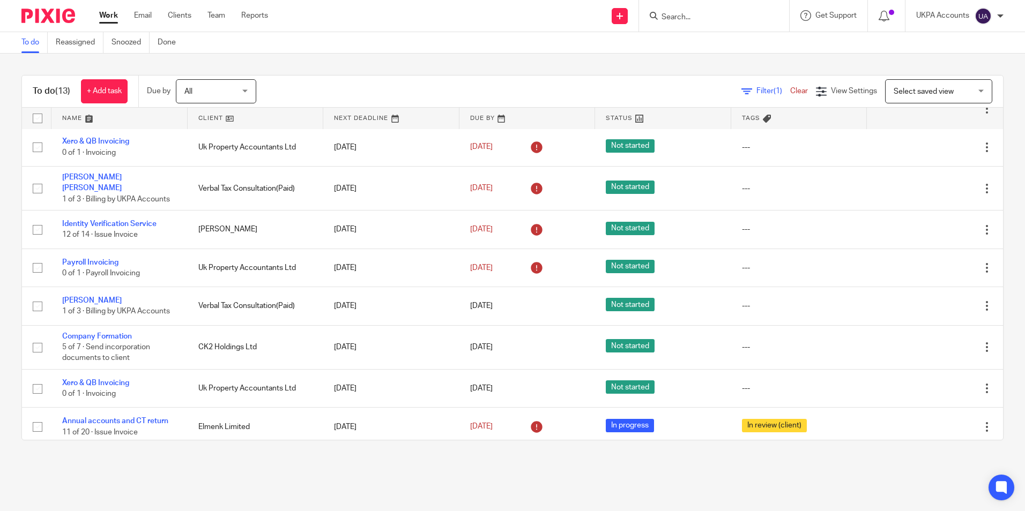
click at [231, 474] on main "To do Reassigned Snoozed Done To do (13) + Add task Due by All All Today Tomorr…" at bounding box center [512, 255] width 1025 height 511
click at [33, 47] on link "To do" at bounding box center [34, 42] width 26 height 21
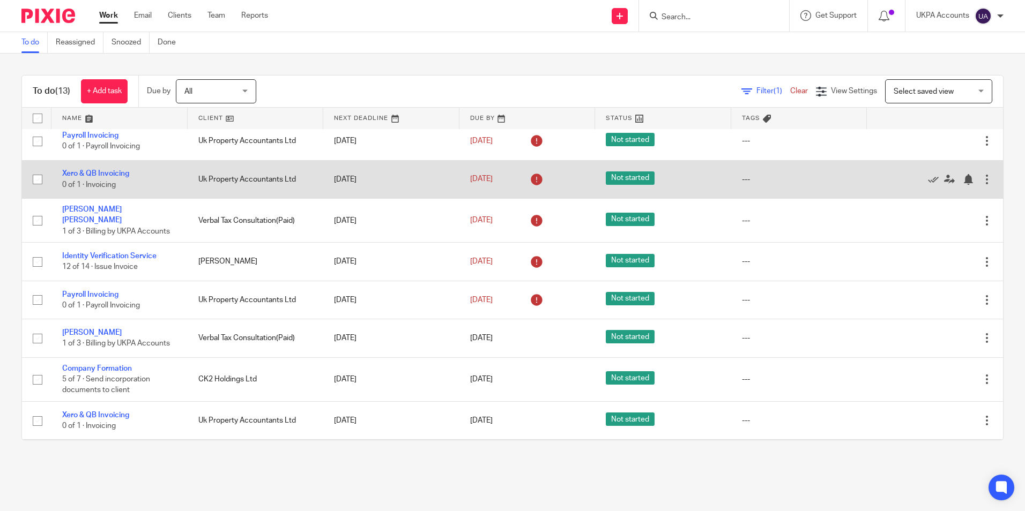
scroll to position [204, 0]
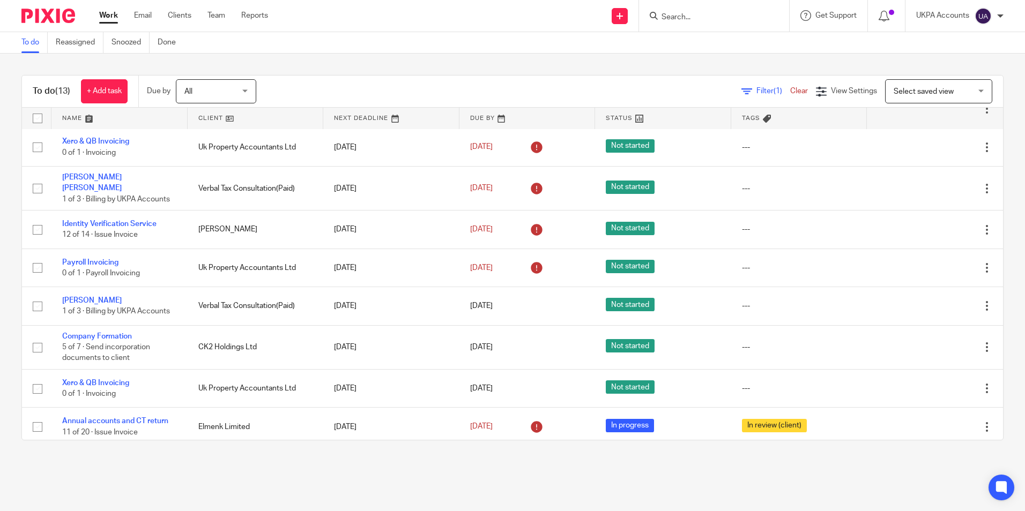
click at [35, 48] on link "To do" at bounding box center [34, 42] width 26 height 21
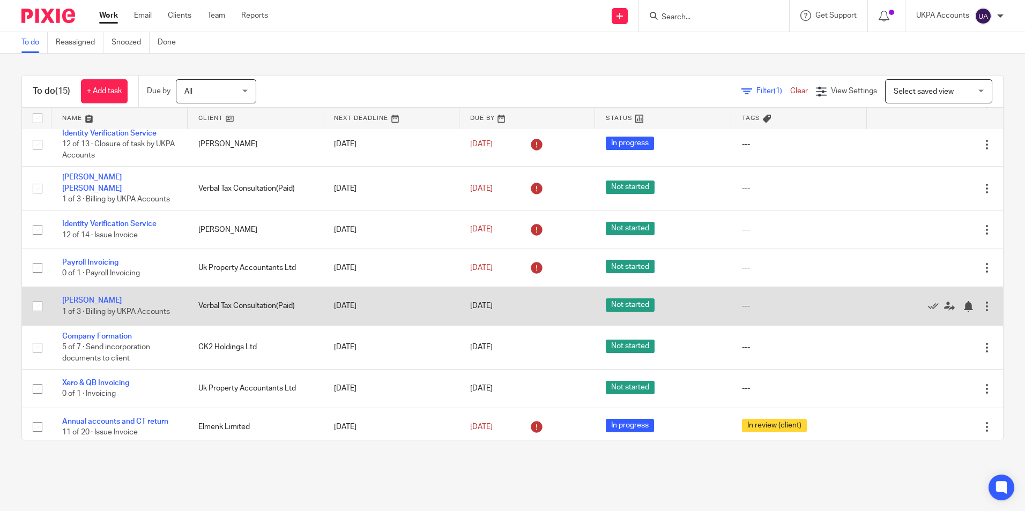
scroll to position [196, 0]
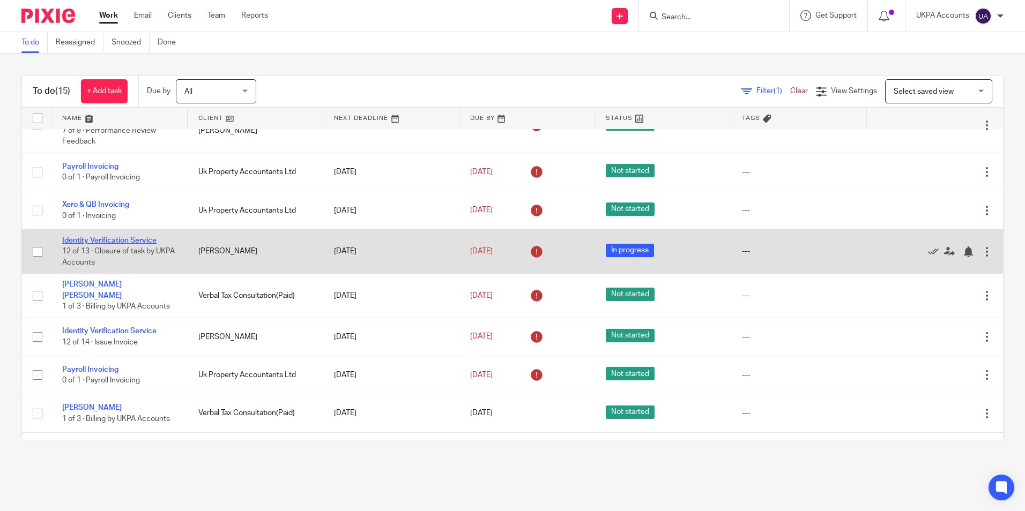
click at [145, 241] on link "Identity Verification Service" at bounding box center [109, 241] width 94 height 8
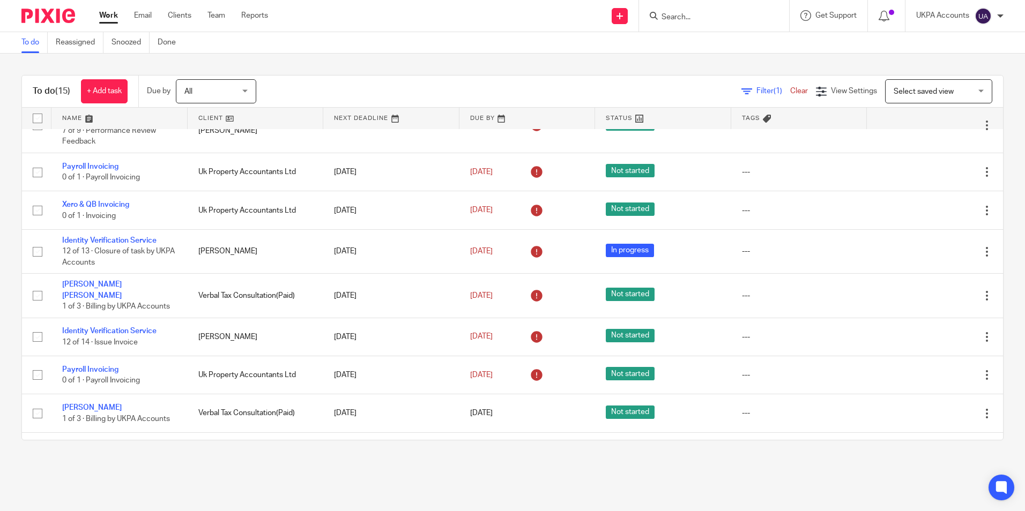
click at [24, 41] on link "To do" at bounding box center [34, 42] width 26 height 21
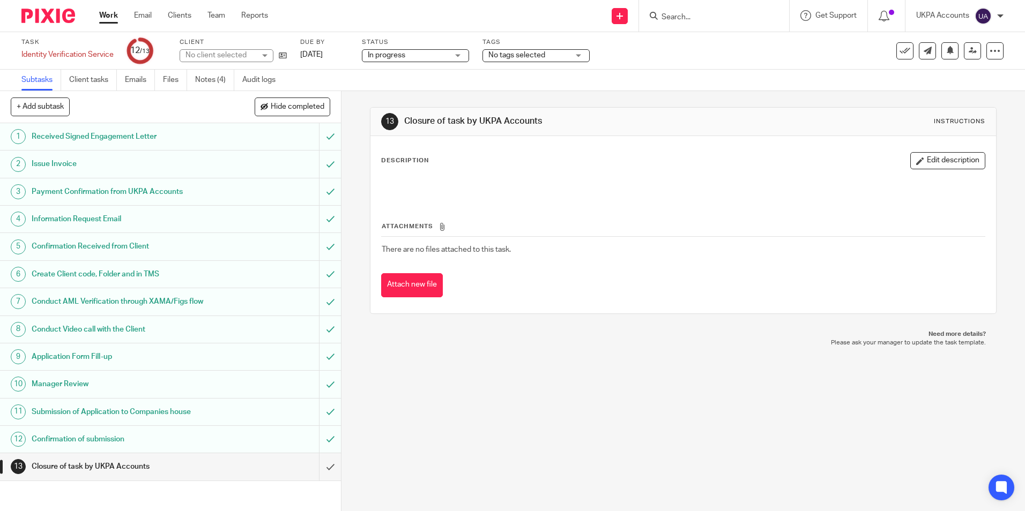
click at [221, 85] on link "Notes (4)" at bounding box center [214, 80] width 39 height 21
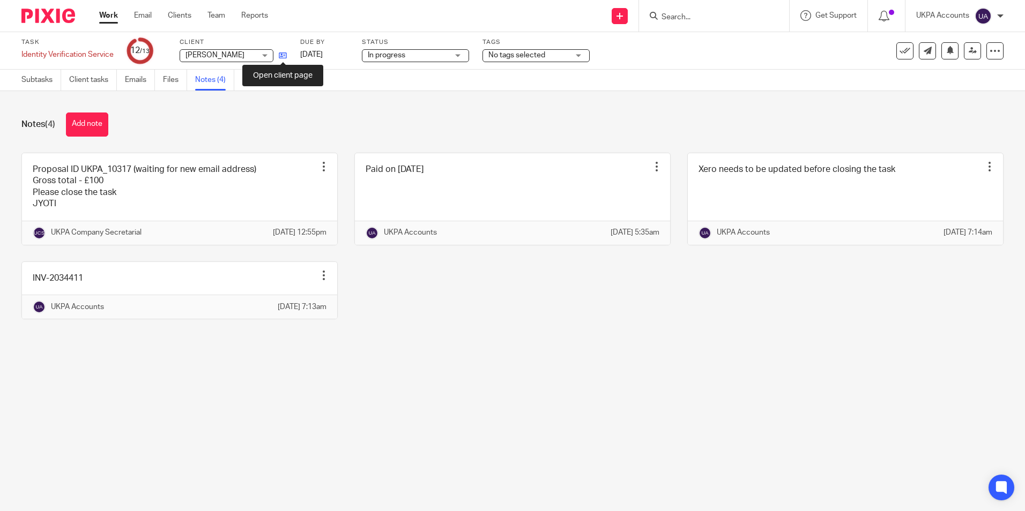
click at [283, 57] on icon at bounding box center [283, 55] width 8 height 8
click at [40, 79] on link "Subtasks" at bounding box center [41, 80] width 40 height 21
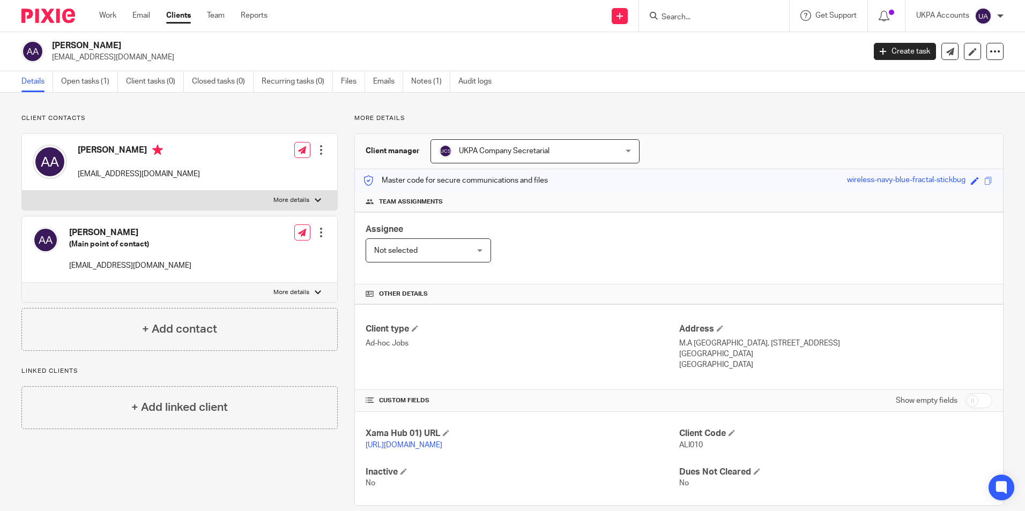
drag, startPoint x: 79, startPoint y: 150, endPoint x: 118, endPoint y: 153, distance: 39.8
click at [118, 153] on h4 "[PERSON_NAME]" at bounding box center [139, 151] width 122 height 13
copy h4 "[PERSON_NAME]"
drag, startPoint x: 77, startPoint y: 173, endPoint x: 143, endPoint y: 178, distance: 66.1
click at [143, 178] on div "[PERSON_NAME] [EMAIL_ADDRESS][DOMAIN_NAME] Edit contact Create client from cont…" at bounding box center [179, 162] width 315 height 57
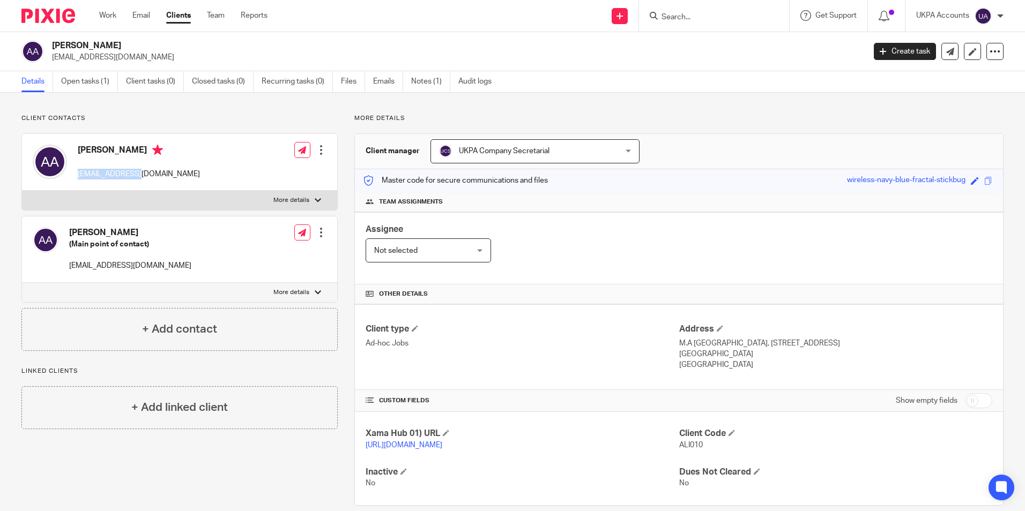
copy p "bmehdi@live.com"
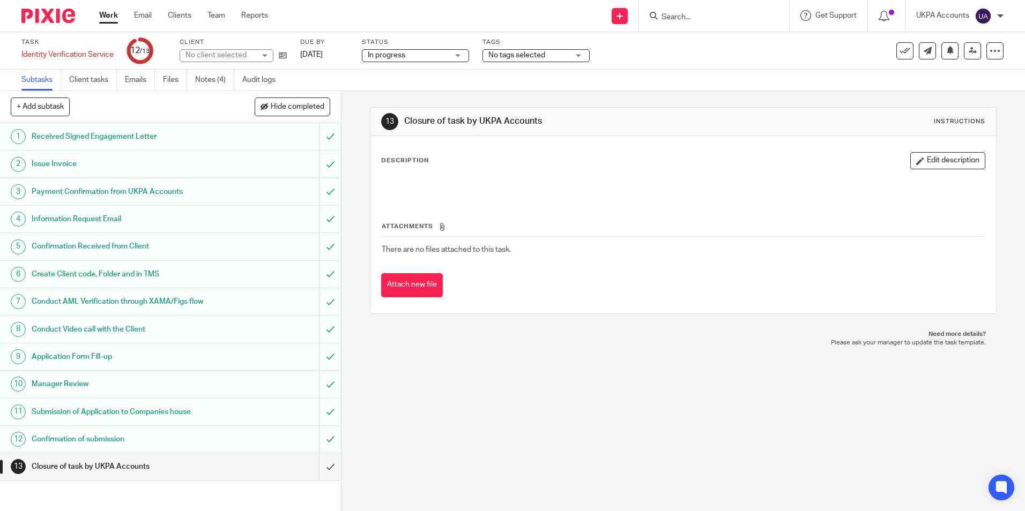
drag, startPoint x: 900, startPoint y: 53, endPoint x: 899, endPoint y: 63, distance: 10.7
click at [900, 53] on icon at bounding box center [904, 51] width 11 height 11
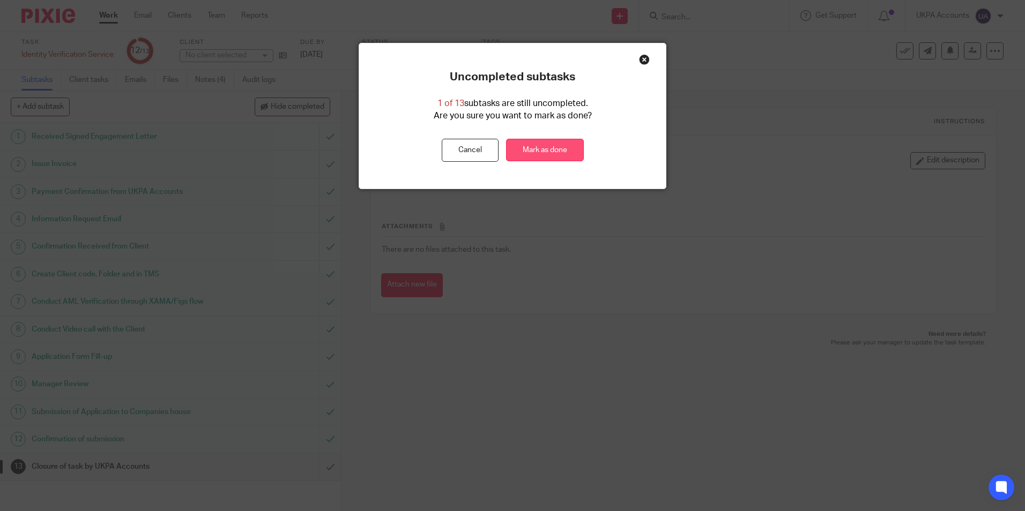
click at [567, 153] on link "Mark as done" at bounding box center [545, 150] width 78 height 23
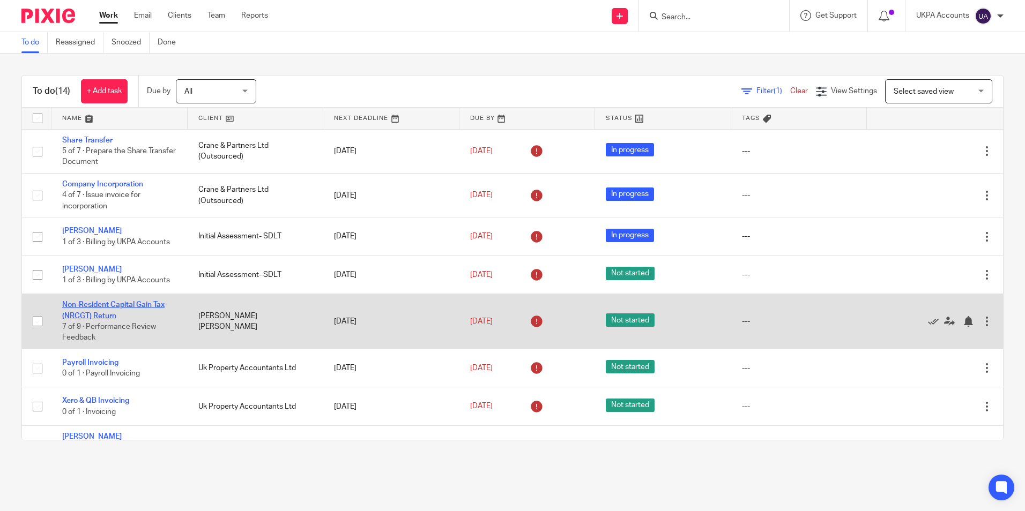
click at [154, 304] on link "Non-Resident Capital Gain Tax (NRCGT) Return" at bounding box center [113, 310] width 102 height 18
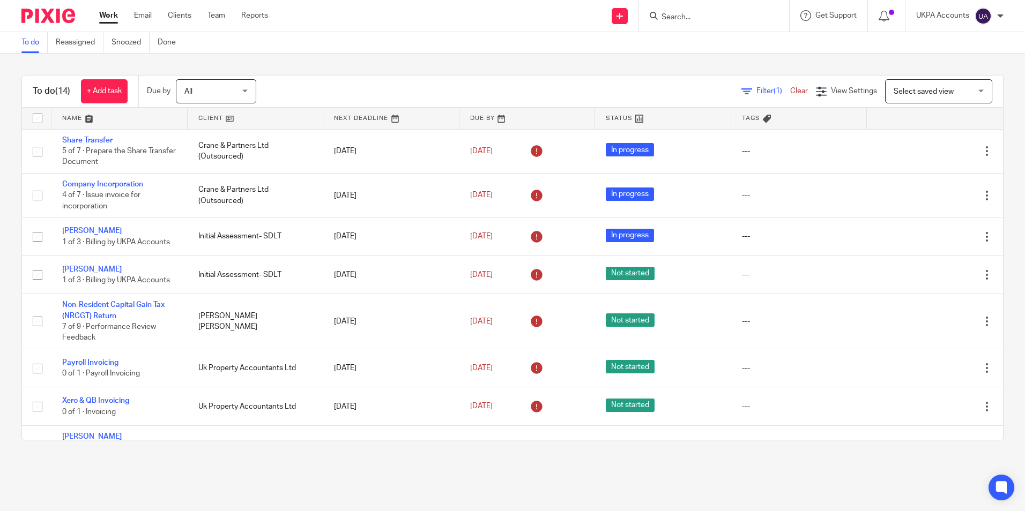
click at [36, 43] on link "To do" at bounding box center [34, 42] width 26 height 21
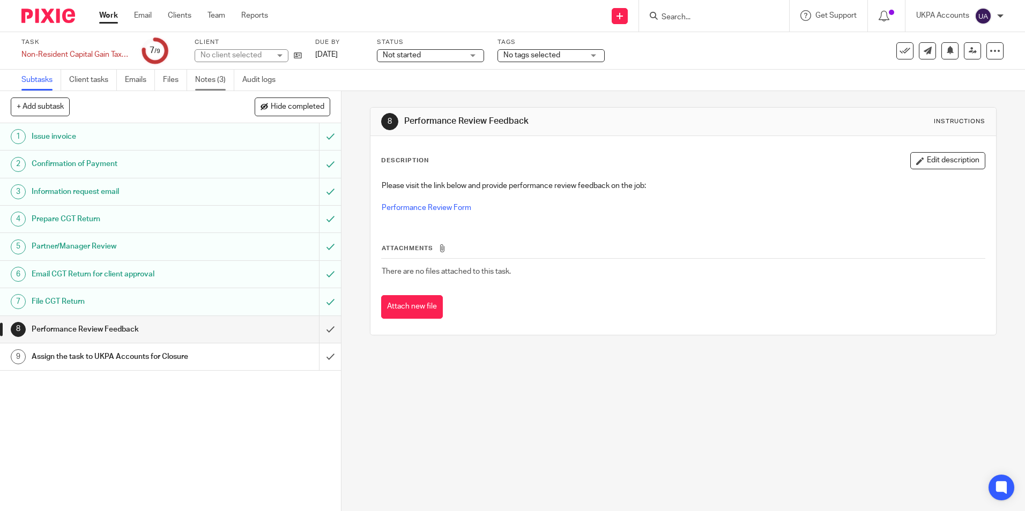
click at [218, 77] on link "Notes (3)" at bounding box center [214, 80] width 39 height 21
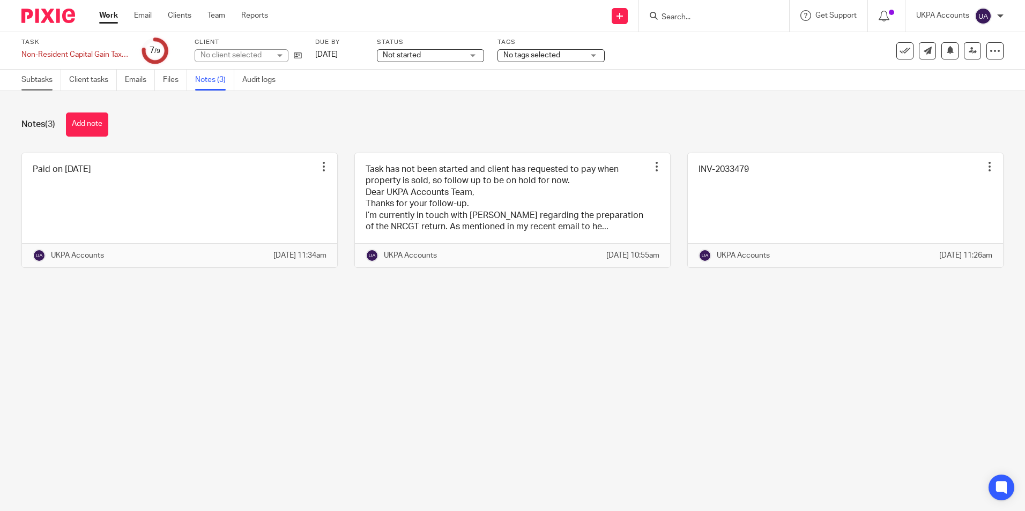
click at [38, 85] on link "Subtasks" at bounding box center [41, 80] width 40 height 21
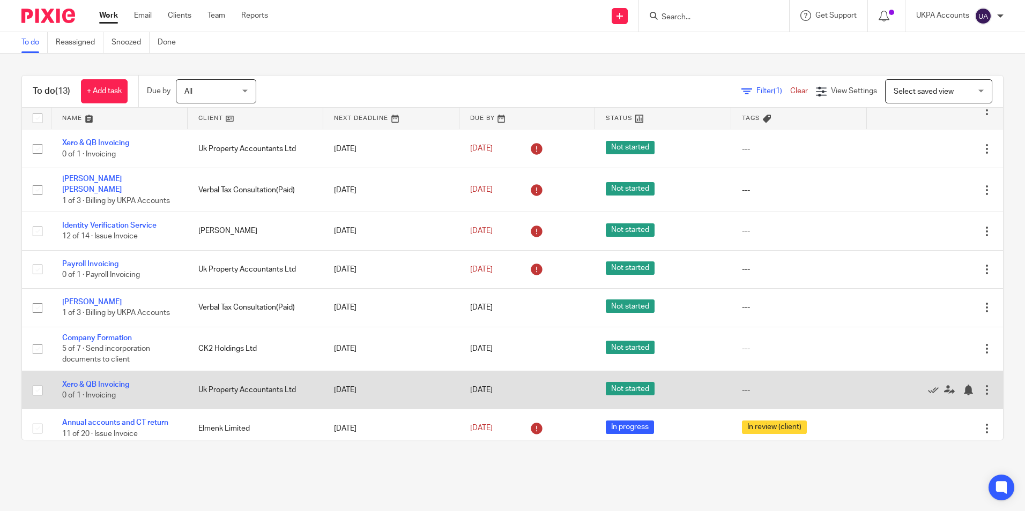
scroll to position [204, 0]
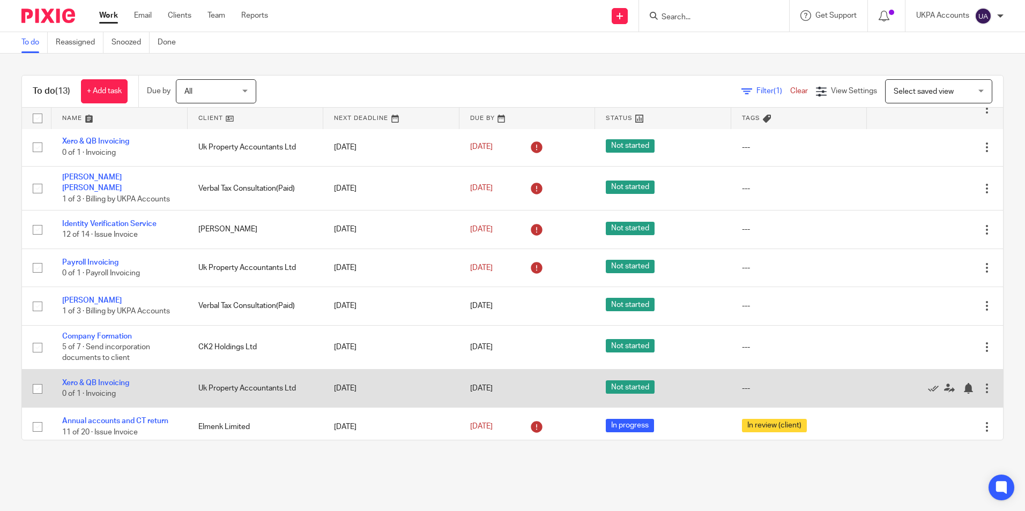
drag, startPoint x: 282, startPoint y: 508, endPoint x: 397, endPoint y: 401, distance: 157.0
click at [282, 507] on main "To do Reassigned Snoozed Done To do (13) + Add task Due by All All [DATE] [DATE…" at bounding box center [512, 255] width 1025 height 511
